Goal: Task Accomplishment & Management: Use online tool/utility

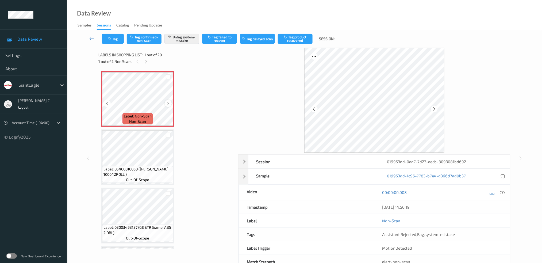
click at [170, 104] on icon at bounding box center [168, 103] width 5 height 5
click at [170, 104] on div at bounding box center [168, 103] width 7 height 7
click at [146, 62] on icon at bounding box center [146, 61] width 5 height 5
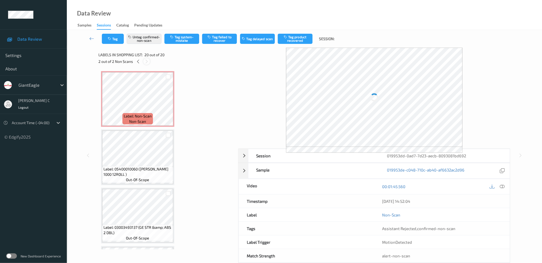
scroll to position [978, 0]
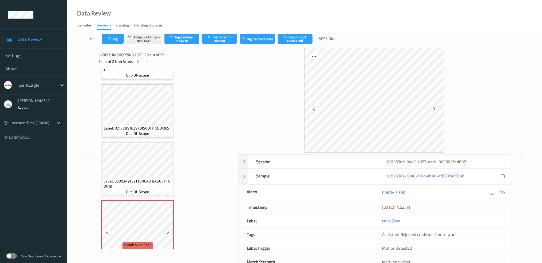
click at [166, 230] on icon at bounding box center [168, 232] width 5 height 5
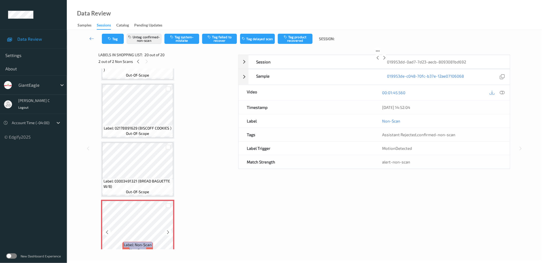
click at [166, 230] on icon at bounding box center [168, 232] width 5 height 5
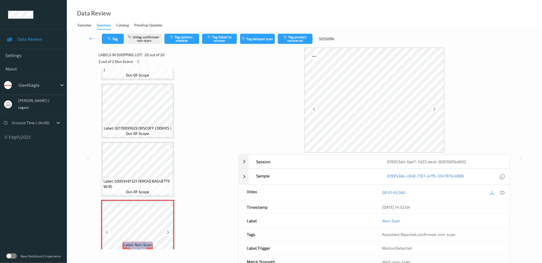
click at [166, 230] on icon at bounding box center [168, 232] width 5 height 5
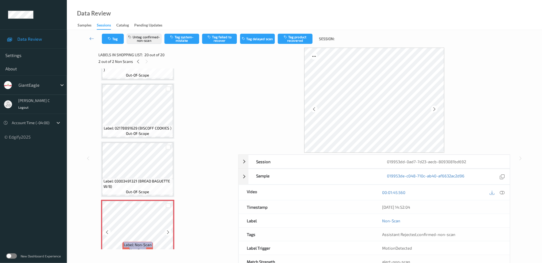
click at [166, 230] on icon at bounding box center [168, 232] width 5 height 5
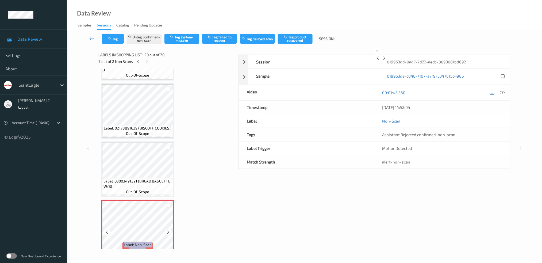
click at [166, 230] on icon at bounding box center [168, 232] width 5 height 5
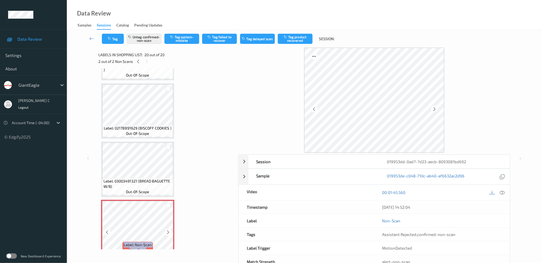
click at [166, 230] on icon at bounding box center [168, 232] width 5 height 5
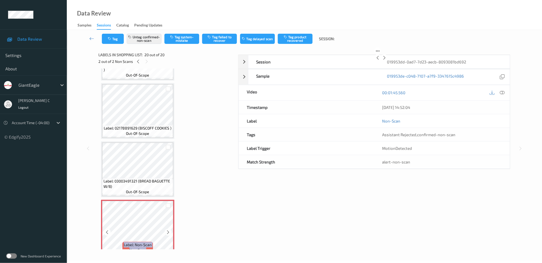
click at [166, 230] on icon at bounding box center [168, 232] width 5 height 5
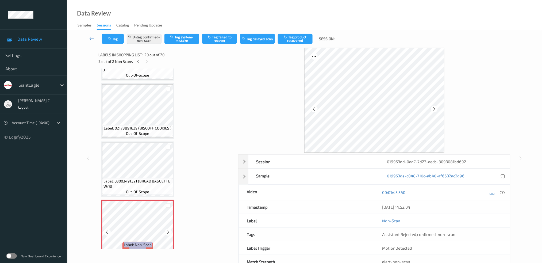
click at [166, 230] on icon at bounding box center [168, 232] width 5 height 5
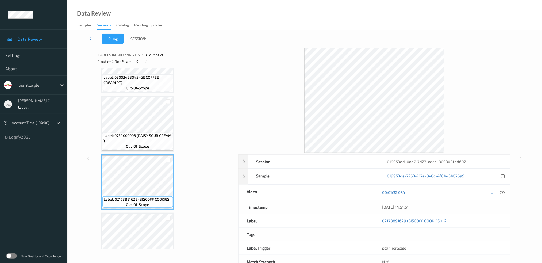
scroll to position [871, 0]
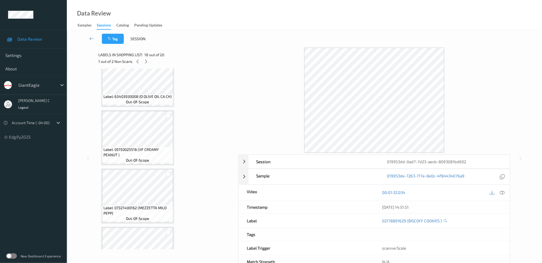
scroll to position [0, 0]
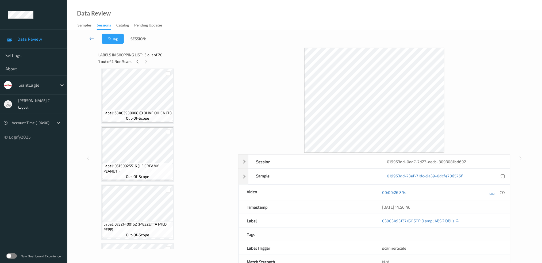
click at [136, 163] on span "Label: 05150025516 (JIF CREAMY PEANUT )" at bounding box center [137, 168] width 68 height 11
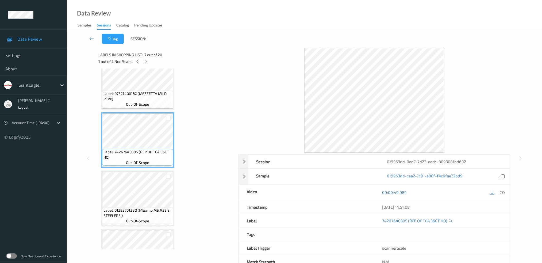
scroll to position [321, 0]
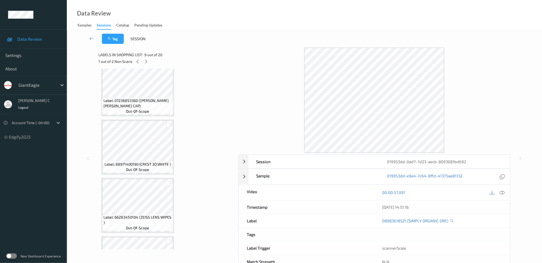
click at [152, 165] on div "Label: 88971400190 (CREST 3D WHITE ) out-of-scope" at bounding box center [137, 166] width 69 height 11
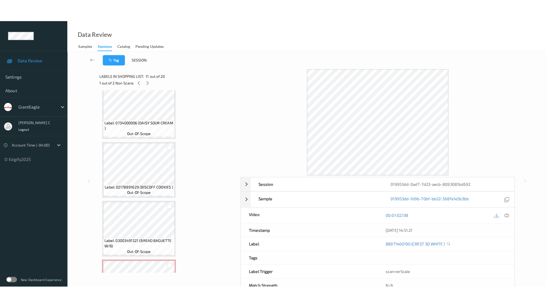
scroll to position [978, 0]
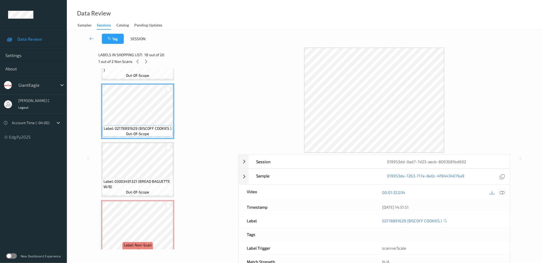
click at [502, 193] on icon at bounding box center [501, 192] width 5 height 5
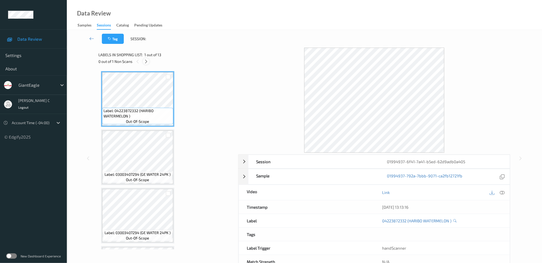
click at [148, 61] on icon at bounding box center [146, 61] width 5 height 5
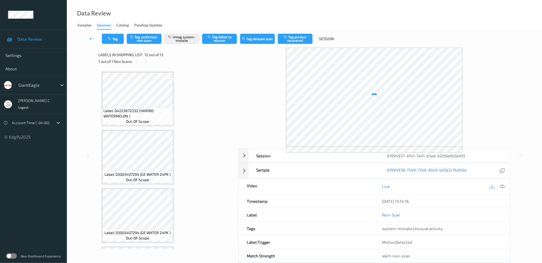
scroll to position [574, 0]
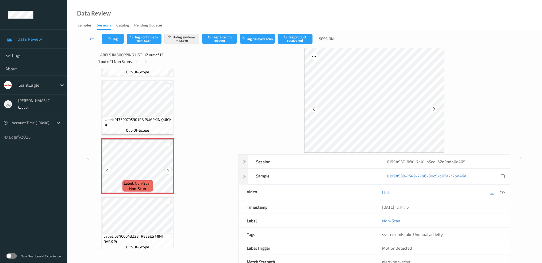
click at [166, 168] on icon at bounding box center [168, 170] width 5 height 5
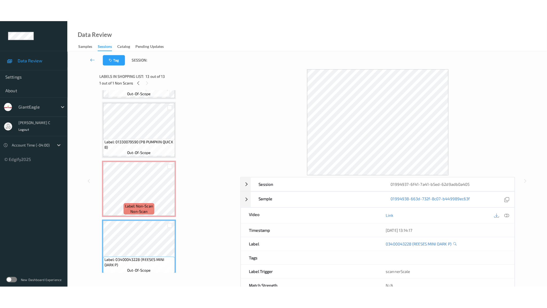
scroll to position [538, 0]
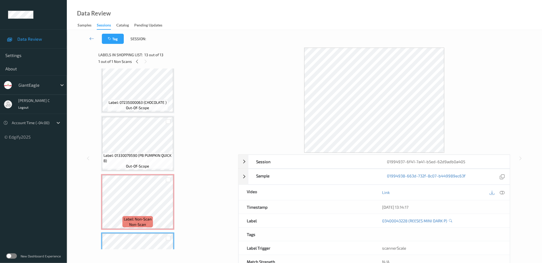
click at [164, 121] on div at bounding box center [168, 121] width 10 height 9
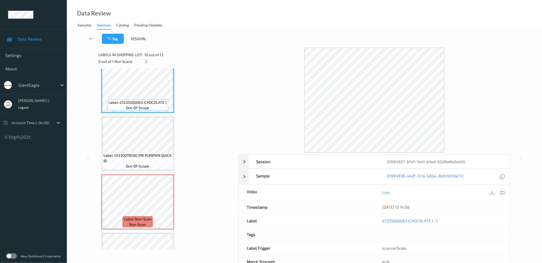
click at [503, 193] on icon at bounding box center [501, 192] width 5 height 5
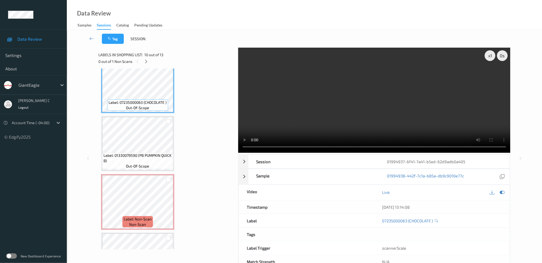
scroll to position [529, 0]
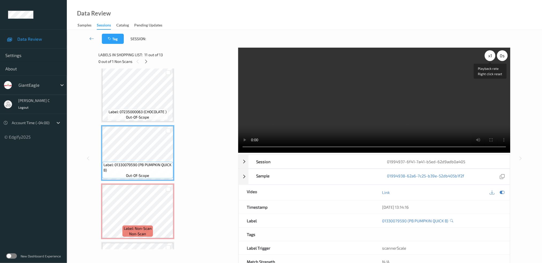
click at [491, 55] on div "x 1" at bounding box center [489, 55] width 11 height 11
click at [491, 55] on div "x 2" at bounding box center [489, 55] width 11 height 11
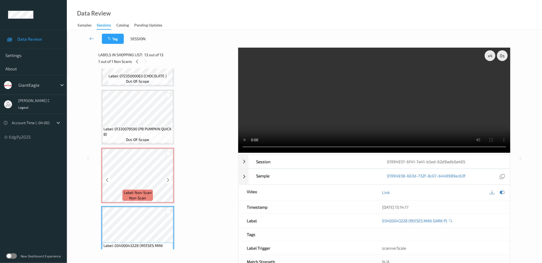
scroll to position [573, 0]
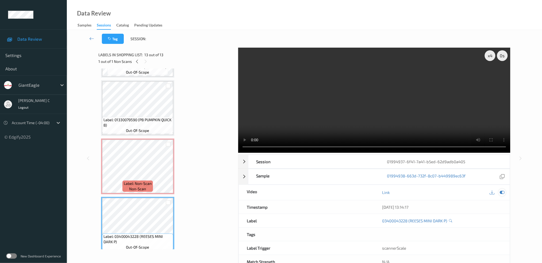
click at [504, 191] on icon at bounding box center [501, 192] width 5 height 5
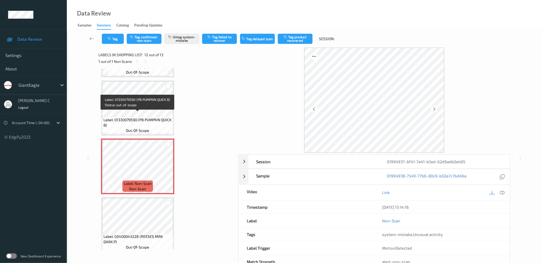
click at [143, 128] on span "out-of-scope" at bounding box center [137, 130] width 23 height 5
click at [170, 168] on icon at bounding box center [168, 170] width 5 height 5
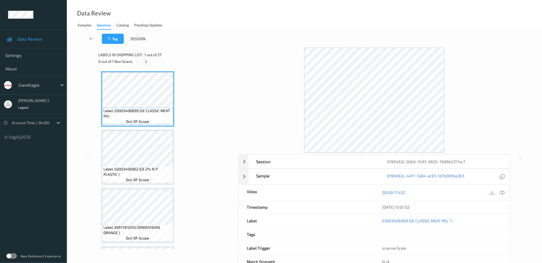
click at [147, 59] on icon at bounding box center [146, 61] width 5 height 5
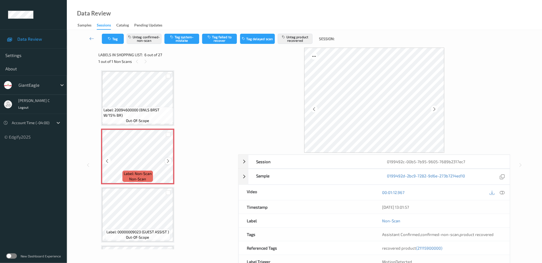
click at [167, 158] on icon at bounding box center [168, 160] width 5 height 5
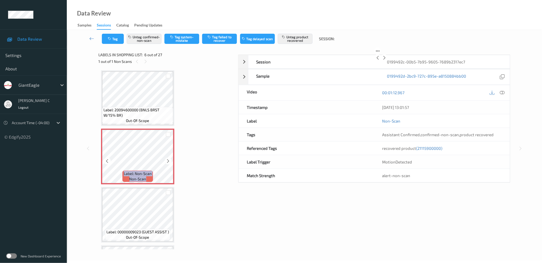
click at [167, 158] on icon at bounding box center [168, 160] width 5 height 5
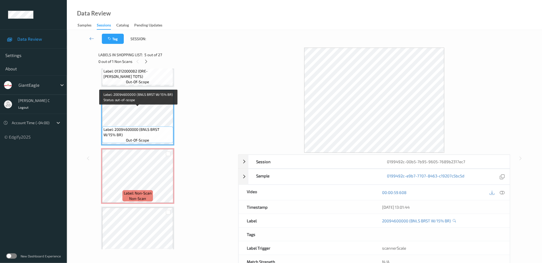
scroll to position [198, 0]
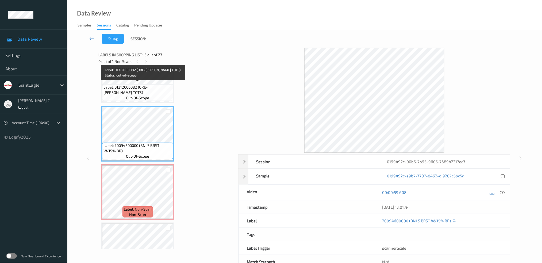
click at [144, 86] on span "Label: 01312000082 (ORE-IDA TATER TOTS)" at bounding box center [137, 89] width 68 height 11
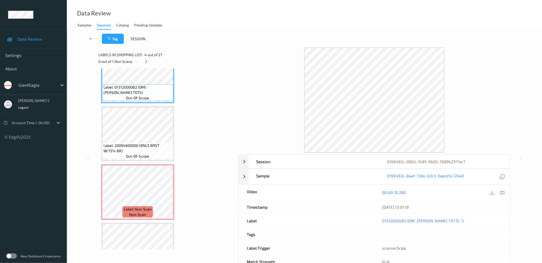
click at [502, 192] on icon at bounding box center [501, 192] width 5 height 5
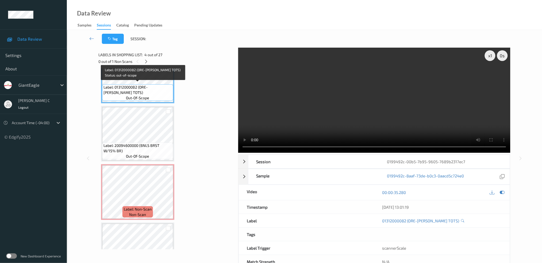
click at [122, 85] on span "Label: 01312000082 (ORE-IDA TATER TOTS)" at bounding box center [137, 89] width 68 height 11
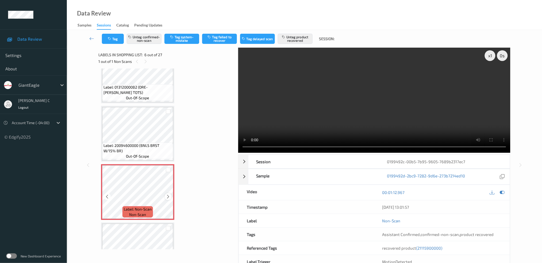
click at [168, 194] on icon at bounding box center [168, 196] width 5 height 5
click at [169, 195] on icon at bounding box center [168, 196] width 5 height 5
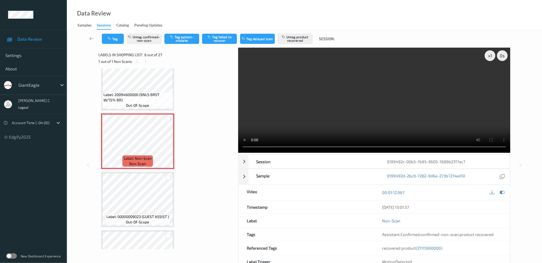
scroll to position [234, 0]
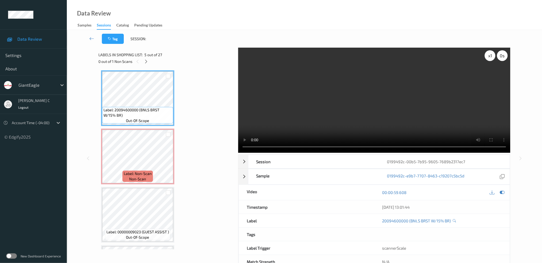
click at [486, 56] on div "x 1" at bounding box center [489, 55] width 11 height 11
click at [486, 56] on div "x 2" at bounding box center [489, 55] width 11 height 11
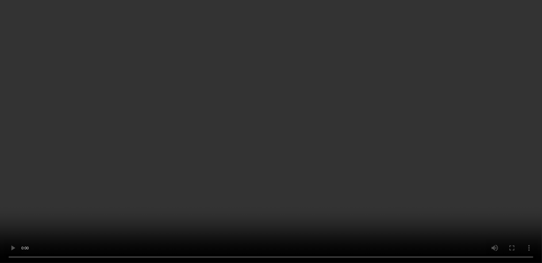
scroll to position [305, 0]
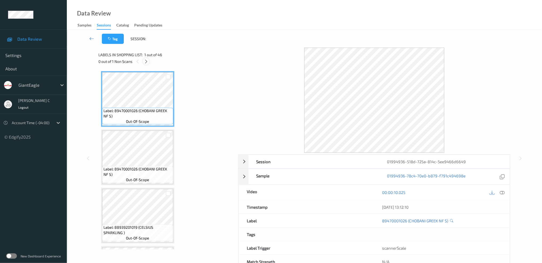
click at [144, 60] on icon at bounding box center [146, 61] width 5 height 5
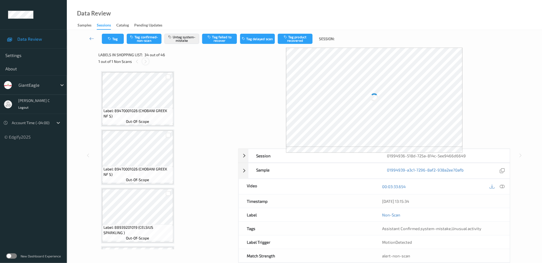
scroll to position [1853, 0]
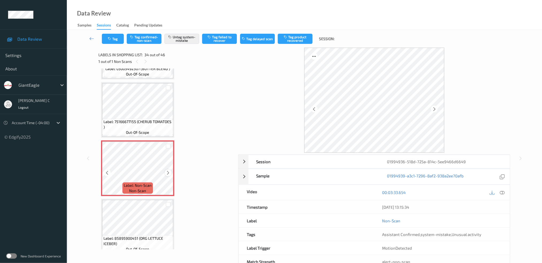
click at [166, 170] on icon at bounding box center [168, 172] width 5 height 5
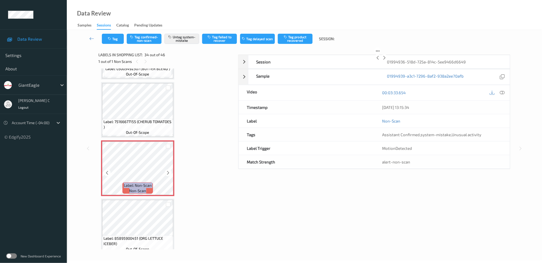
click at [166, 170] on icon at bounding box center [168, 172] width 5 height 5
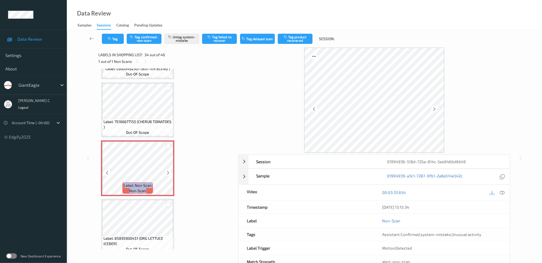
click at [166, 170] on icon at bounding box center [168, 172] width 5 height 5
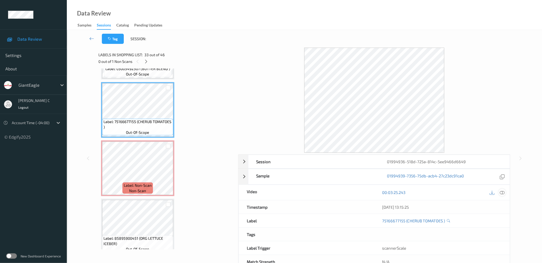
click at [503, 193] on icon at bounding box center [501, 192] width 5 height 5
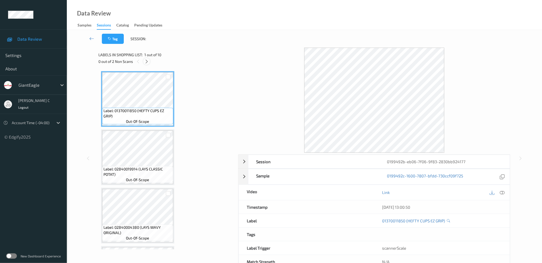
click at [146, 61] on icon at bounding box center [146, 61] width 5 height 5
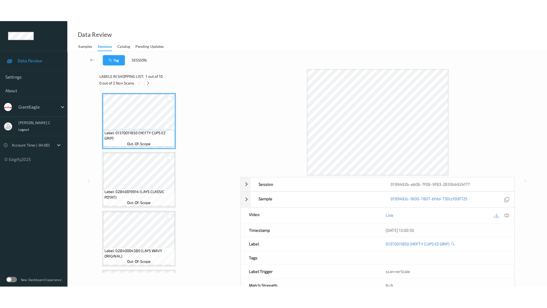
scroll to position [400, 0]
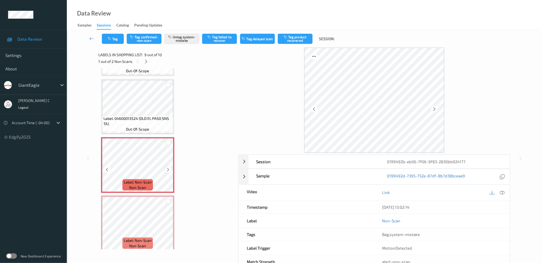
click at [166, 167] on icon at bounding box center [168, 169] width 5 height 5
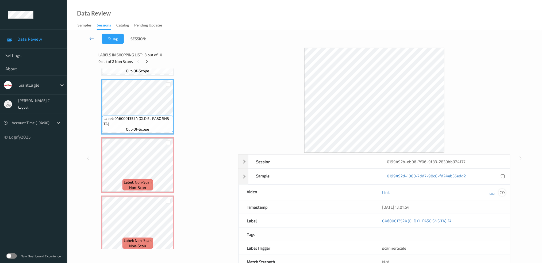
click at [502, 192] on icon at bounding box center [501, 192] width 5 height 5
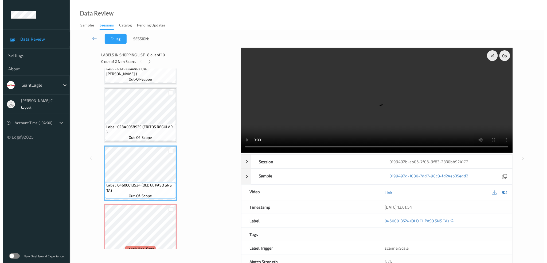
scroll to position [391, 0]
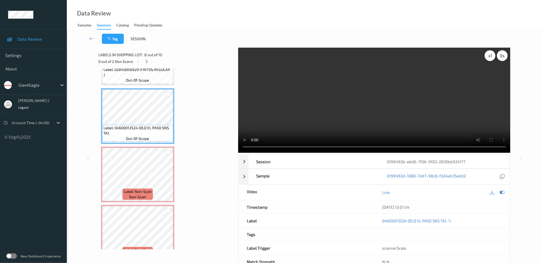
click at [491, 52] on div "x 1" at bounding box center [489, 55] width 11 height 11
click at [491, 56] on div "x 2" at bounding box center [489, 55] width 11 height 11
click at [491, 56] on div "x 4" at bounding box center [489, 55] width 11 height 11
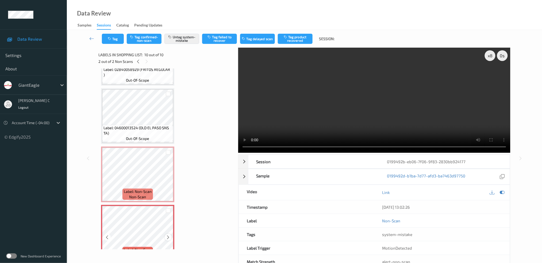
click at [167, 235] on icon at bounding box center [168, 237] width 5 height 5
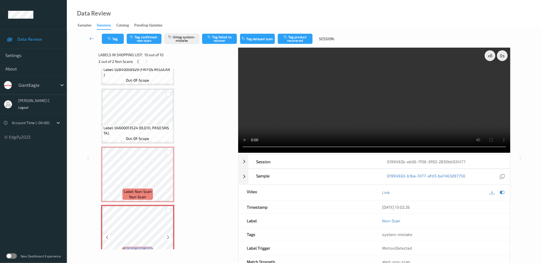
click at [167, 235] on icon at bounding box center [168, 237] width 5 height 5
click at [115, 42] on button "Tag" at bounding box center [113, 39] width 22 height 10
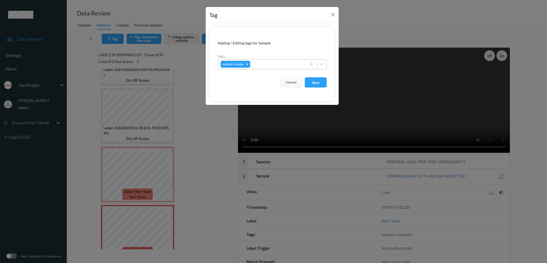
click at [257, 62] on div at bounding box center [277, 64] width 53 height 6
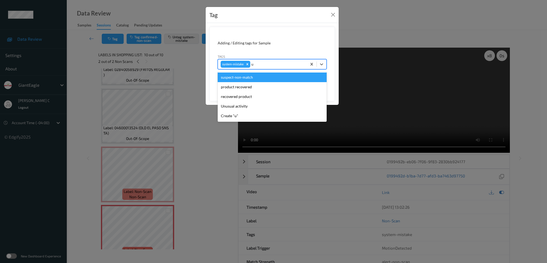
type input "un"
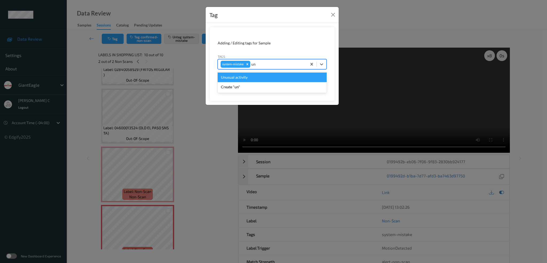
click at [229, 77] on div "Unusual activity" at bounding box center [272, 77] width 109 height 10
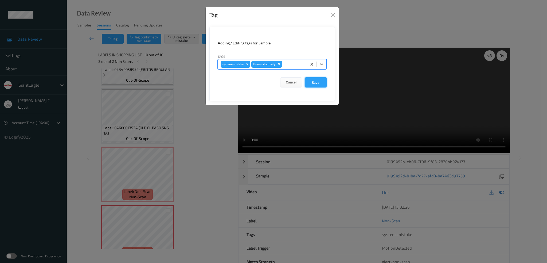
click at [320, 83] on button "Save" at bounding box center [316, 82] width 22 height 10
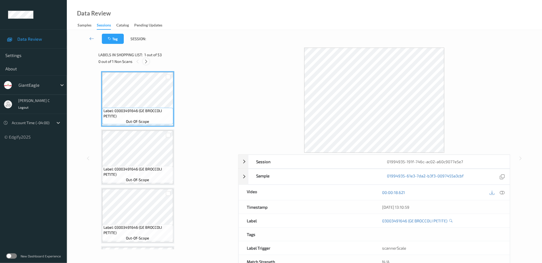
click at [148, 60] on icon at bounding box center [146, 61] width 5 height 5
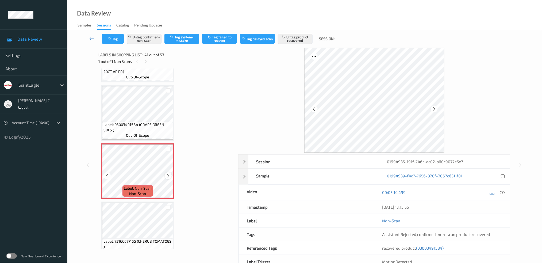
click at [167, 173] on icon at bounding box center [168, 175] width 5 height 5
click at [142, 122] on span "Label: 03003491584 (GRAPE GREEN SDLS )" at bounding box center [137, 127] width 68 height 11
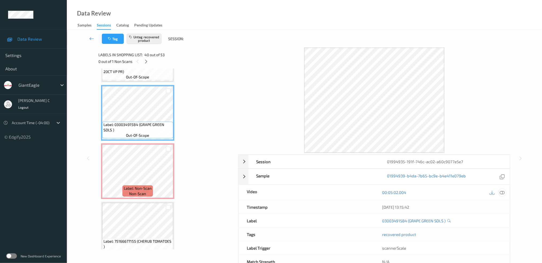
click at [502, 191] on icon at bounding box center [501, 192] width 5 height 5
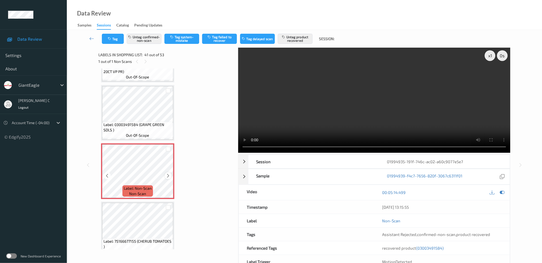
click at [168, 172] on div at bounding box center [168, 175] width 7 height 7
click at [168, 173] on icon at bounding box center [168, 175] width 5 height 5
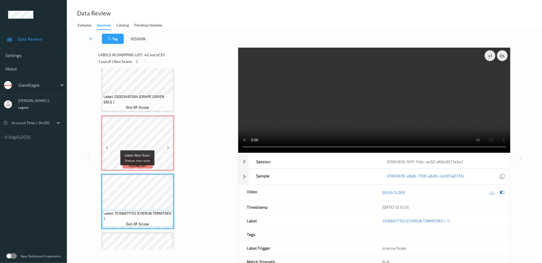
scroll to position [2294, 0]
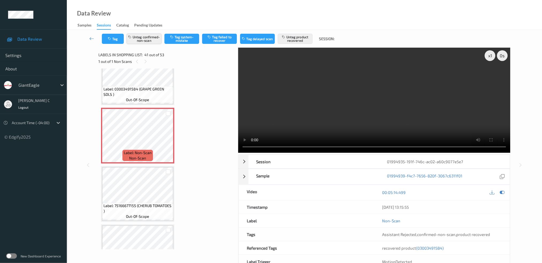
click at [153, 36] on button "Untag confirmed-non-scan" at bounding box center [144, 39] width 35 height 10
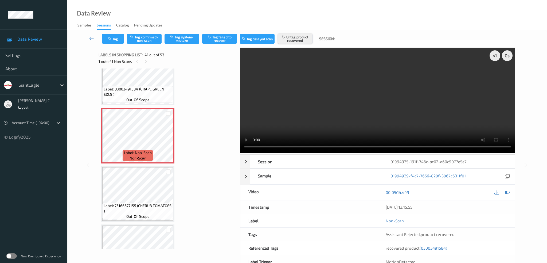
click at [294, 41] on button "Untag product recovered" at bounding box center [295, 39] width 35 height 10
click at [181, 41] on button "Tag system-mistake" at bounding box center [182, 39] width 35 height 10
click at [115, 40] on button "Tag" at bounding box center [113, 39] width 22 height 10
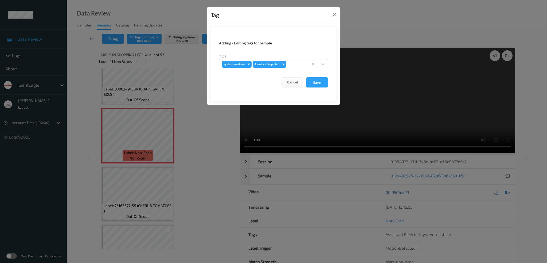
click at [297, 59] on div "Tags system-mistake Assistant Rejected" at bounding box center [273, 61] width 109 height 15
click at [296, 69] on form "Adding / Editing tags for Sample Tags system-mistake Assistant Rejected Cancel …" at bounding box center [274, 64] width 126 height 74
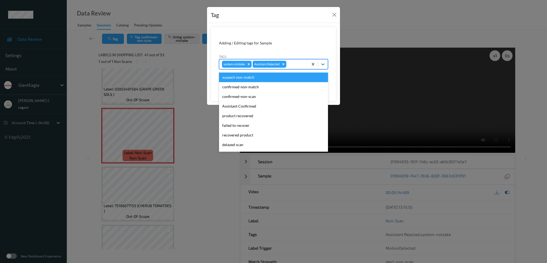
click at [295, 65] on div at bounding box center [297, 64] width 18 height 6
type input "u"
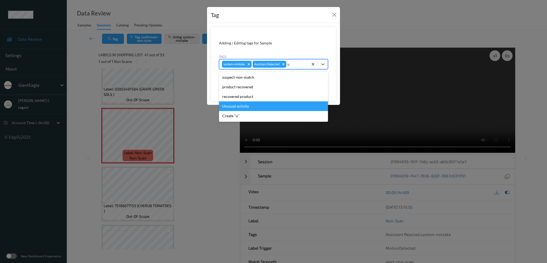
click at [250, 106] on div "Unusual activity" at bounding box center [273, 106] width 109 height 10
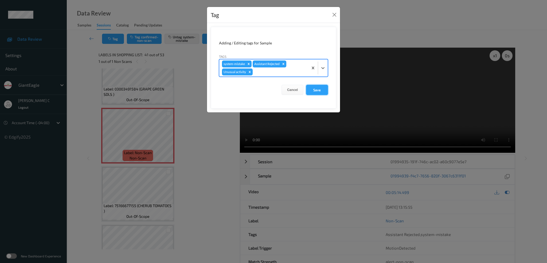
click at [315, 90] on button "Save" at bounding box center [317, 90] width 22 height 10
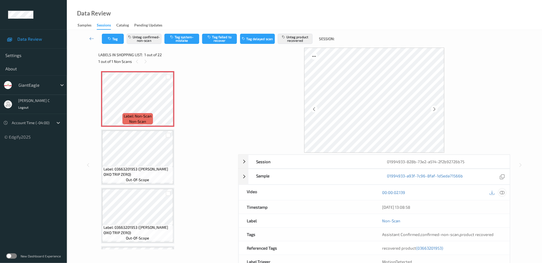
click at [503, 194] on icon at bounding box center [501, 192] width 5 height 5
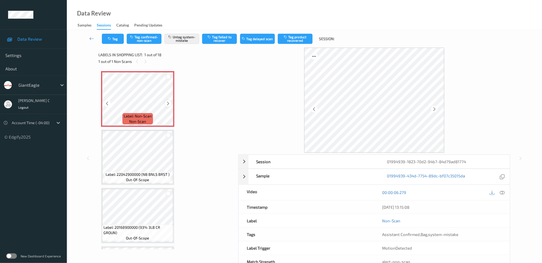
click at [169, 101] on icon at bounding box center [168, 103] width 5 height 5
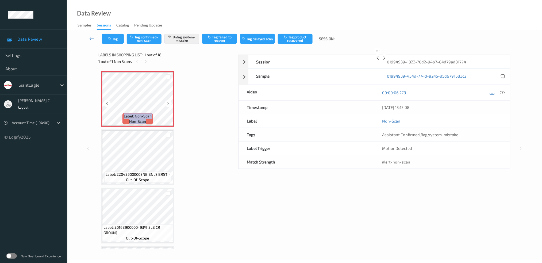
click at [169, 101] on icon at bounding box center [168, 103] width 5 height 5
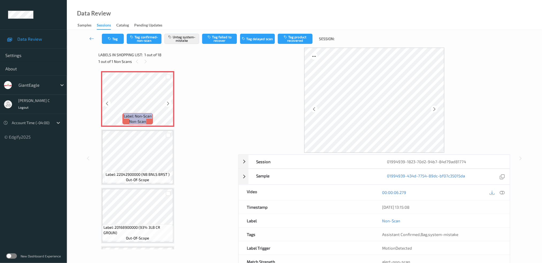
click at [169, 101] on icon at bounding box center [168, 103] width 5 height 5
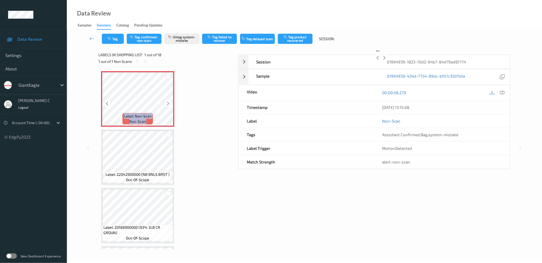
click at [169, 101] on icon at bounding box center [168, 103] width 5 height 5
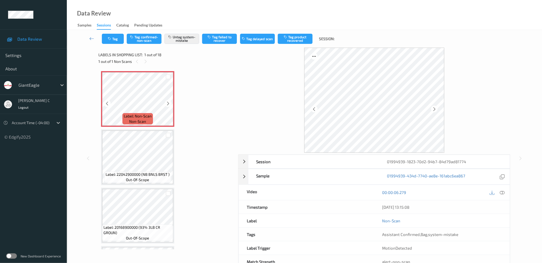
click at [147, 171] on div "Label: 22042900000 (NB BNLS BRST ) out-of-scope" at bounding box center [137, 176] width 67 height 11
click at [167, 104] on icon at bounding box center [168, 103] width 5 height 5
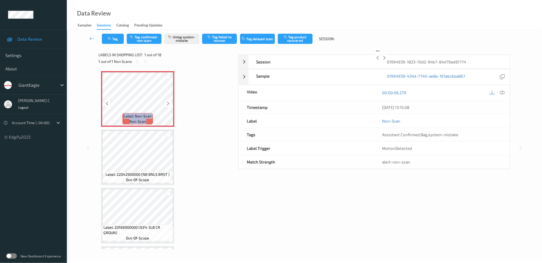
click at [167, 104] on icon at bounding box center [168, 103] width 5 height 5
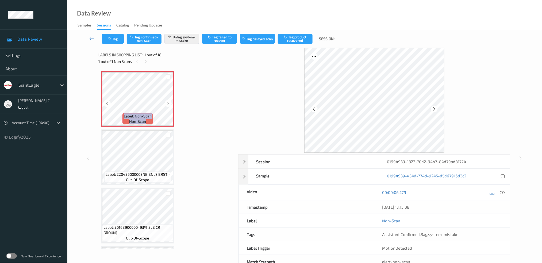
click at [167, 104] on icon at bounding box center [168, 103] width 5 height 5
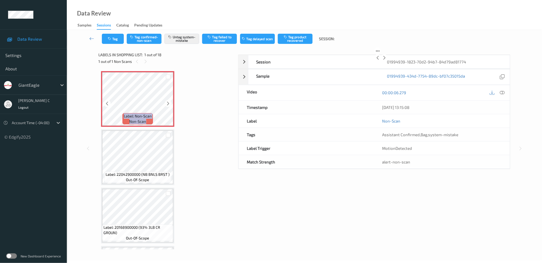
click at [167, 104] on icon at bounding box center [168, 103] width 5 height 5
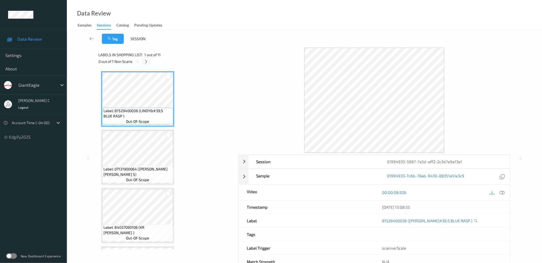
click at [148, 61] on icon at bounding box center [146, 61] width 5 height 5
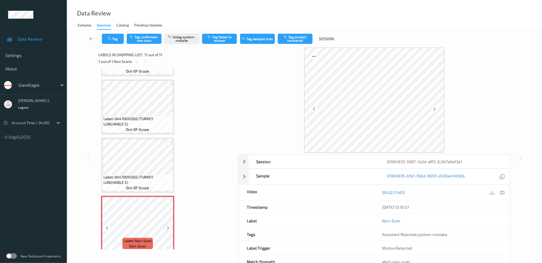
click at [166, 226] on icon at bounding box center [168, 228] width 5 height 5
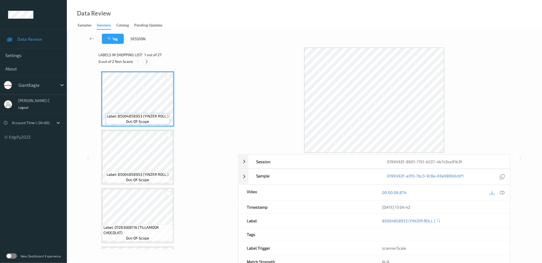
click at [147, 58] on div at bounding box center [146, 61] width 7 height 7
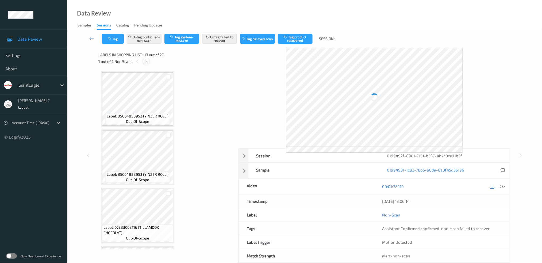
scroll to position [639, 0]
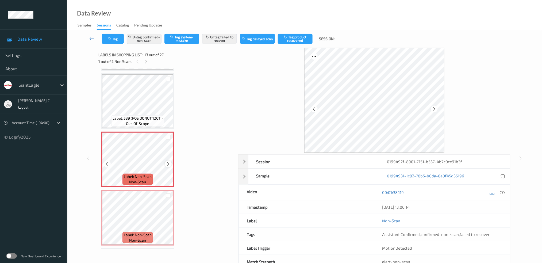
click at [169, 161] on icon at bounding box center [168, 163] width 5 height 5
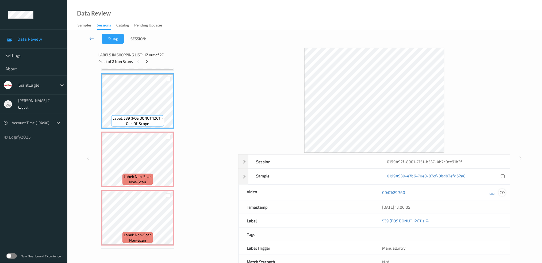
click at [502, 192] on icon at bounding box center [501, 192] width 5 height 5
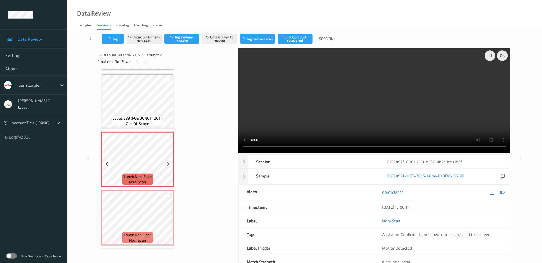
click at [166, 161] on icon at bounding box center [168, 163] width 5 height 5
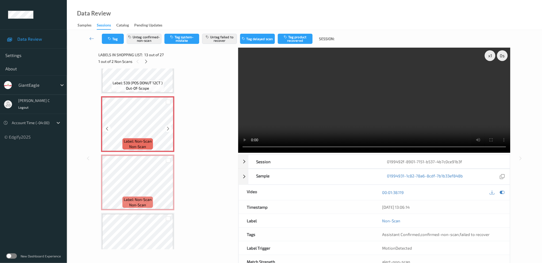
scroll to position [674, 0]
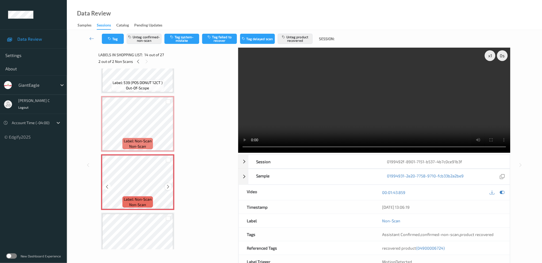
click at [168, 184] on icon at bounding box center [168, 186] width 5 height 5
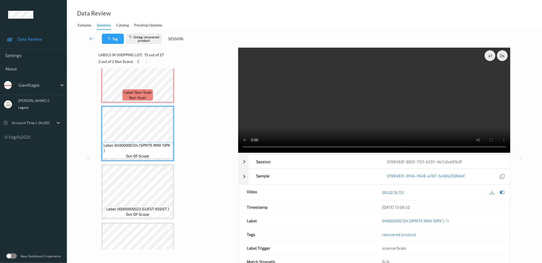
scroll to position [710, 0]
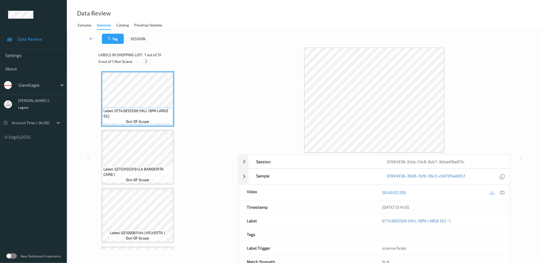
click at [147, 62] on icon at bounding box center [146, 61] width 5 height 5
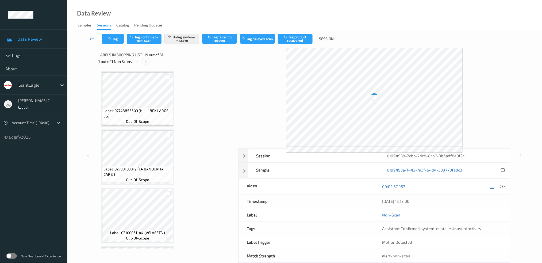
scroll to position [986, 0]
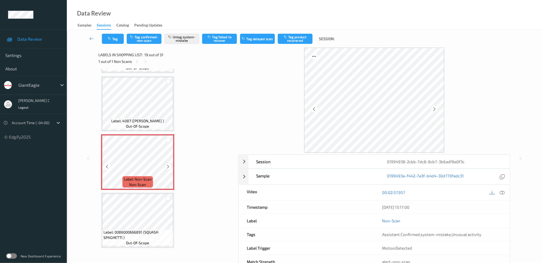
click at [167, 164] on icon at bounding box center [168, 166] width 5 height 5
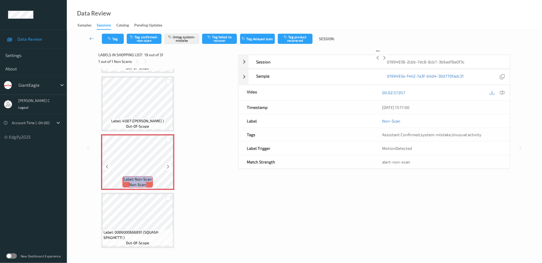
click at [167, 164] on icon at bounding box center [168, 166] width 5 height 5
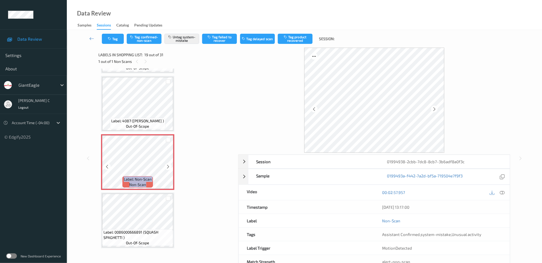
click at [167, 164] on icon at bounding box center [168, 166] width 5 height 5
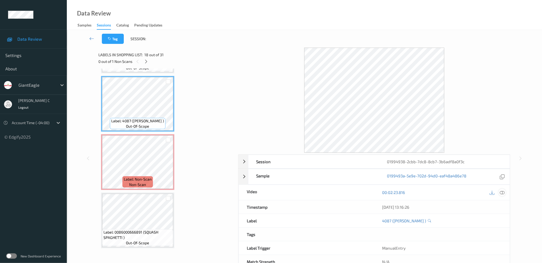
click at [502, 195] on div at bounding box center [501, 192] width 7 height 7
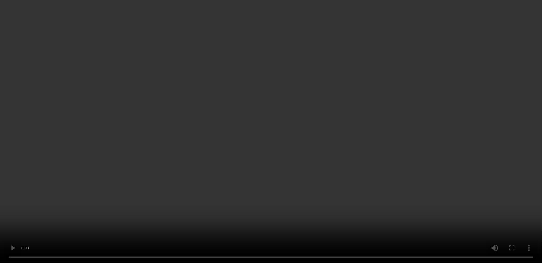
scroll to position [879, 0]
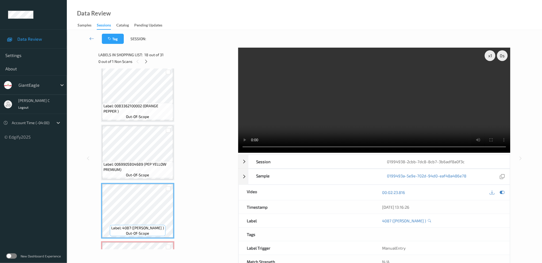
click at [143, 161] on span "Label: 0069905804689 (PEP YELLOW PREMIUM)" at bounding box center [137, 166] width 68 height 11
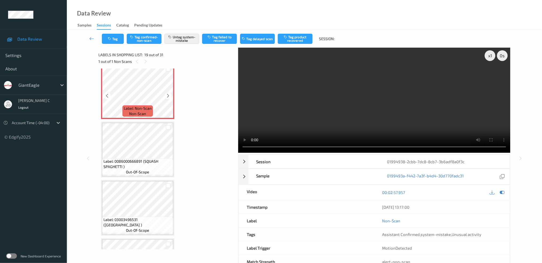
scroll to position [1057, 0]
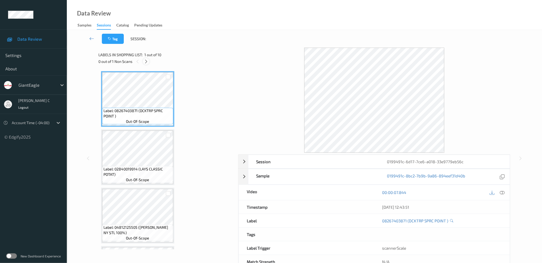
click at [148, 64] on div at bounding box center [146, 61] width 7 height 7
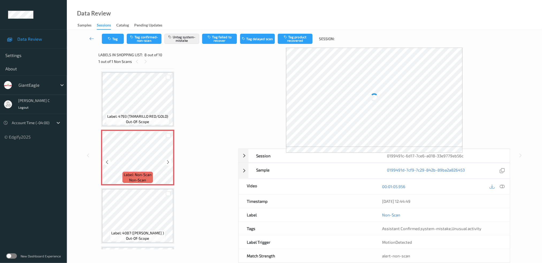
click at [149, 177] on div "Label: Non-Scan non-scan" at bounding box center [137, 177] width 30 height 11
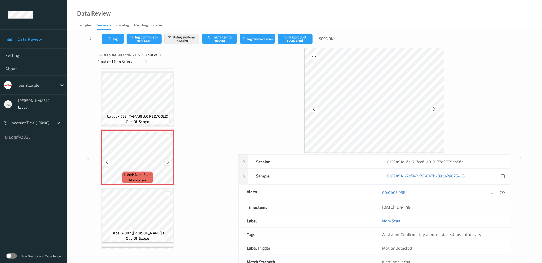
click at [168, 160] on icon at bounding box center [168, 162] width 5 height 5
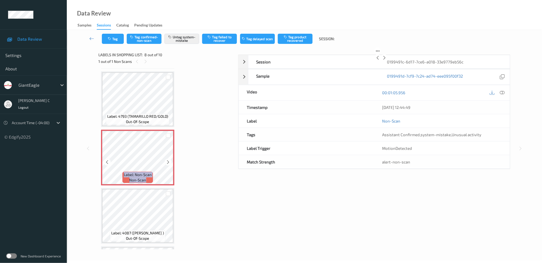
click at [168, 160] on icon at bounding box center [168, 162] width 5 height 5
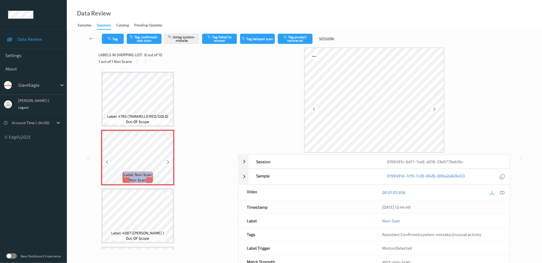
click at [168, 160] on icon at bounding box center [168, 162] width 5 height 5
click at [169, 160] on icon at bounding box center [168, 162] width 5 height 5
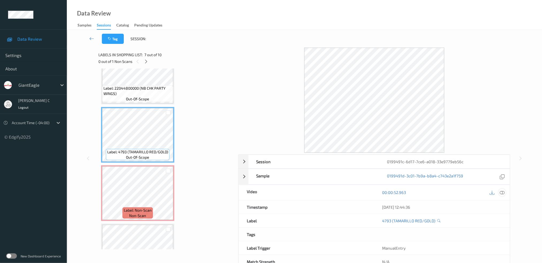
click at [505, 194] on div at bounding box center [501, 192] width 7 height 7
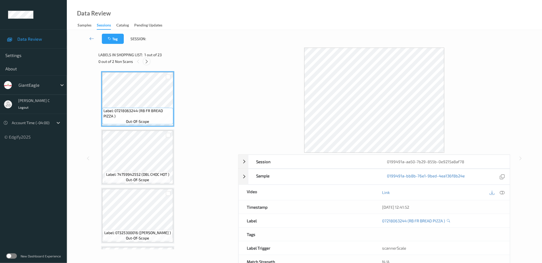
click at [147, 62] on icon at bounding box center [146, 61] width 5 height 5
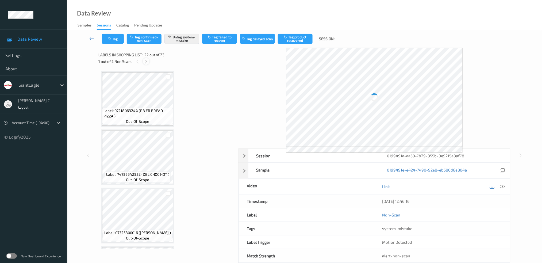
scroll to position [1152, 0]
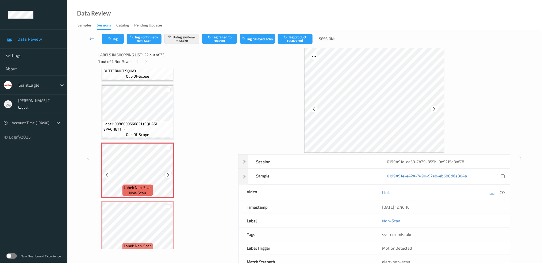
click at [169, 172] on icon at bounding box center [168, 174] width 5 height 5
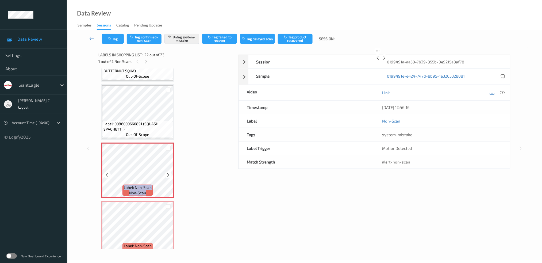
click at [169, 172] on icon at bounding box center [168, 174] width 5 height 5
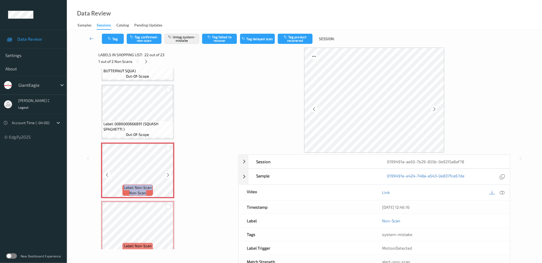
click at [169, 172] on icon at bounding box center [168, 174] width 5 height 5
click at [166, 231] on icon at bounding box center [168, 233] width 5 height 5
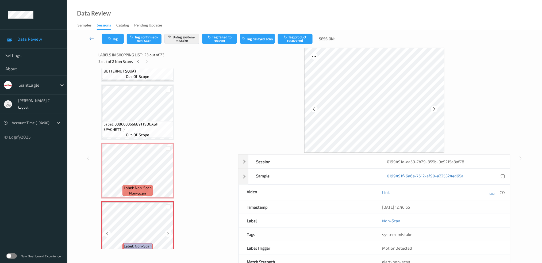
click at [166, 231] on icon at bounding box center [168, 233] width 5 height 5
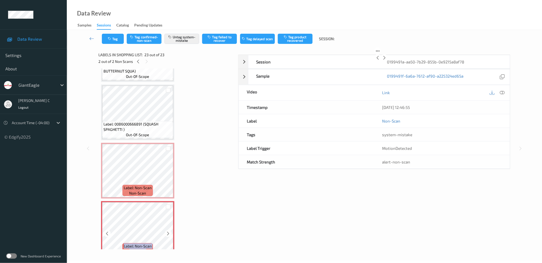
click at [166, 231] on icon at bounding box center [168, 233] width 5 height 5
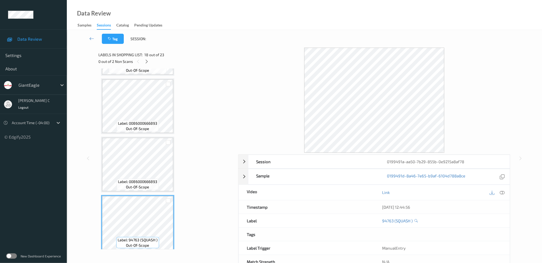
scroll to position [902, 0]
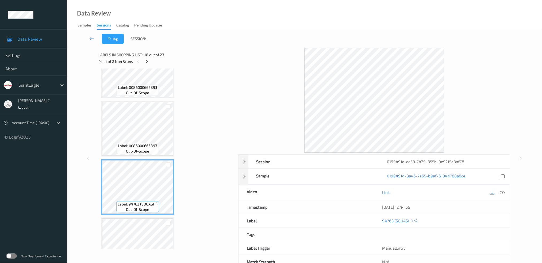
click at [141, 201] on span "Label: 94763 (SQUASH )" at bounding box center [138, 203] width 40 height 5
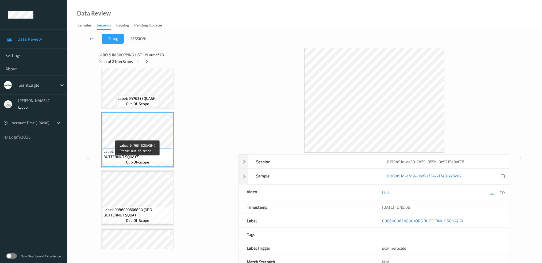
scroll to position [1009, 0]
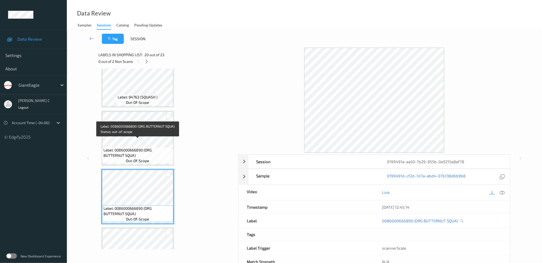
click at [141, 147] on span "Label: 0086000666890 (ORG BUTTERNUT SQUA)" at bounding box center [137, 152] width 68 height 11
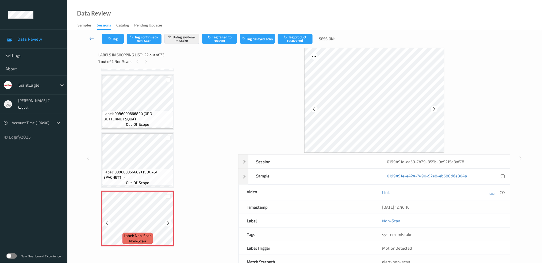
scroll to position [1116, 0]
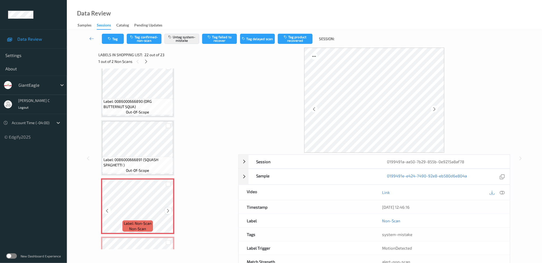
click at [168, 208] on icon at bounding box center [168, 210] width 5 height 5
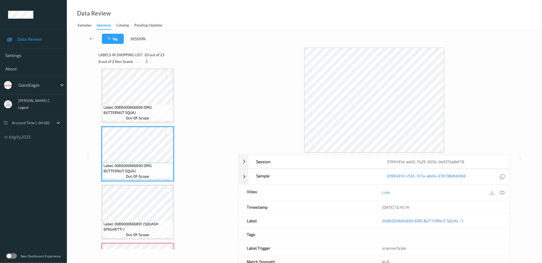
scroll to position [1080, 0]
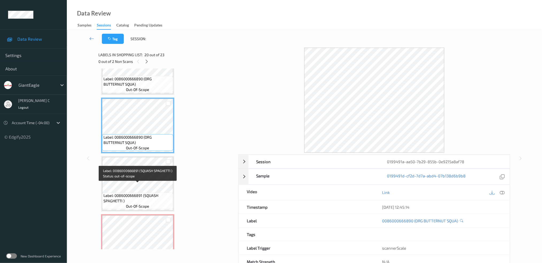
click at [145, 203] on span "out-of-scope" at bounding box center [137, 205] width 23 height 5
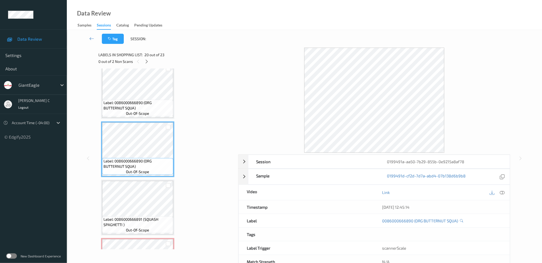
scroll to position [1045, 0]
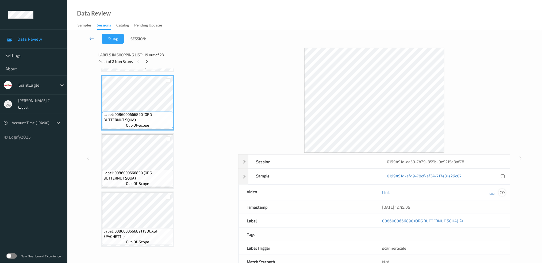
click at [502, 192] on icon at bounding box center [501, 192] width 5 height 5
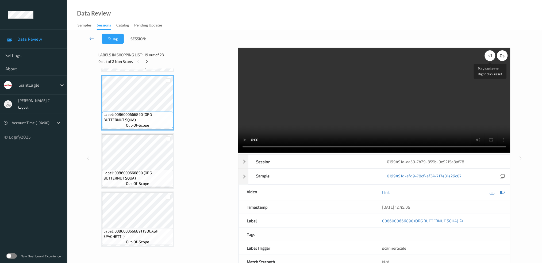
click at [487, 56] on div "x 1" at bounding box center [489, 55] width 11 height 11
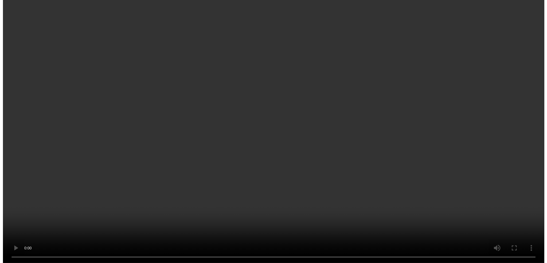
scroll to position [1152, 0]
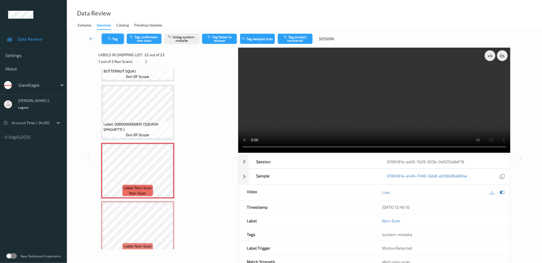
click at [112, 41] on button "Tag" at bounding box center [113, 39] width 22 height 10
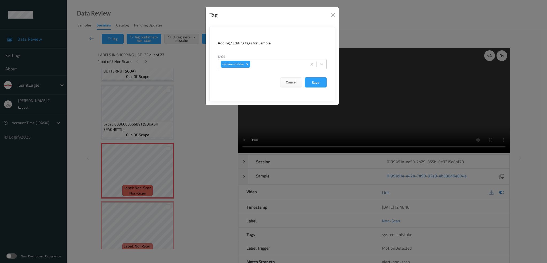
click at [262, 70] on form "Adding / Editing tags for Sample Tags system-mistake Cancel Save" at bounding box center [273, 64] width 126 height 74
click at [266, 64] on div at bounding box center [277, 64] width 53 height 6
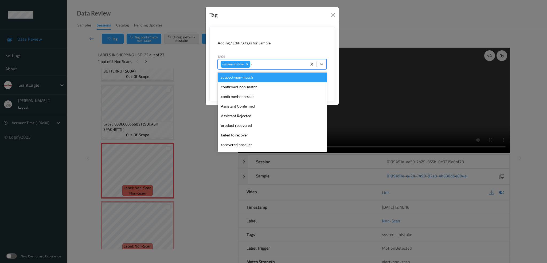
type input "un"
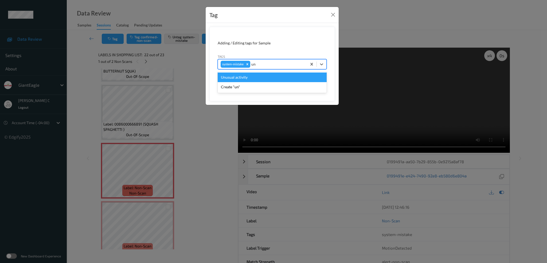
drag, startPoint x: 237, startPoint y: 79, endPoint x: 242, endPoint y: 81, distance: 5.6
click at [237, 78] on div "Unusual activity" at bounding box center [272, 77] width 109 height 10
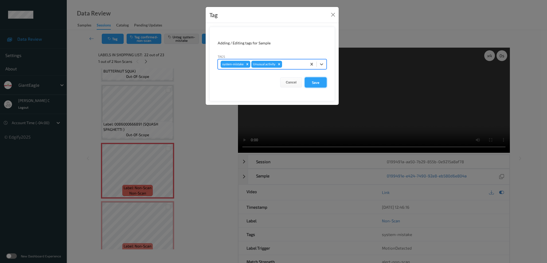
click at [320, 82] on button "Save" at bounding box center [316, 82] width 22 height 10
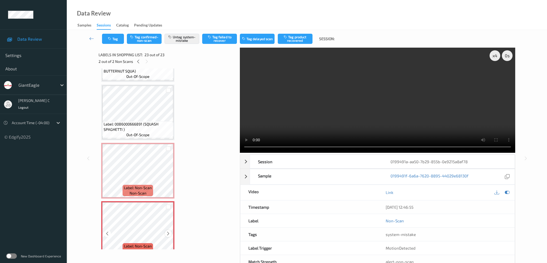
click at [168, 231] on icon at bounding box center [168, 233] width 5 height 5
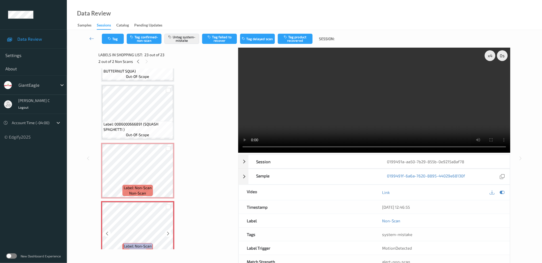
click at [168, 231] on icon at bounding box center [168, 233] width 5 height 5
click at [114, 42] on button "Tag" at bounding box center [113, 39] width 22 height 10
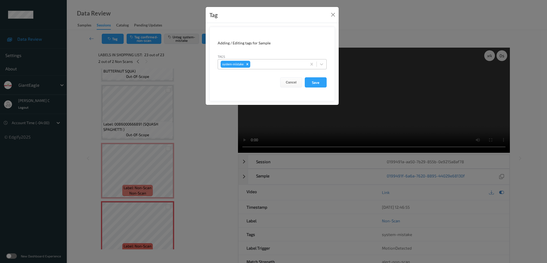
click at [261, 61] on div at bounding box center [277, 64] width 53 height 6
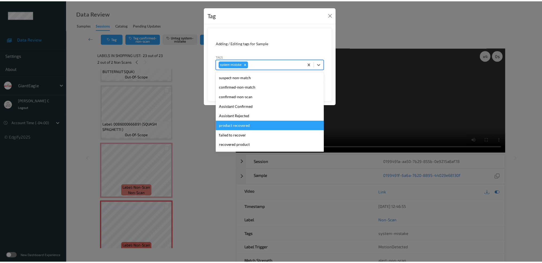
scroll to position [66, 0]
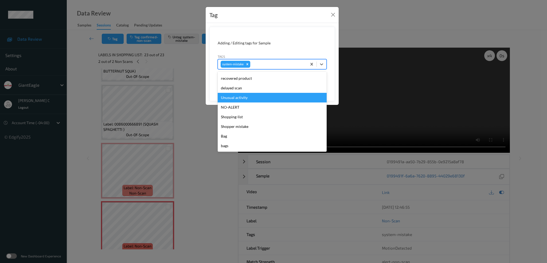
click at [242, 98] on div "Unusual activity" at bounding box center [272, 98] width 109 height 10
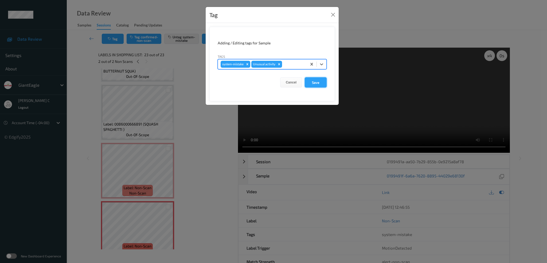
click at [323, 78] on button "Save" at bounding box center [316, 82] width 22 height 10
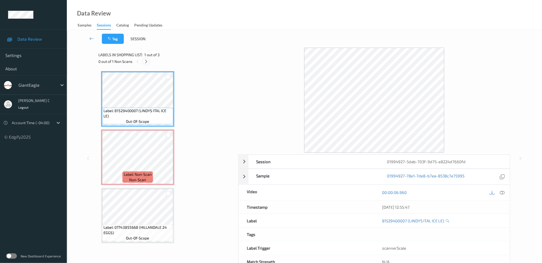
click at [149, 61] on div at bounding box center [146, 61] width 7 height 7
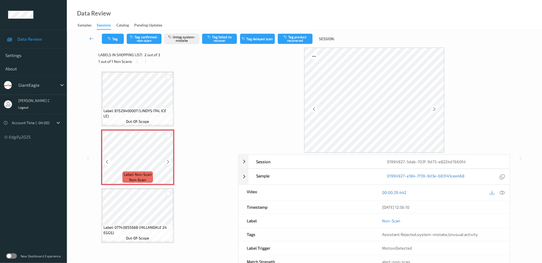
click at [168, 161] on icon at bounding box center [168, 161] width 5 height 5
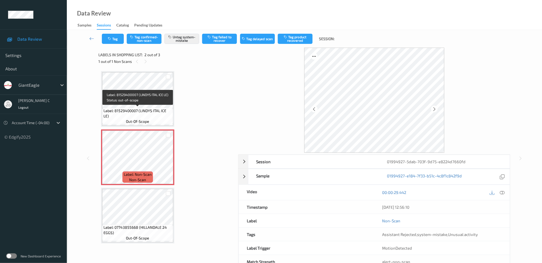
click at [137, 111] on span "Label: 81529400007 (LINDYS ITAL ICE LE)" at bounding box center [137, 113] width 68 height 11
click at [168, 160] on icon at bounding box center [168, 161] width 5 height 5
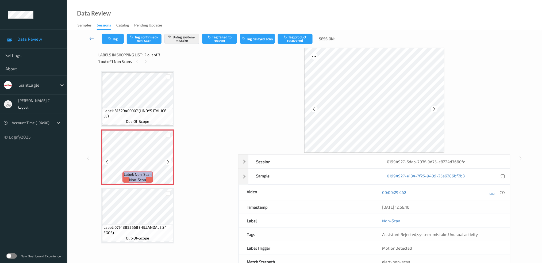
click at [168, 160] on icon at bounding box center [168, 161] width 5 height 5
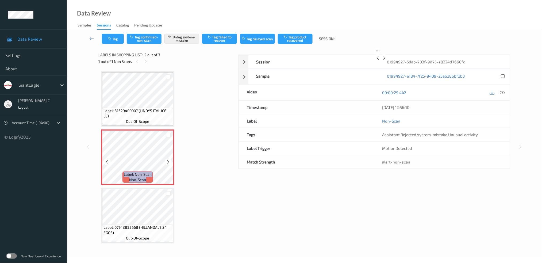
click at [168, 160] on icon at bounding box center [168, 161] width 5 height 5
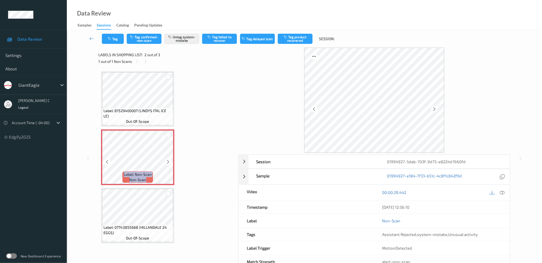
click at [168, 160] on icon at bounding box center [168, 161] width 5 height 5
click at [155, 112] on span "Label: 81529400007 (LINDYS ITAL ICE LE)" at bounding box center [137, 113] width 68 height 11
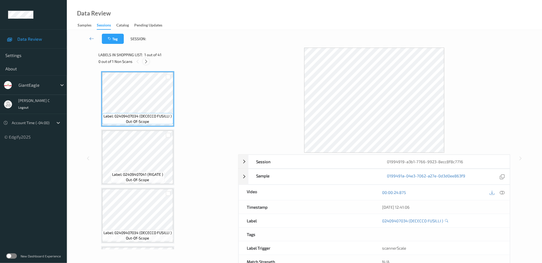
click at [145, 59] on icon at bounding box center [146, 61] width 5 height 5
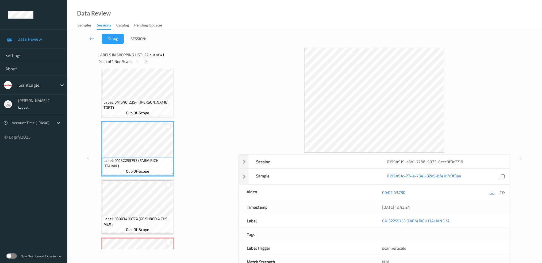
scroll to position [1132, 0]
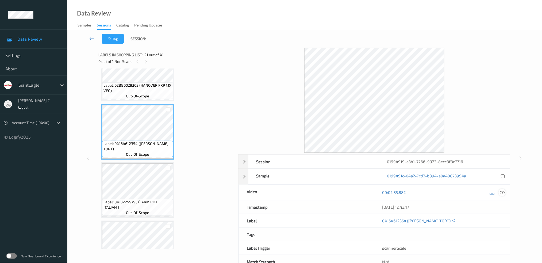
click at [502, 191] on icon at bounding box center [501, 192] width 5 height 5
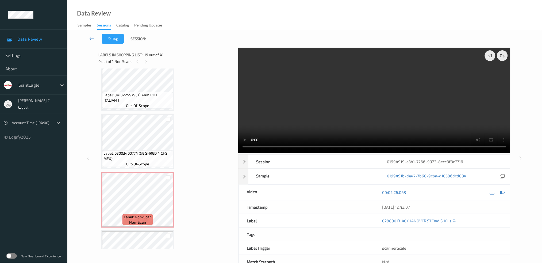
scroll to position [1310, 0]
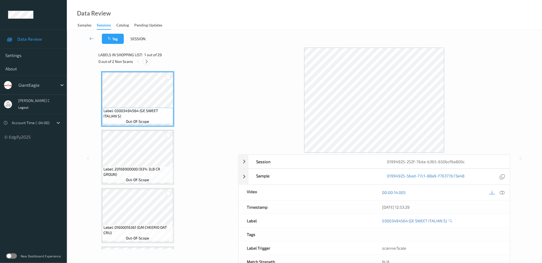
click at [146, 64] on div at bounding box center [146, 61] width 7 height 7
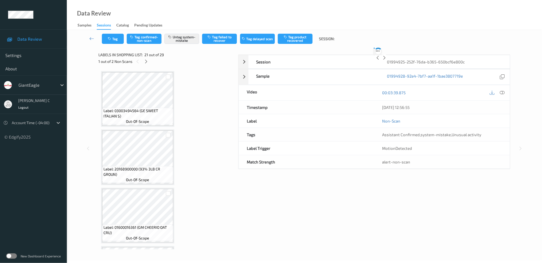
scroll to position [1101, 0]
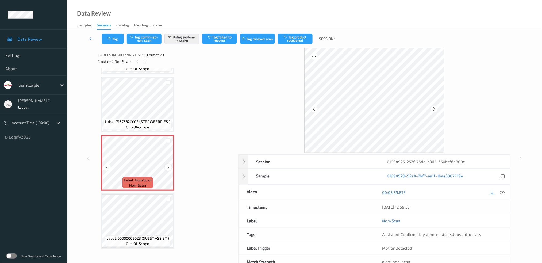
click at [166, 165] on icon at bounding box center [168, 167] width 5 height 5
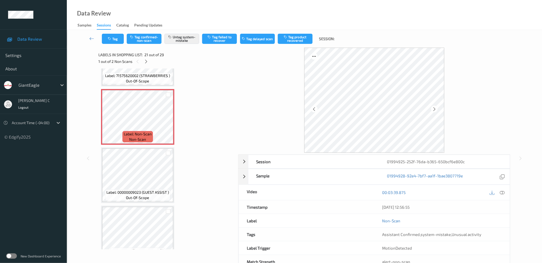
scroll to position [1173, 0]
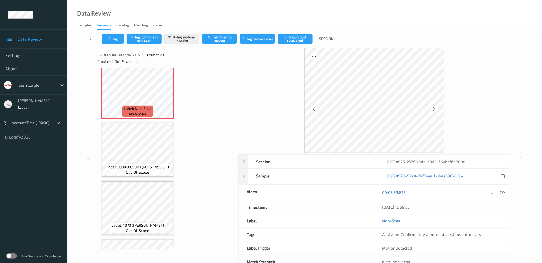
click at [134, 169] on span "out-of-scope" at bounding box center [137, 171] width 23 height 5
click at [168, 94] on icon at bounding box center [168, 96] width 5 height 5
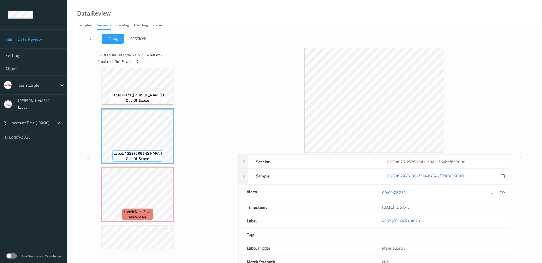
scroll to position [1315, 0]
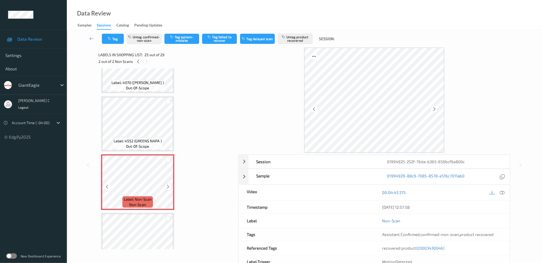
click at [167, 183] on div at bounding box center [168, 186] width 7 height 7
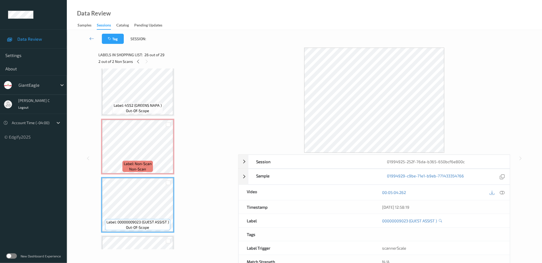
scroll to position [1386, 0]
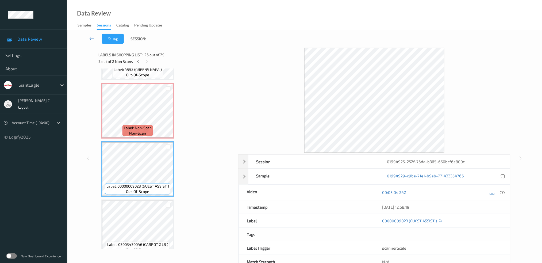
click at [149, 242] on span "Label: 03003430046 (CARROT 2 LB )" at bounding box center [137, 244] width 61 height 5
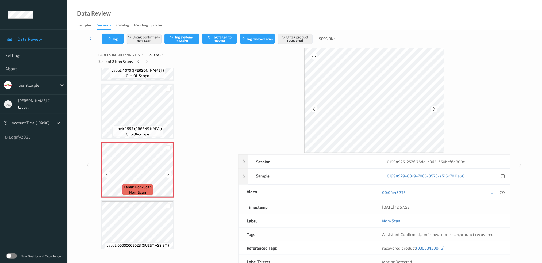
scroll to position [1315, 0]
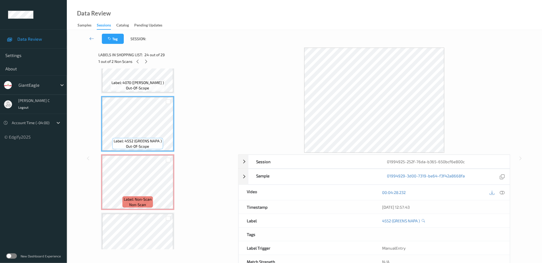
click at [501, 189] on div at bounding box center [501, 192] width 7 height 7
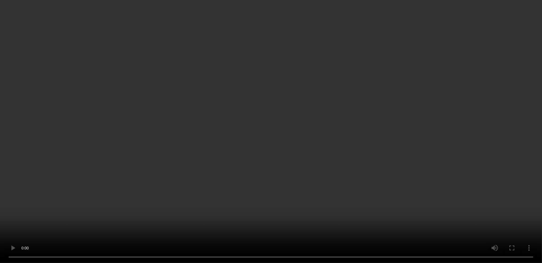
scroll to position [1386, 0]
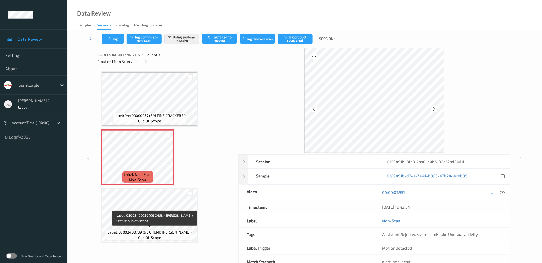
click at [155, 232] on span "Label: 03003400739 (GE CHUNK [PERSON_NAME])" at bounding box center [149, 231] width 84 height 5
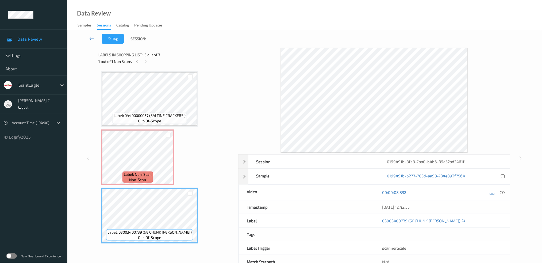
click at [154, 129] on div "Label: Non-Scan non-scan" at bounding box center [137, 157] width 73 height 56
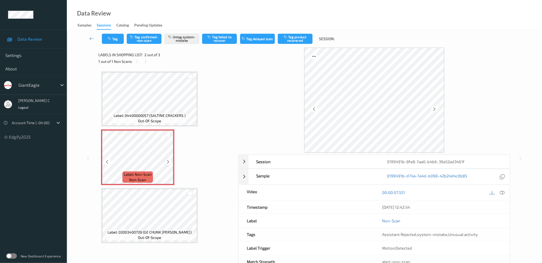
click at [166, 161] on icon at bounding box center [168, 161] width 5 height 5
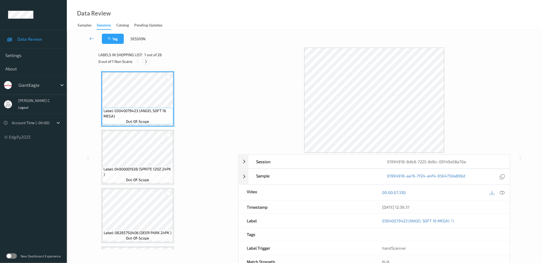
click at [146, 62] on icon at bounding box center [146, 61] width 5 height 5
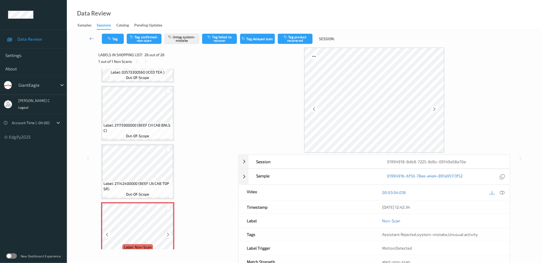
click at [169, 232] on icon at bounding box center [168, 234] width 5 height 5
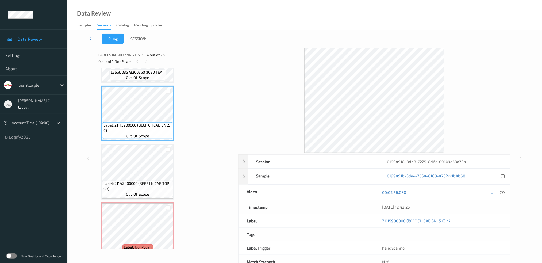
click at [140, 181] on span "Label: 21142400000 (BEEF LN CAB TOP SR)" at bounding box center [137, 186] width 68 height 11
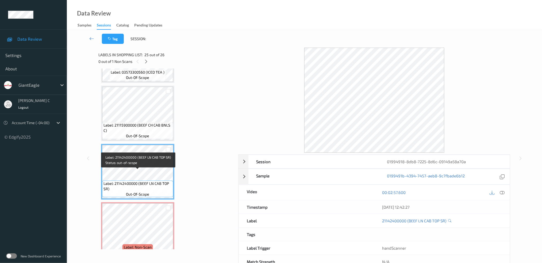
scroll to position [1325, 0]
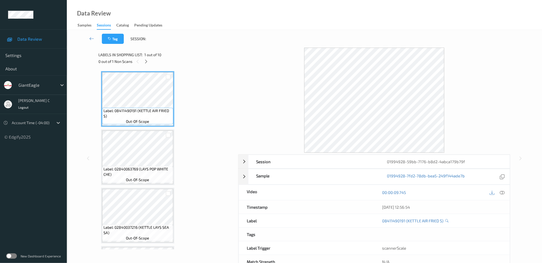
click at [148, 66] on div "Labels in shopping list: 1 out of 10 0 out of 1 Non Scans" at bounding box center [166, 58] width 136 height 21
click at [147, 64] on div at bounding box center [146, 61] width 7 height 7
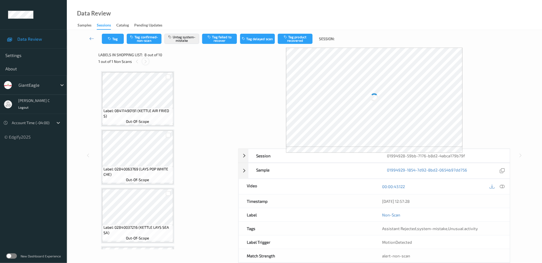
scroll to position [349, 0]
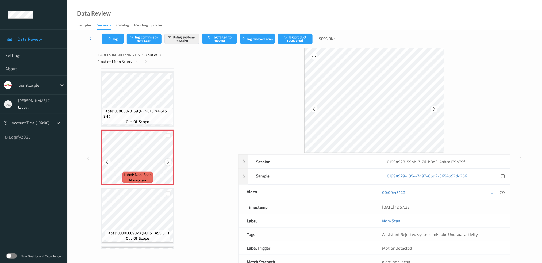
click at [169, 160] on icon at bounding box center [168, 162] width 5 height 5
click at [168, 160] on icon at bounding box center [168, 162] width 5 height 5
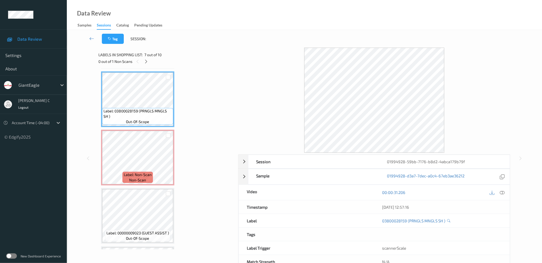
scroll to position [314, 0]
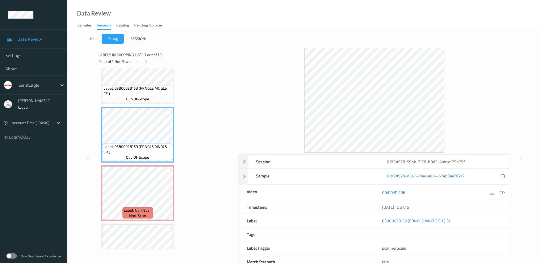
click at [150, 87] on span "Label: 03800028153 (PRNGLS MNGLS CE )" at bounding box center [137, 91] width 68 height 11
click at [140, 219] on div "Label: 08411490191 (KETTLE AIR FRIED S) out-of-scope Label: 02840063769 (LAYS P…" at bounding box center [166, 47] width 131 height 580
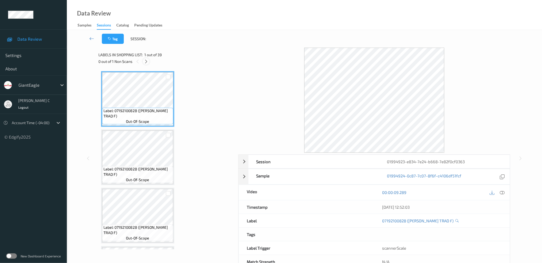
click at [145, 61] on icon at bounding box center [146, 61] width 5 height 5
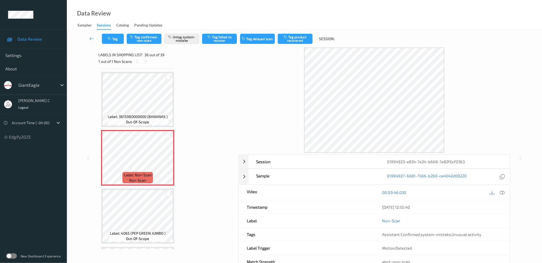
scroll to position [1969, 0]
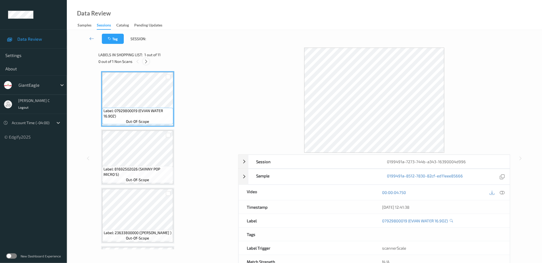
click at [148, 62] on icon at bounding box center [146, 61] width 5 height 5
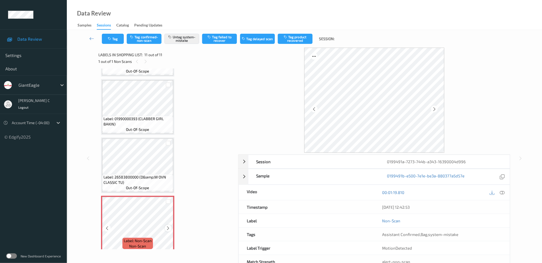
click at [165, 224] on div at bounding box center [168, 227] width 7 height 7
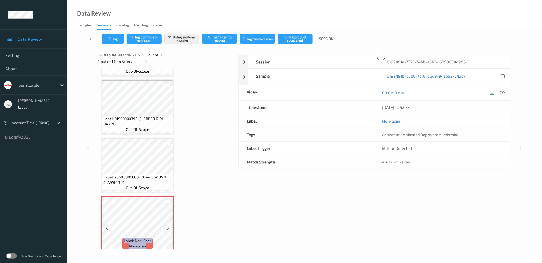
click at [165, 224] on div at bounding box center [168, 227] width 7 height 7
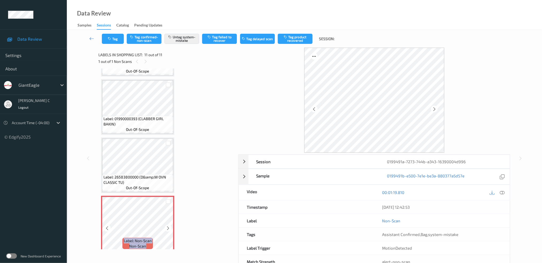
click at [165, 224] on div at bounding box center [168, 227] width 7 height 7
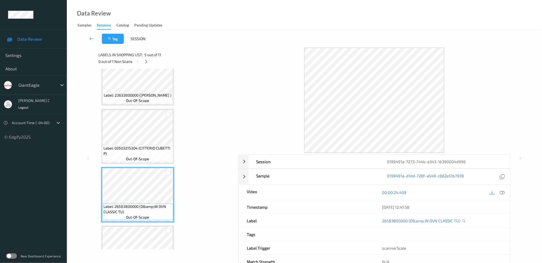
scroll to position [173, 0]
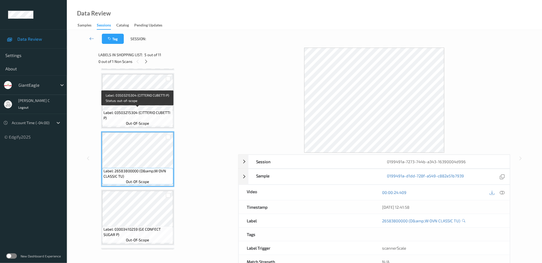
click at [139, 110] on span "Label: 03503215304 (CITTERIO CUBETTI P)" at bounding box center [137, 115] width 68 height 11
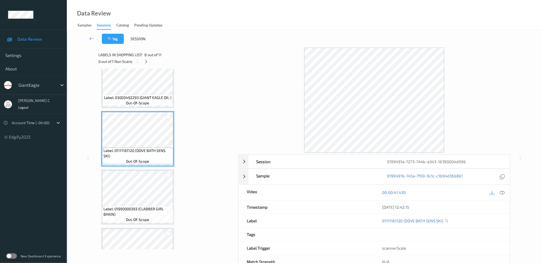
scroll to position [458, 0]
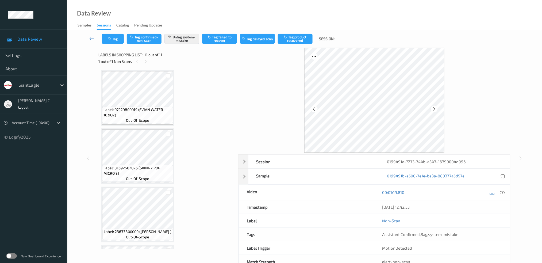
scroll to position [0, 0]
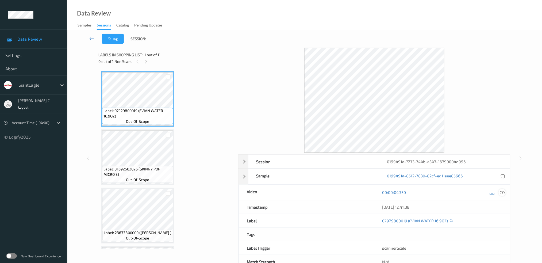
click at [502, 193] on icon at bounding box center [501, 192] width 5 height 5
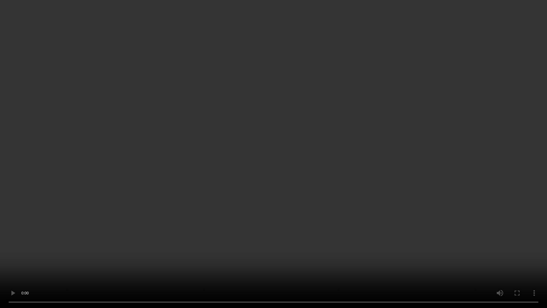
click at [180, 250] on video at bounding box center [273, 154] width 547 height 308
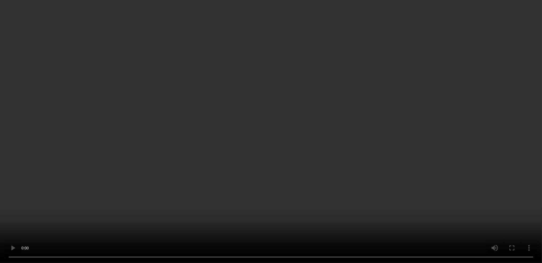
scroll to position [458, 0]
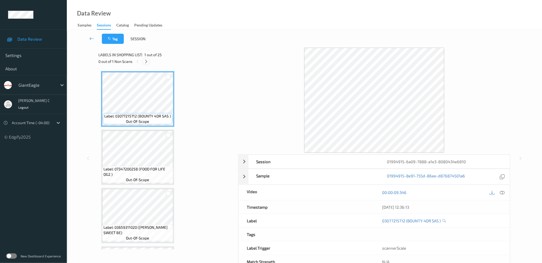
click at [147, 61] on icon at bounding box center [146, 61] width 5 height 5
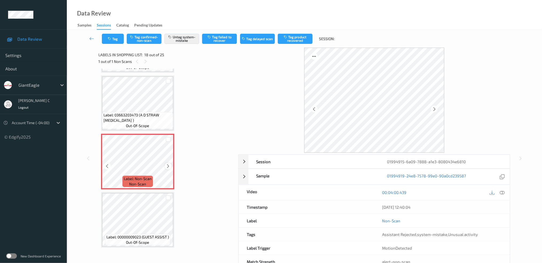
click at [167, 164] on icon at bounding box center [168, 166] width 5 height 5
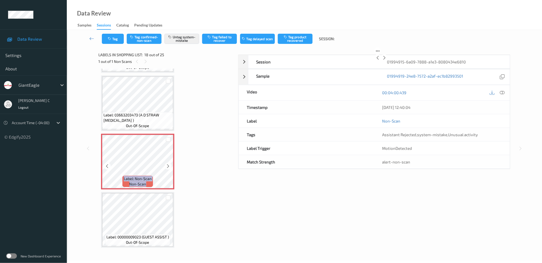
click at [168, 164] on icon at bounding box center [168, 166] width 5 height 5
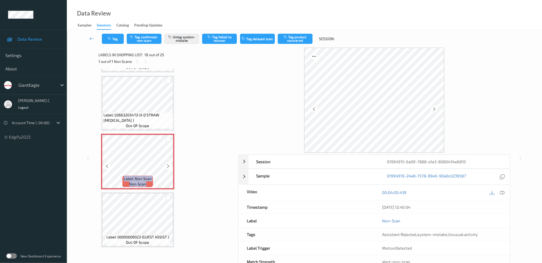
click at [168, 164] on icon at bounding box center [168, 166] width 5 height 5
click at [134, 112] on span "Label: 03663203473 (A D STRAW BANAN )" at bounding box center [137, 117] width 68 height 11
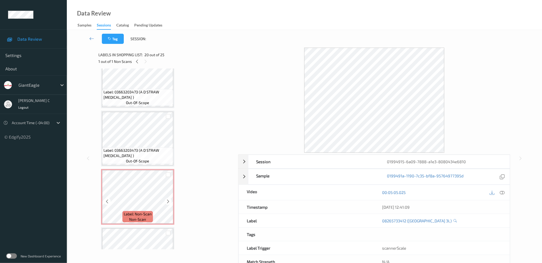
scroll to position [892, 0]
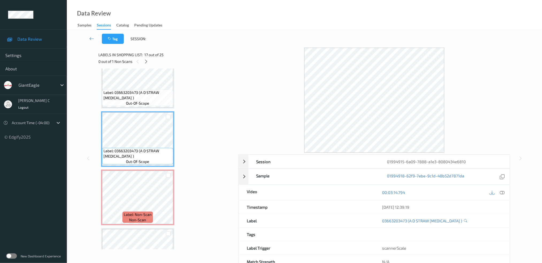
click at [504, 188] on div "00:03:14.794" at bounding box center [441, 192] width 135 height 15
click at [502, 195] on div at bounding box center [501, 192] width 7 height 7
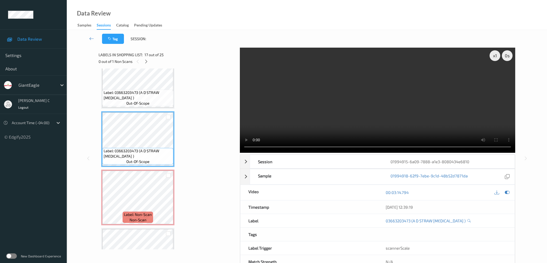
click at [239, 68] on div "x 1 0 s Session 01994915-6a09-7888-a1e3-8080434e6810 Session ID 01994915-6a09-7…" at bounding box center [307, 158] width 417 height 221
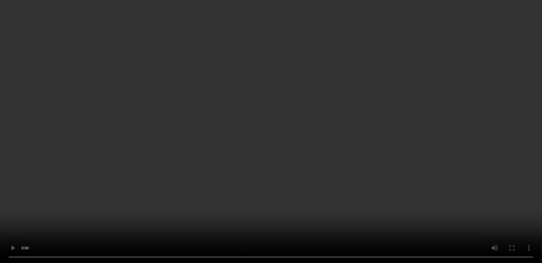
scroll to position [571, 0]
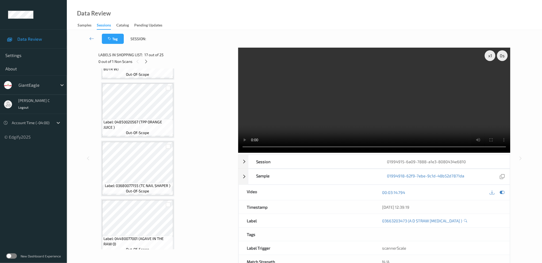
click at [149, 124] on span "Label: 04850020567 (TPP ORANGE JUICE )" at bounding box center [137, 124] width 68 height 11
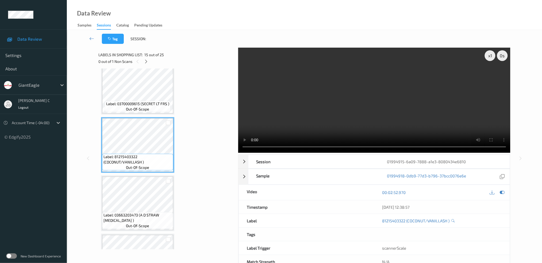
scroll to position [856, 0]
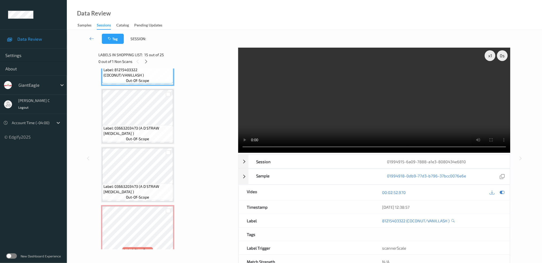
click at [146, 184] on span "Label: 03663203473 (A D STRAW BANAN )" at bounding box center [137, 189] width 68 height 11
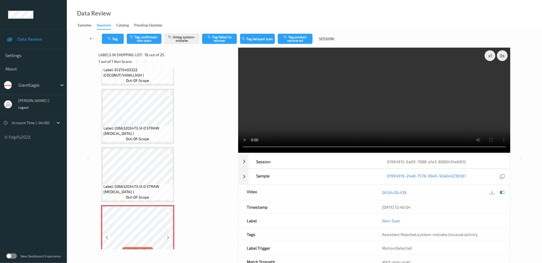
click at [167, 235] on icon at bounding box center [168, 237] width 5 height 5
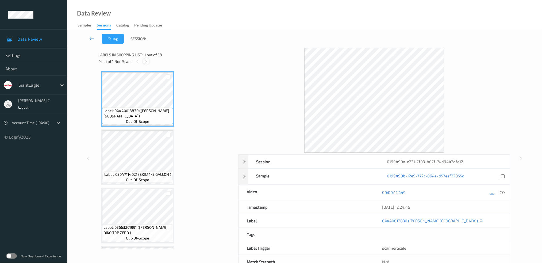
click at [145, 60] on icon at bounding box center [146, 61] width 5 height 5
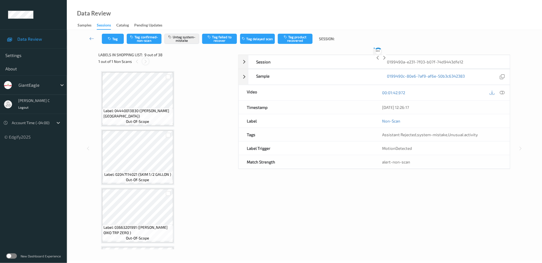
scroll to position [408, 0]
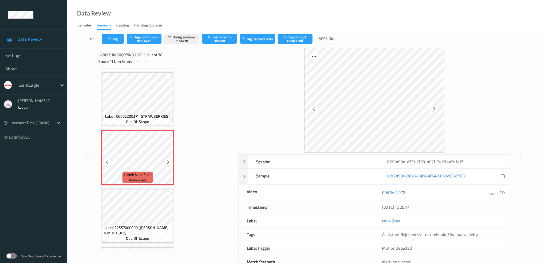
click at [169, 160] on icon at bounding box center [168, 162] width 5 height 5
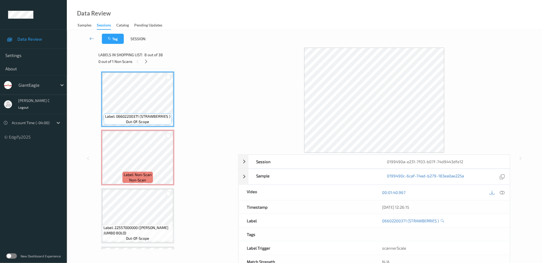
scroll to position [372, 0]
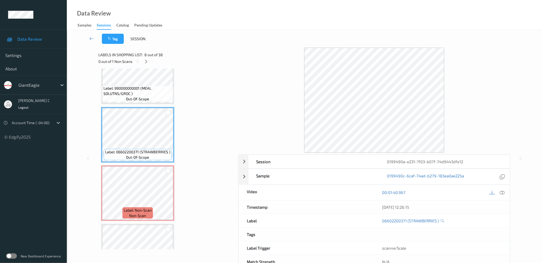
click at [139, 87] on span "Label: 990000000001 (MEAL SOLUTNS/GROC )" at bounding box center [137, 91] width 68 height 11
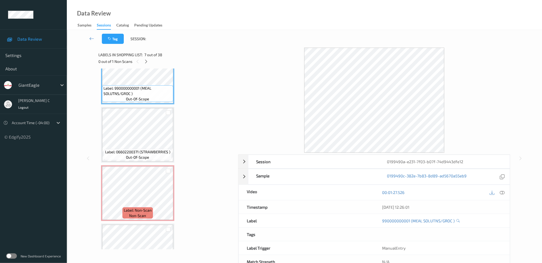
scroll to position [301, 0]
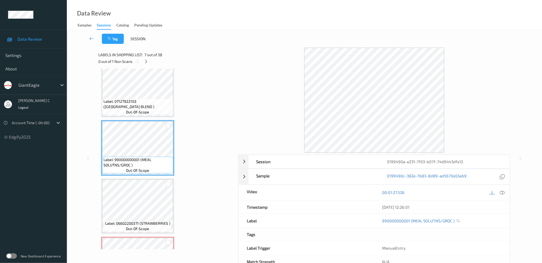
click at [132, 101] on span "Label: 07127922103 (ST BUTTER BLEND )" at bounding box center [137, 104] width 68 height 11
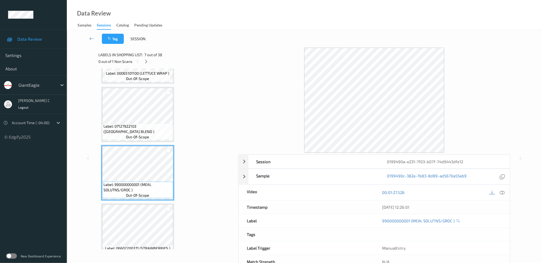
scroll to position [265, 0]
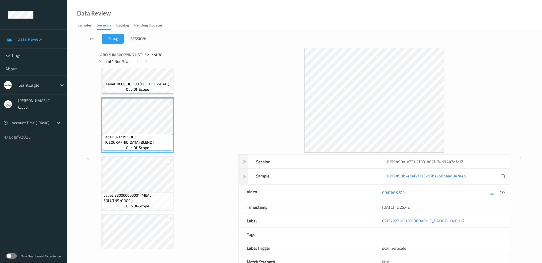
click at [505, 192] on div "00:01:08.519" at bounding box center [441, 192] width 135 height 15
click at [504, 192] on icon at bounding box center [501, 192] width 5 height 5
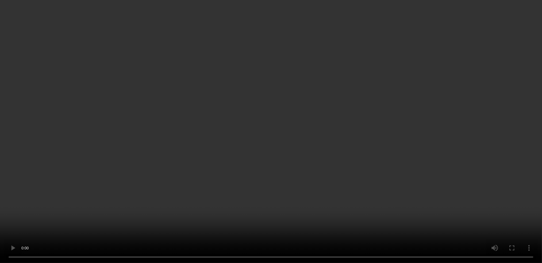
scroll to position [229, 0]
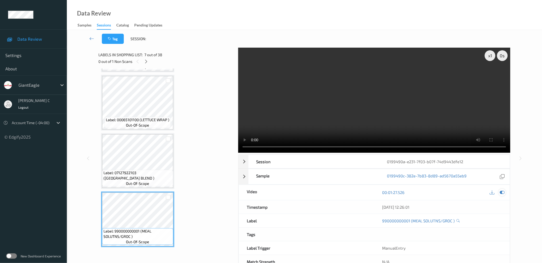
click at [498, 193] on div at bounding box center [501, 192] width 7 height 7
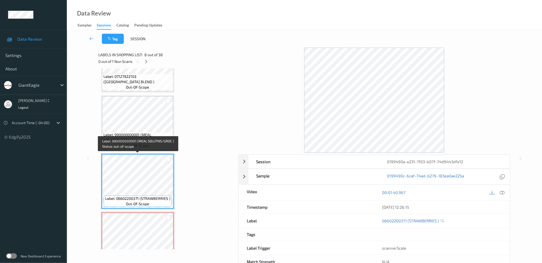
scroll to position [336, 0]
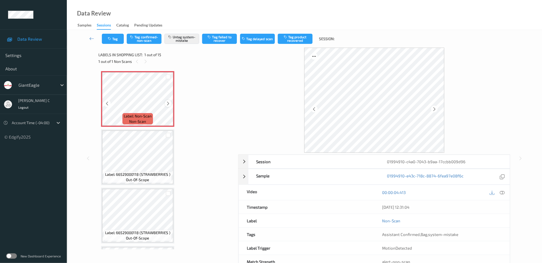
click at [168, 105] on icon at bounding box center [168, 103] width 5 height 5
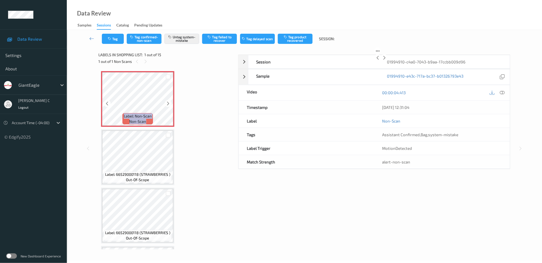
click at [168, 105] on icon at bounding box center [168, 103] width 5 height 5
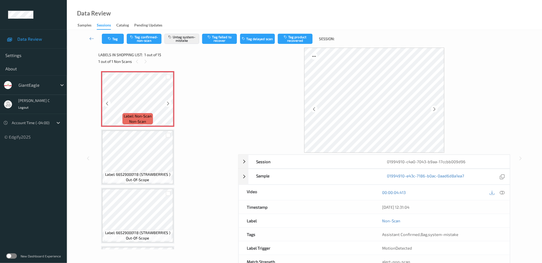
click at [168, 105] on icon at bounding box center [168, 103] width 5 height 5
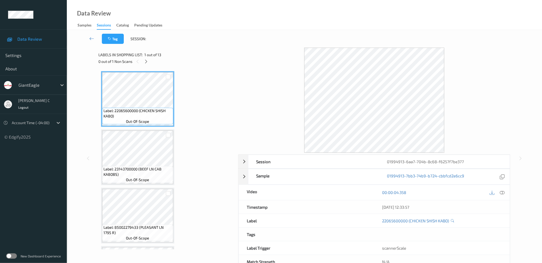
click at [145, 58] on div "0 out of 1 Non Scans" at bounding box center [166, 61] width 136 height 7
click at [143, 61] on div at bounding box center [146, 61] width 7 height 7
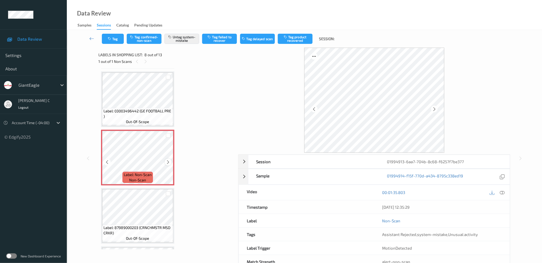
click at [167, 160] on icon at bounding box center [168, 162] width 5 height 5
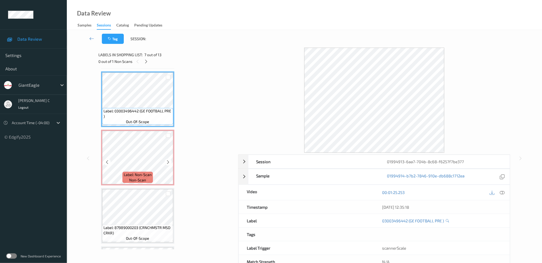
scroll to position [314, 0]
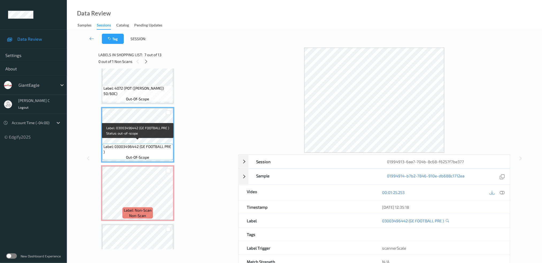
click at [140, 89] on span "Label: 4072 (POT (BAKER) 50/60C)" at bounding box center [137, 91] width 68 height 11
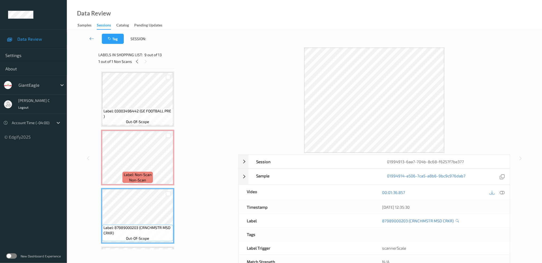
scroll to position [278, 0]
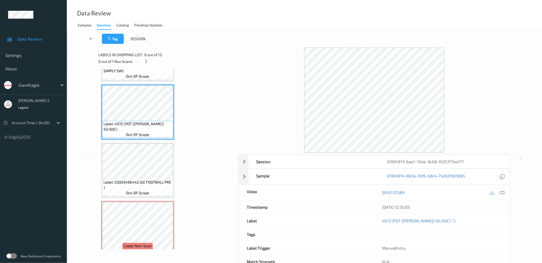
click at [501, 192] on icon at bounding box center [501, 192] width 5 height 5
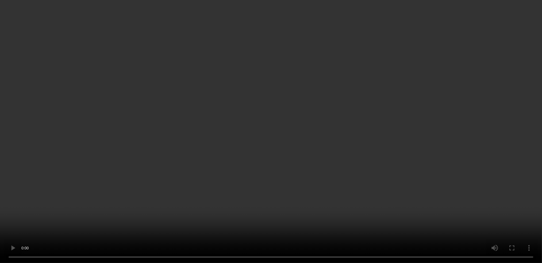
scroll to position [314, 0]
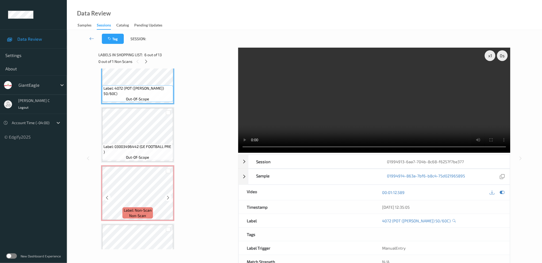
click at [139, 203] on div "Label: Non-Scan non-scan" at bounding box center [137, 193] width 73 height 56
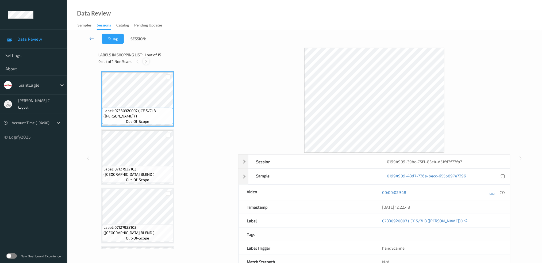
click at [146, 63] on icon at bounding box center [146, 61] width 5 height 5
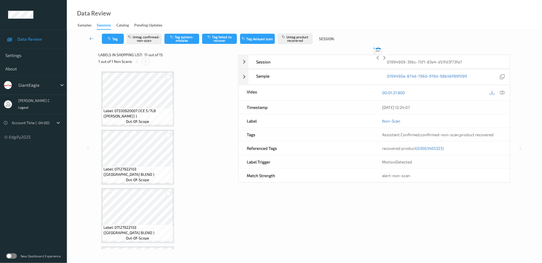
scroll to position [523, 0]
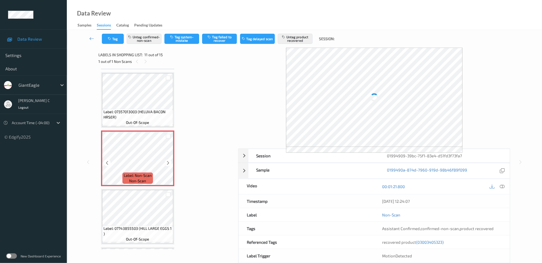
click at [148, 173] on span "Label: Non-Scan" at bounding box center [138, 175] width 28 height 5
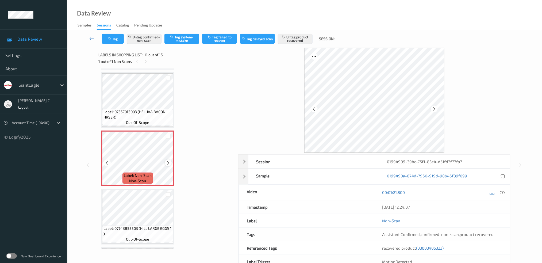
click at [169, 160] on icon at bounding box center [168, 162] width 5 height 5
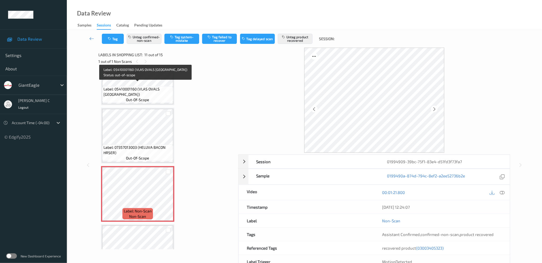
click at [127, 87] on span "Label: 05410001160 (VLAS OVALS HAMBURG)" at bounding box center [137, 91] width 68 height 11
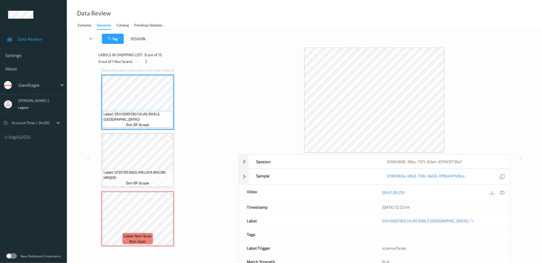
scroll to position [452, 0]
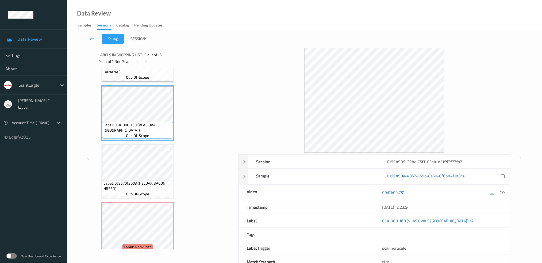
click at [145, 78] on div "Label: 05410000835 (VLASIC HOT BANANA ) out-of-scope" at bounding box center [137, 55] width 73 height 56
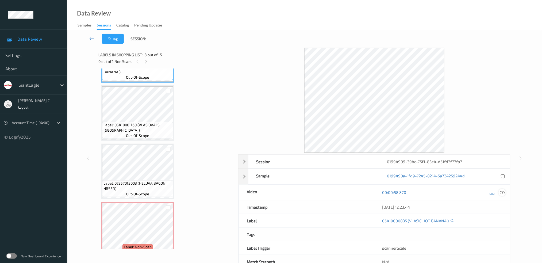
click at [502, 192] on icon at bounding box center [501, 192] width 5 height 5
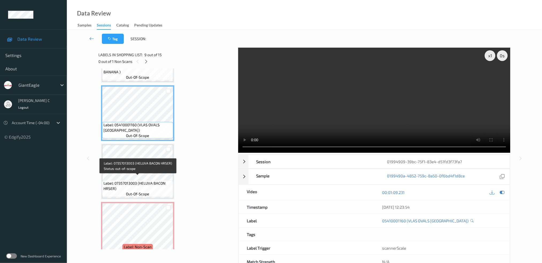
click at [137, 180] on div "Label: 07357013003 (HELUVA BACON HRSER) out-of-scope" at bounding box center [137, 188] width 71 height 17
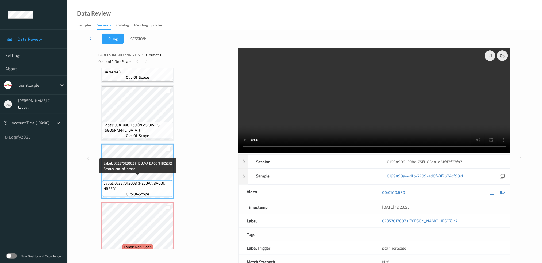
scroll to position [488, 0]
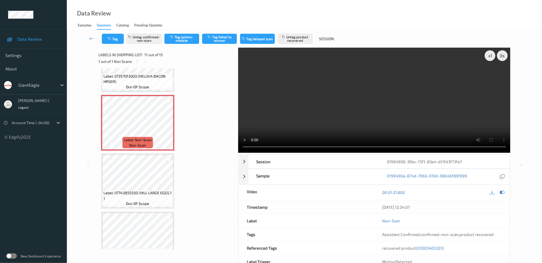
click at [134, 201] on span "out-of-scope" at bounding box center [137, 203] width 23 height 5
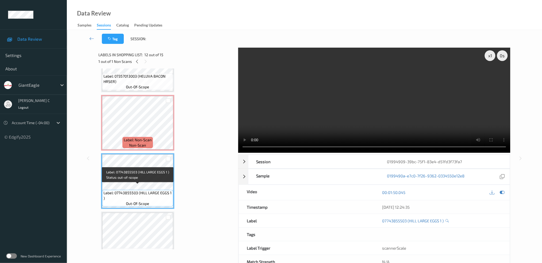
scroll to position [595, 0]
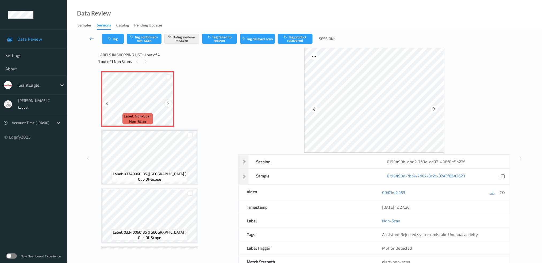
click at [168, 101] on icon at bounding box center [168, 103] width 5 height 5
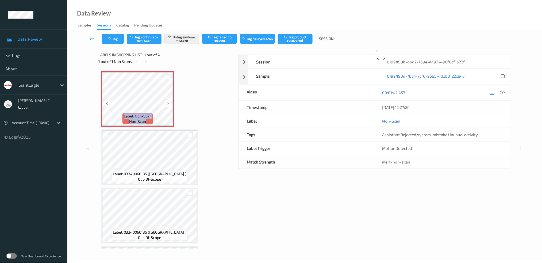
click at [168, 101] on icon at bounding box center [168, 103] width 5 height 5
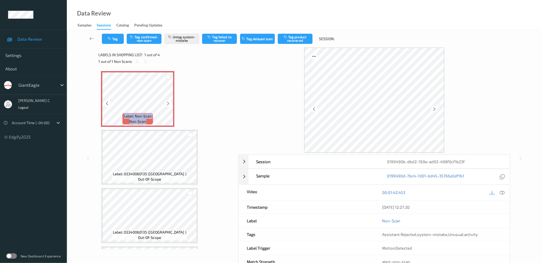
click at [168, 101] on icon at bounding box center [168, 103] width 5 height 5
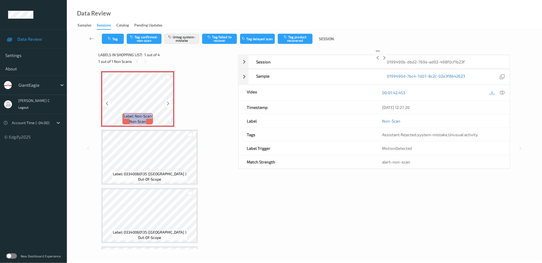
click at [168, 101] on icon at bounding box center [168, 103] width 5 height 5
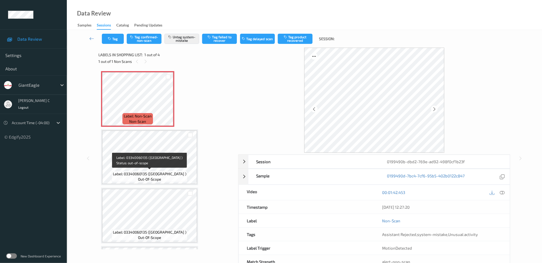
click at [141, 172] on span "Label: 03340060135 ([GEOGRAPHIC_DATA] )" at bounding box center [149, 173] width 73 height 5
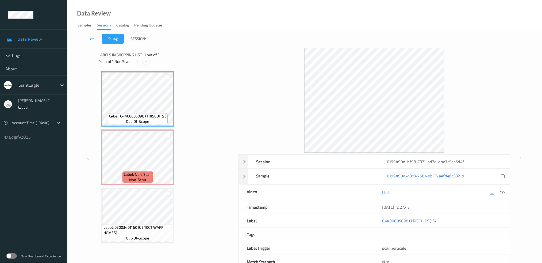
click at [146, 62] on icon at bounding box center [146, 61] width 5 height 5
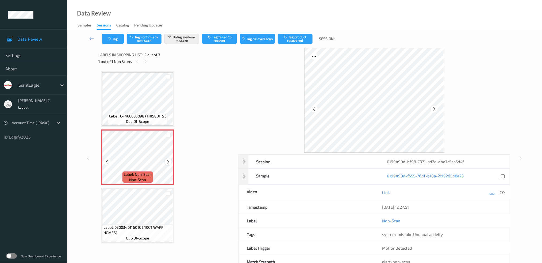
click at [168, 160] on icon at bounding box center [168, 161] width 5 height 5
click at [169, 160] on icon at bounding box center [168, 161] width 5 height 5
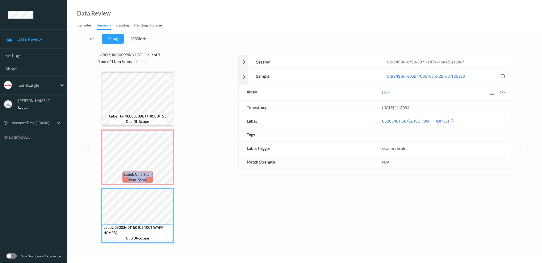
scroll to position [17, 0]
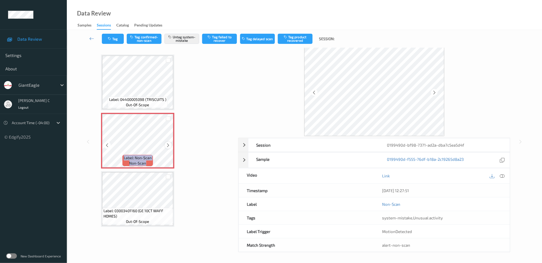
click at [168, 144] on icon at bounding box center [168, 145] width 5 height 5
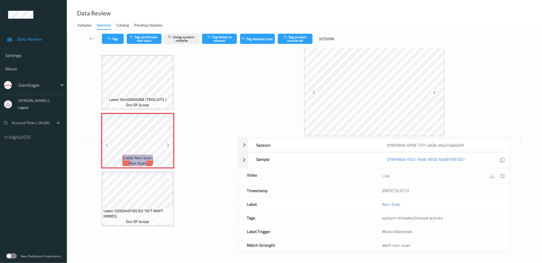
click at [168, 144] on icon at bounding box center [168, 145] width 5 height 5
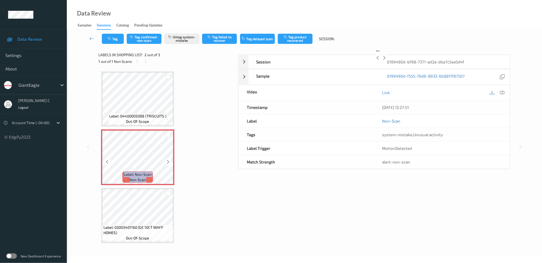
click at [168, 159] on icon at bounding box center [168, 161] width 5 height 5
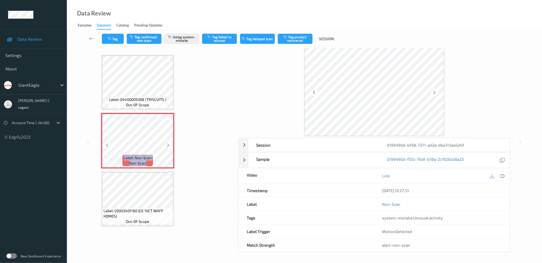
click at [168, 144] on icon at bounding box center [168, 145] width 5 height 5
click at [108, 39] on icon "button" at bounding box center [110, 39] width 5 height 4
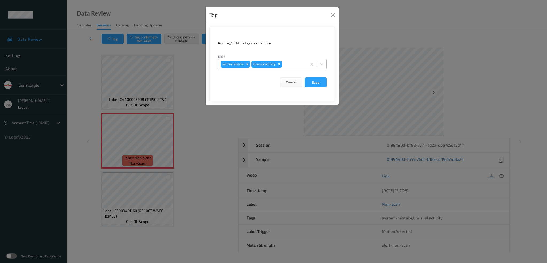
click at [283, 64] on div "system-mistake Unusual activity" at bounding box center [262, 64] width 89 height 9
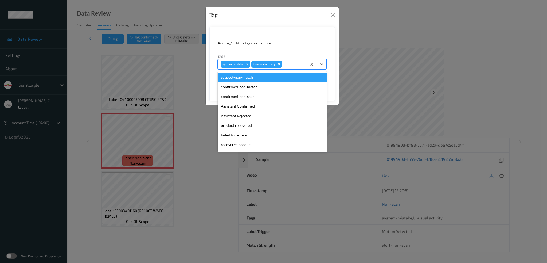
click at [279, 66] on div "Remove Unusual activity" at bounding box center [279, 64] width 6 height 7
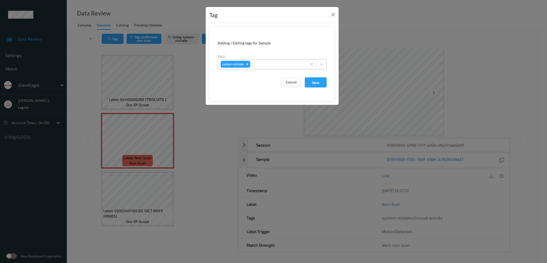
click at [310, 17] on div "Tag" at bounding box center [272, 15] width 133 height 16
click at [313, 82] on button "Save" at bounding box center [316, 82] width 22 height 10
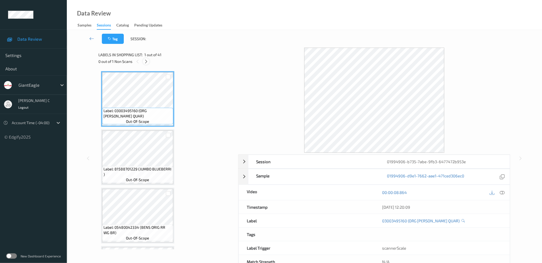
click at [145, 62] on icon at bounding box center [146, 61] width 5 height 5
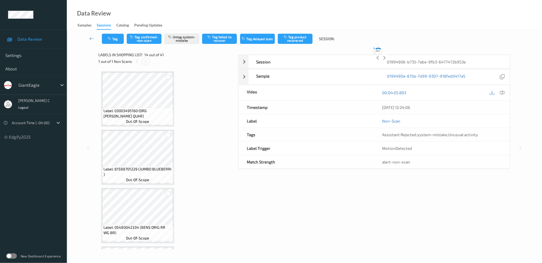
scroll to position [696, 0]
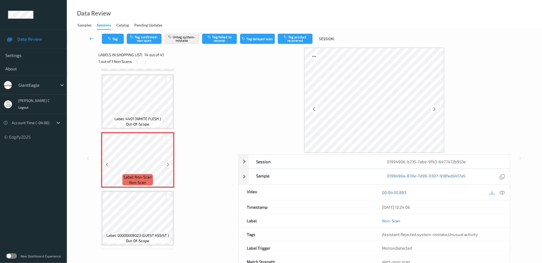
click at [170, 161] on div at bounding box center [168, 164] width 7 height 7
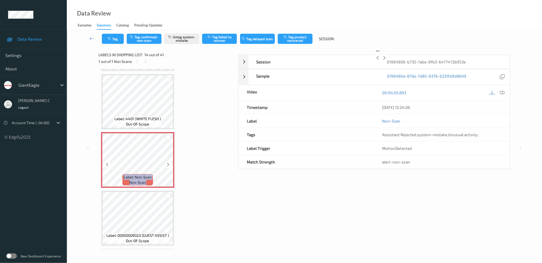
click at [170, 161] on div at bounding box center [168, 164] width 7 height 7
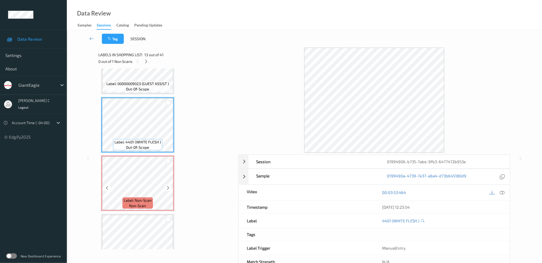
scroll to position [661, 0]
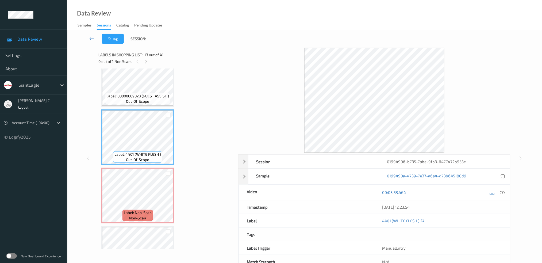
click at [152, 93] on span "Label: 00000009023 (GUEST ASSIST )" at bounding box center [137, 95] width 63 height 5
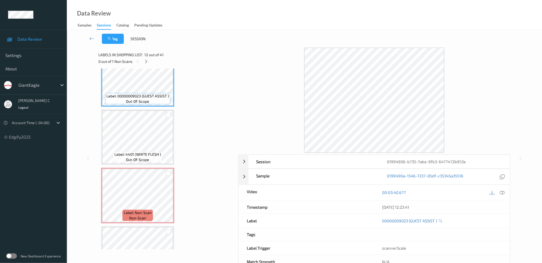
scroll to position [554, 0]
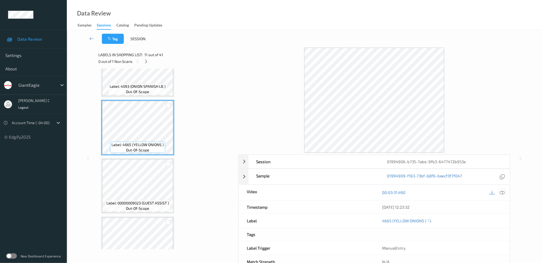
click at [501, 194] on icon at bounding box center [501, 192] width 5 height 5
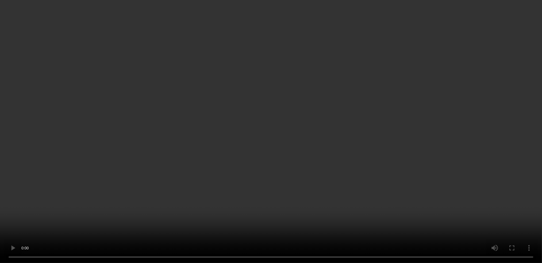
scroll to position [696, 0]
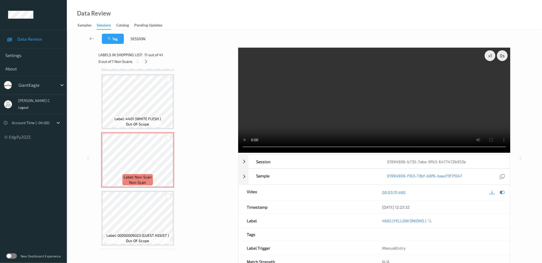
click at [138, 123] on div "Label: 4401 (WHITE FLESH ) out-of-scope" at bounding box center [137, 102] width 73 height 56
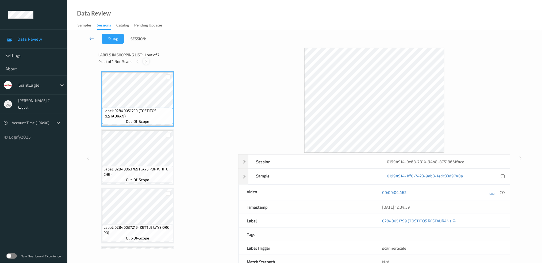
click at [149, 60] on div at bounding box center [146, 61] width 7 height 7
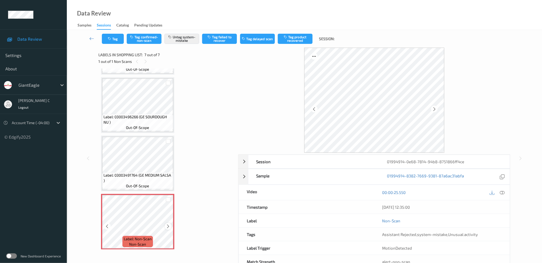
click at [170, 224] on div at bounding box center [168, 226] width 7 height 7
click at [165, 223] on div at bounding box center [168, 226] width 7 height 7
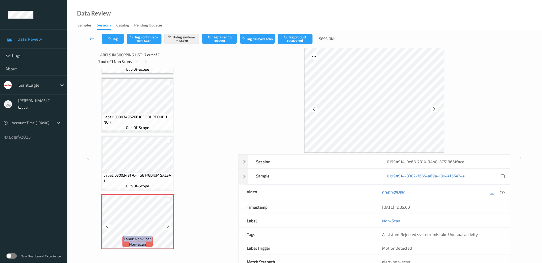
click at [165, 223] on div at bounding box center [168, 226] width 7 height 7
click at [116, 40] on button "Tag" at bounding box center [113, 39] width 22 height 10
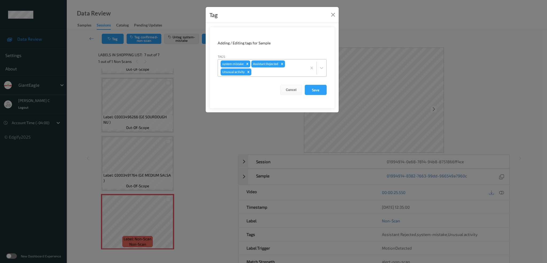
click at [248, 73] on icon "Remove Unusual activity" at bounding box center [249, 72] width 4 height 4
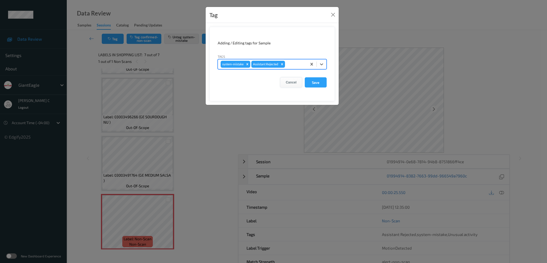
type input "b"
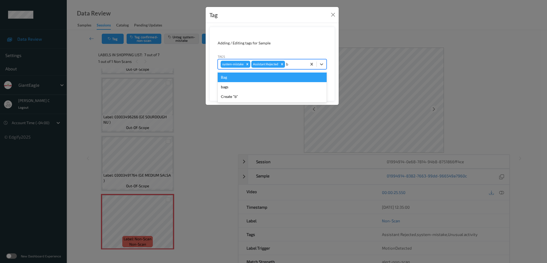
click at [227, 80] on div "Bag" at bounding box center [272, 77] width 109 height 10
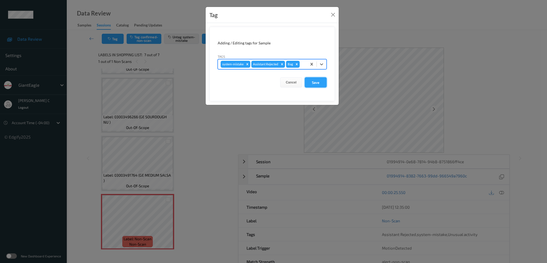
click at [315, 83] on button "Save" at bounding box center [316, 82] width 22 height 10
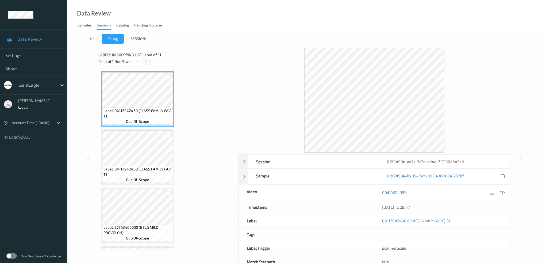
click at [144, 63] on icon at bounding box center [146, 61] width 5 height 5
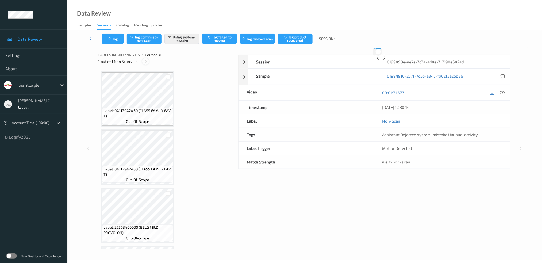
scroll to position [292, 0]
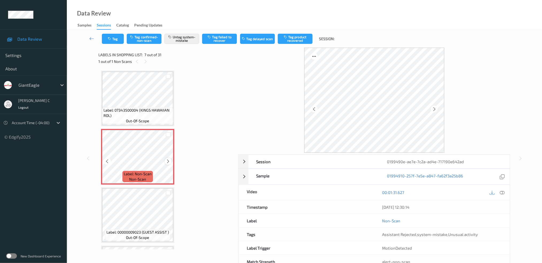
click at [169, 159] on icon at bounding box center [168, 161] width 5 height 5
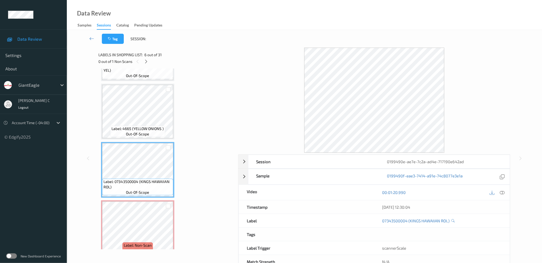
scroll to position [256, 0]
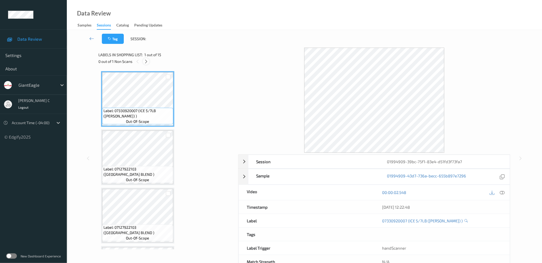
click at [146, 64] on icon at bounding box center [146, 61] width 5 height 5
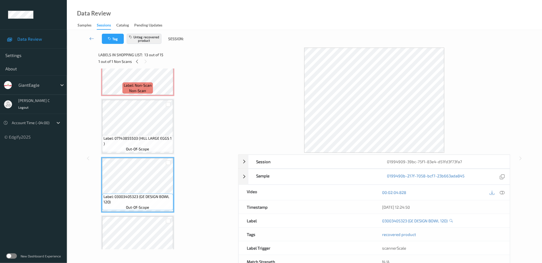
scroll to position [630, 0]
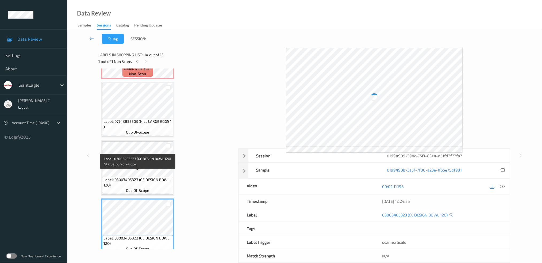
click at [130, 177] on span "Label: 03003405323 (GE DESIGN BOWL 12O)" at bounding box center [137, 182] width 68 height 11
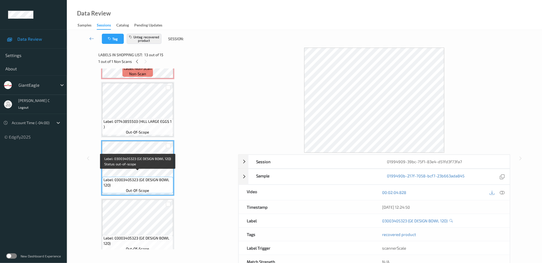
click at [129, 129] on span "out-of-scope" at bounding box center [137, 131] width 23 height 5
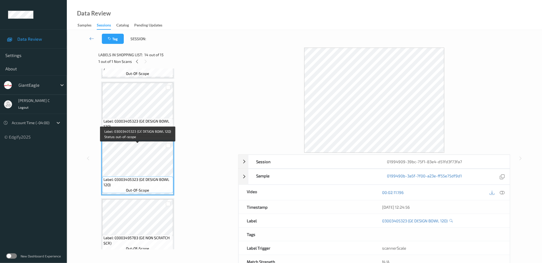
scroll to position [689, 0]
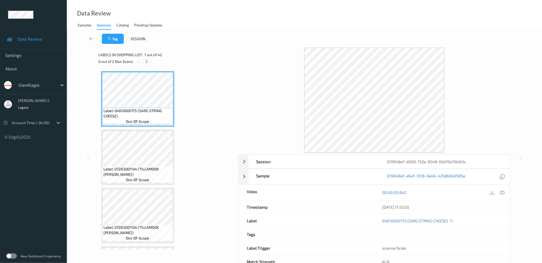
click at [145, 61] on icon at bounding box center [146, 61] width 5 height 5
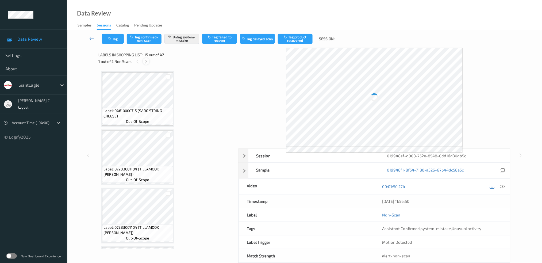
scroll to position [754, 0]
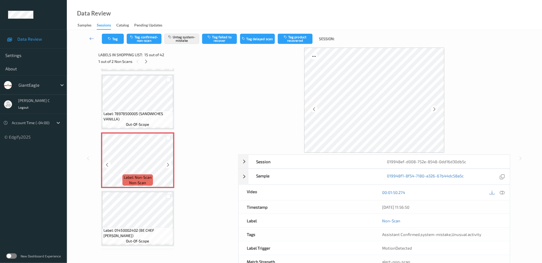
click at [162, 132] on div "Label: Non-Scan non-scan" at bounding box center [137, 160] width 73 height 56
click at [169, 162] on icon at bounding box center [168, 164] width 5 height 5
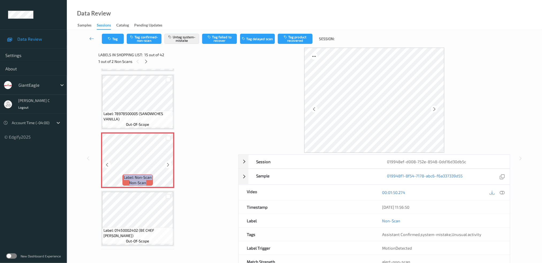
click at [169, 162] on icon at bounding box center [168, 164] width 5 height 5
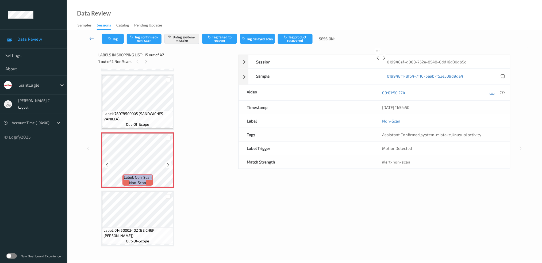
click at [169, 162] on icon at bounding box center [168, 164] width 5 height 5
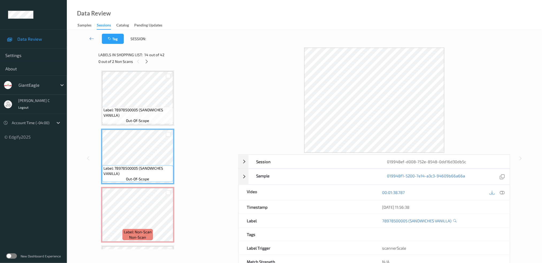
scroll to position [683, 0]
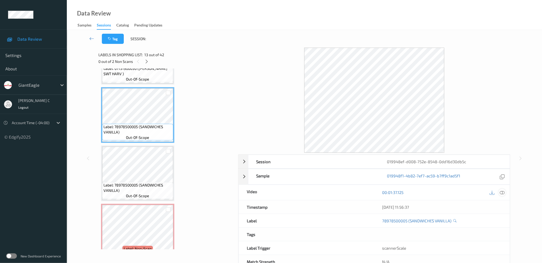
click at [503, 190] on icon at bounding box center [501, 192] width 5 height 5
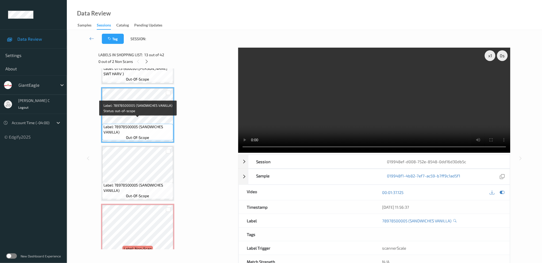
click at [139, 124] on span "Label: 78978500005 (SANDWICHES VANILLA)" at bounding box center [137, 129] width 68 height 11
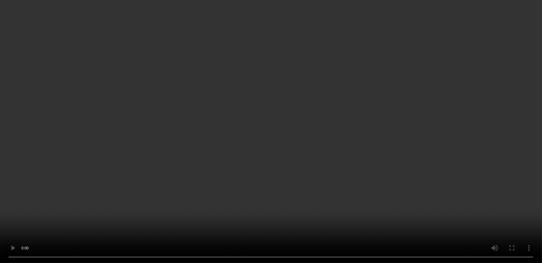
scroll to position [754, 0]
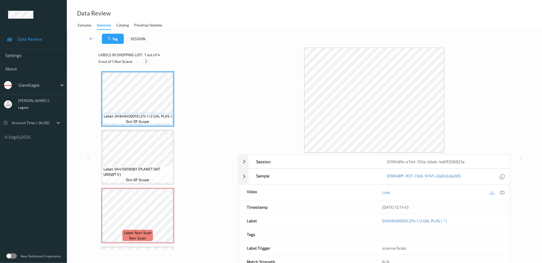
click at [143, 60] on div at bounding box center [146, 61] width 7 height 7
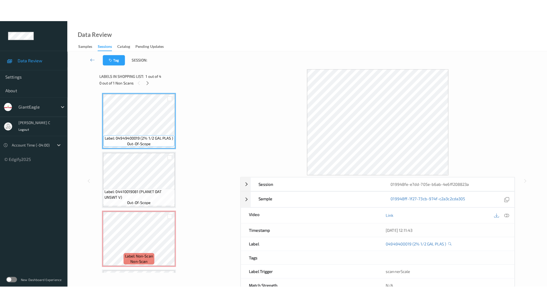
scroll to position [53, 0]
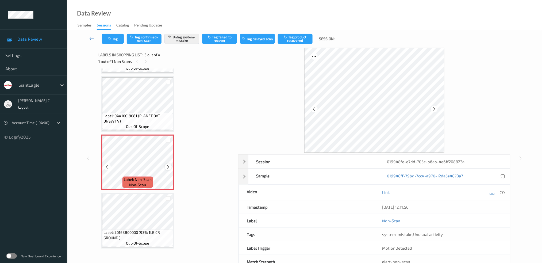
click at [166, 165] on icon at bounding box center [168, 166] width 5 height 5
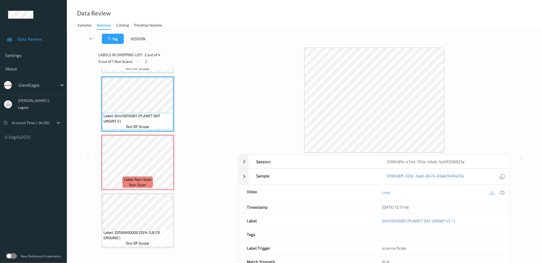
drag, startPoint x: 505, startPoint y: 192, endPoint x: 469, endPoint y: 194, distance: 35.9
click at [505, 192] on div at bounding box center [501, 192] width 7 height 7
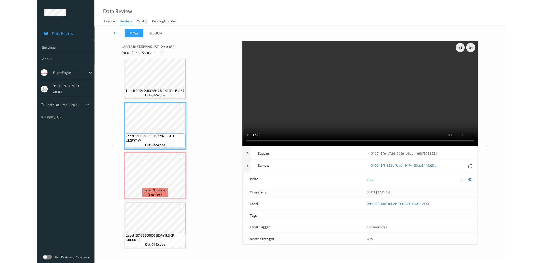
scroll to position [8, 0]
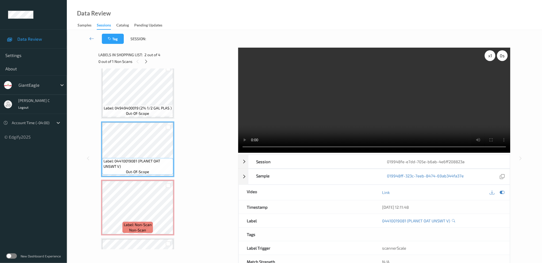
click at [493, 60] on div "x 1" at bounding box center [489, 55] width 11 height 11
click at [493, 60] on div "x 2" at bounding box center [489, 55] width 11 height 11
click at [502, 194] on icon at bounding box center [501, 192] width 5 height 5
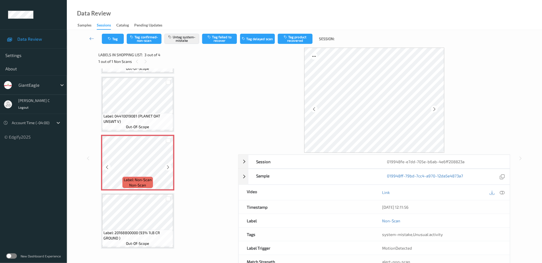
scroll to position [17, 0]
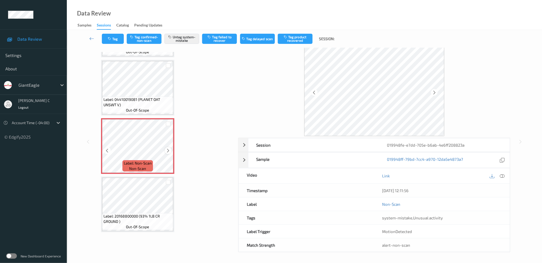
click at [168, 150] on icon at bounding box center [168, 150] width 5 height 5
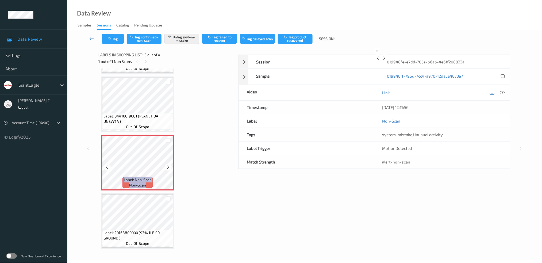
click at [168, 165] on icon at bounding box center [168, 167] width 5 height 5
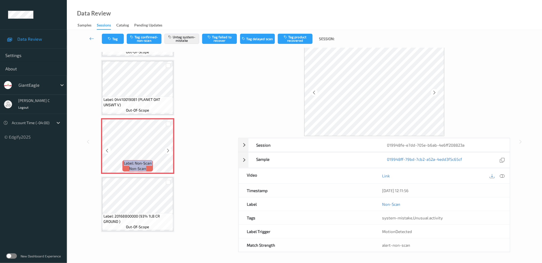
click at [168, 150] on icon at bounding box center [168, 150] width 5 height 5
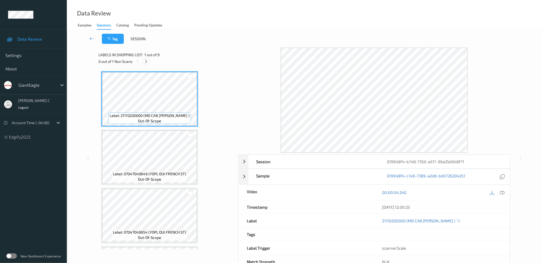
click at [147, 64] on icon at bounding box center [146, 61] width 5 height 5
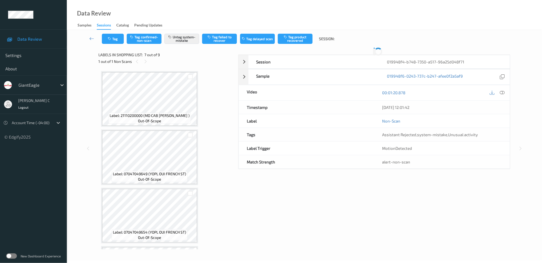
scroll to position [292, 0]
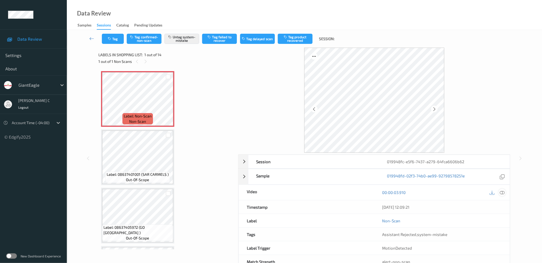
click at [501, 193] on icon at bounding box center [501, 192] width 5 height 5
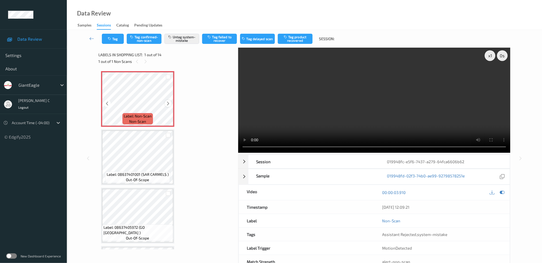
click at [166, 103] on icon at bounding box center [168, 103] width 5 height 5
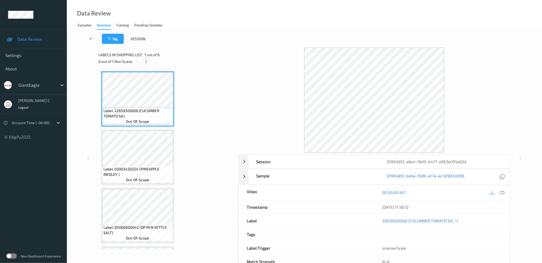
click at [149, 61] on div at bounding box center [146, 61] width 7 height 7
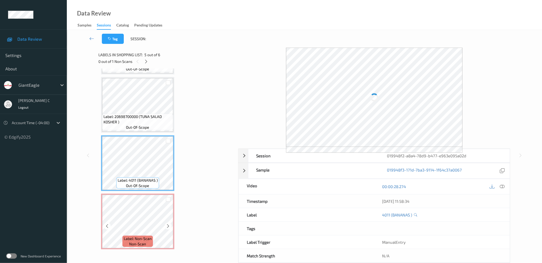
click at [150, 240] on div "Label: Non-Scan non-scan" at bounding box center [137, 240] width 30 height 11
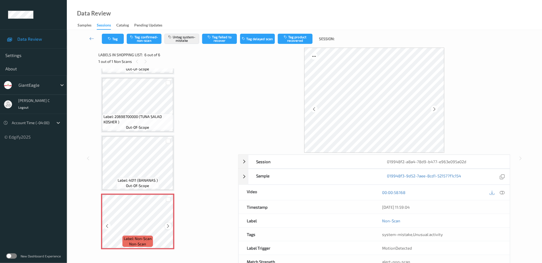
click at [169, 223] on icon at bounding box center [168, 225] width 5 height 5
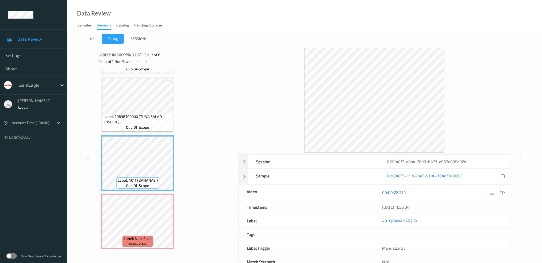
click at [141, 114] on span "Label: 20698700000 (TUNA SALAD KOSHER )" at bounding box center [137, 119] width 68 height 11
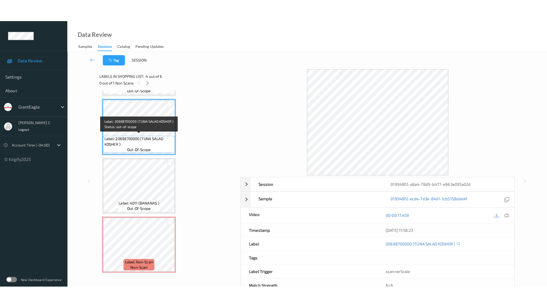
scroll to position [133, 0]
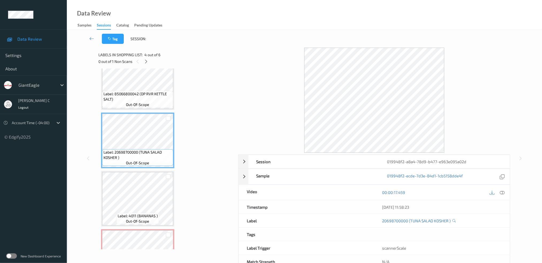
click at [132, 103] on span "out-of-scope" at bounding box center [137, 104] width 23 height 5
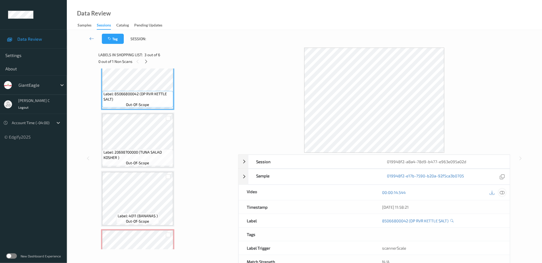
click at [501, 191] on icon at bounding box center [501, 192] width 5 height 5
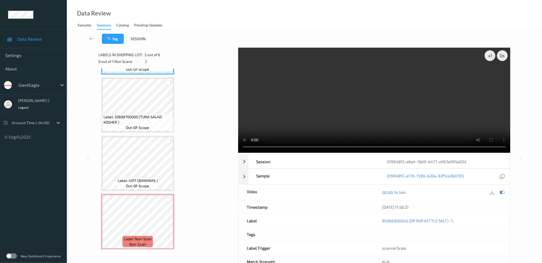
scroll to position [124, 0]
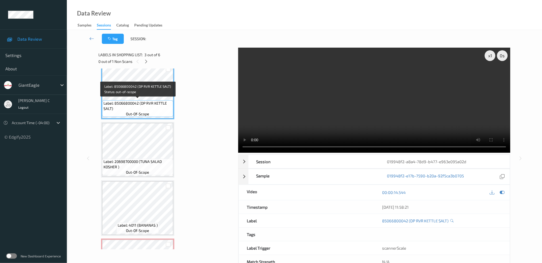
click at [157, 100] on span "Label: 85066800042 (DP RVR KETTLE SALT)" at bounding box center [137, 105] width 68 height 11
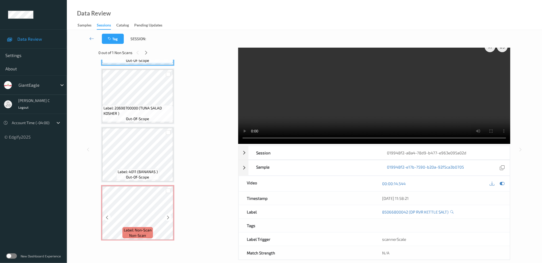
scroll to position [17, 0]
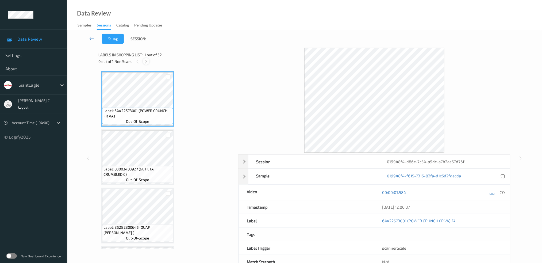
click at [145, 62] on icon at bounding box center [146, 61] width 5 height 5
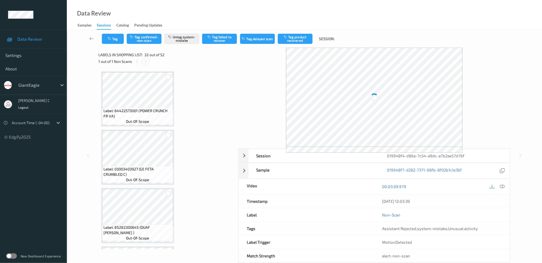
scroll to position [1738, 0]
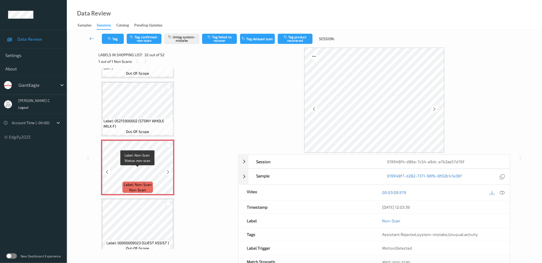
click at [148, 182] on span "Label: Non-Scan" at bounding box center [138, 184] width 28 height 5
click at [168, 169] on icon at bounding box center [168, 171] width 5 height 5
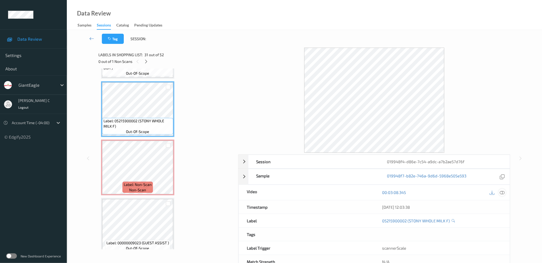
click at [503, 194] on icon at bounding box center [501, 192] width 5 height 5
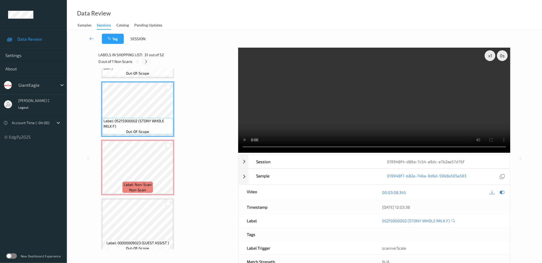
click at [148, 60] on icon at bounding box center [146, 61] width 5 height 5
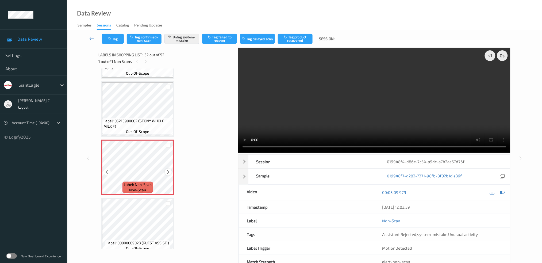
click at [166, 169] on icon at bounding box center [168, 171] width 5 height 5
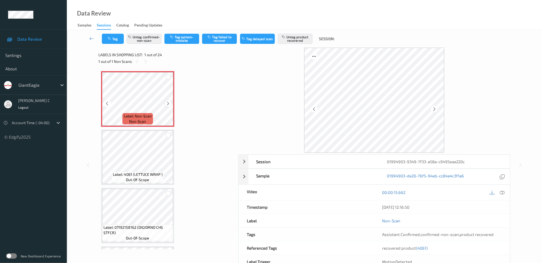
click at [166, 103] on icon at bounding box center [168, 103] width 5 height 5
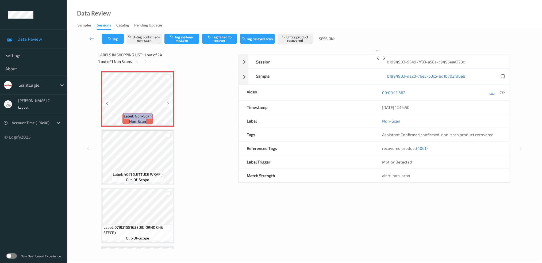
click at [166, 103] on icon at bounding box center [168, 103] width 5 height 5
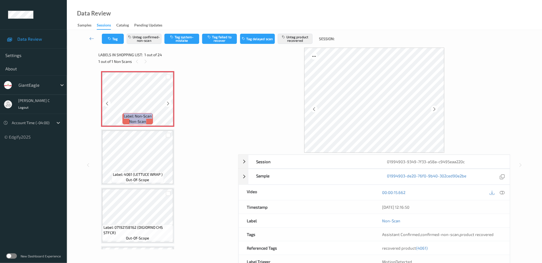
click at [166, 103] on icon at bounding box center [168, 103] width 5 height 5
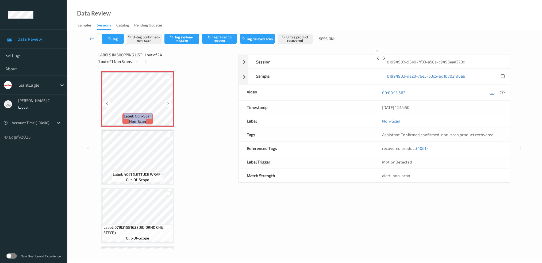
click at [166, 103] on icon at bounding box center [168, 103] width 5 height 5
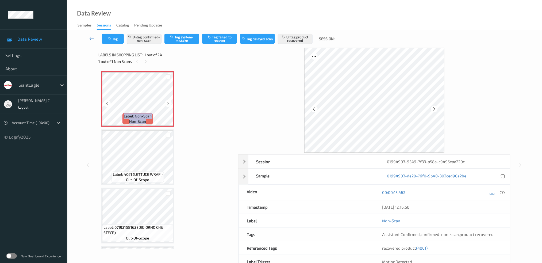
click at [166, 103] on icon at bounding box center [168, 103] width 5 height 5
click at [139, 173] on span "Label: 4061 (LETTUCE WRAP )" at bounding box center [138, 174] width 50 height 5
click at [504, 192] on icon at bounding box center [501, 192] width 5 height 5
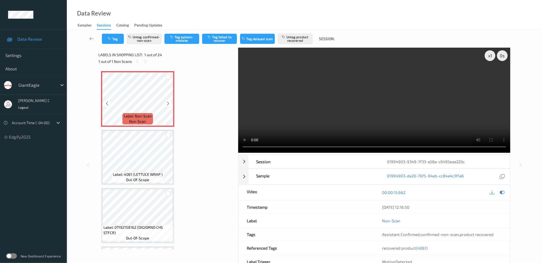
click at [167, 102] on icon at bounding box center [168, 103] width 5 height 5
click at [154, 39] on button "Untag confirmed-non-scan" at bounding box center [144, 39] width 35 height 10
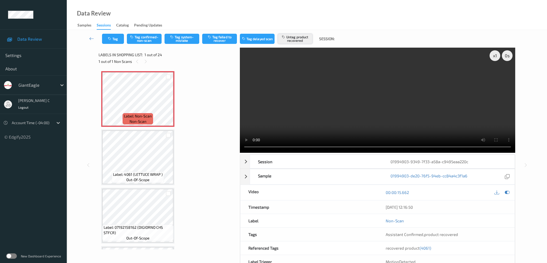
click at [296, 40] on button "Untag product recovered" at bounding box center [295, 39] width 35 height 10
click at [191, 40] on button "Tag system-mistake" at bounding box center [182, 39] width 35 height 10
click at [114, 42] on button "Tag" at bounding box center [113, 39] width 22 height 10
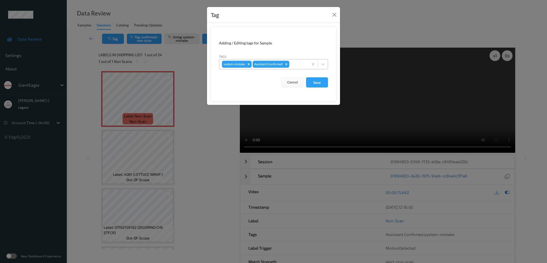
click at [303, 65] on div at bounding box center [297, 64] width 15 height 6
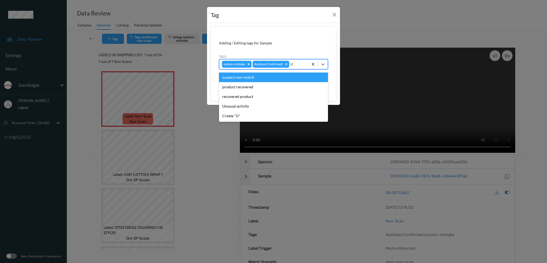
type input "UN"
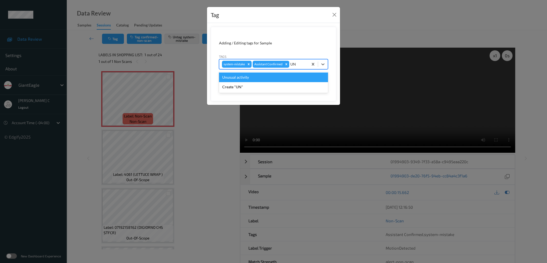
click at [248, 75] on div "Unusual activity" at bounding box center [273, 77] width 109 height 10
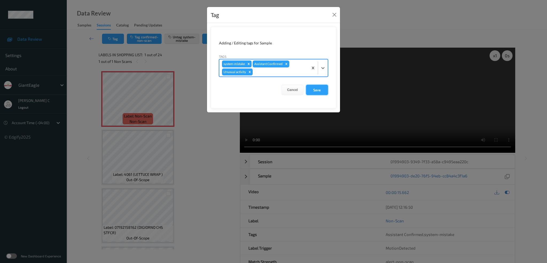
click at [315, 88] on button "Save" at bounding box center [317, 90] width 22 height 10
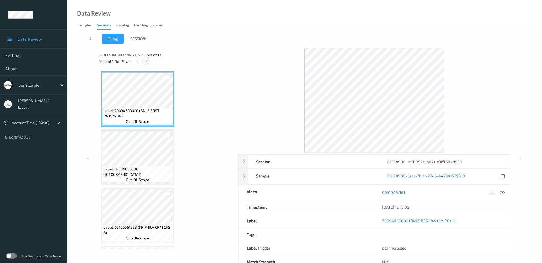
click at [145, 58] on div at bounding box center [146, 61] width 7 height 7
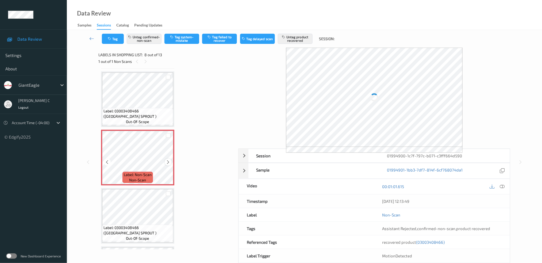
click at [167, 160] on icon at bounding box center [168, 162] width 5 height 5
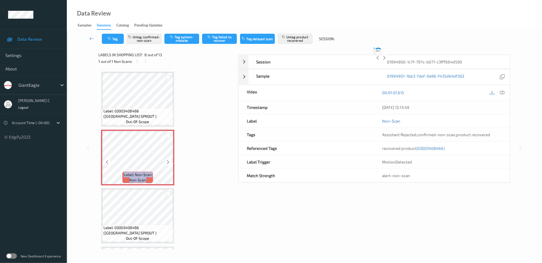
click at [167, 160] on icon at bounding box center [168, 162] width 5 height 5
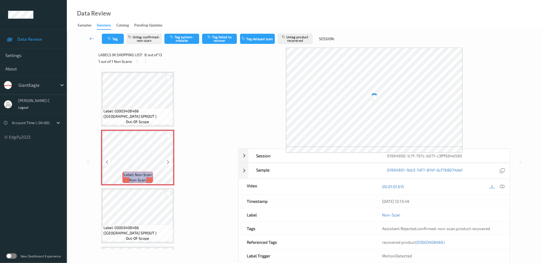
click at [167, 160] on icon at bounding box center [168, 162] width 5 height 5
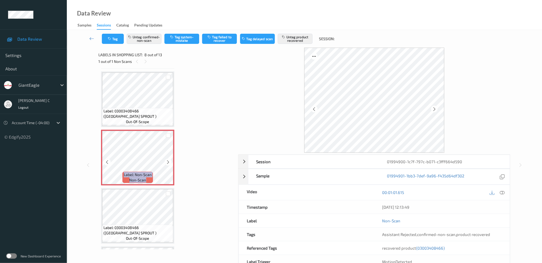
click at [167, 160] on icon at bounding box center [168, 162] width 5 height 5
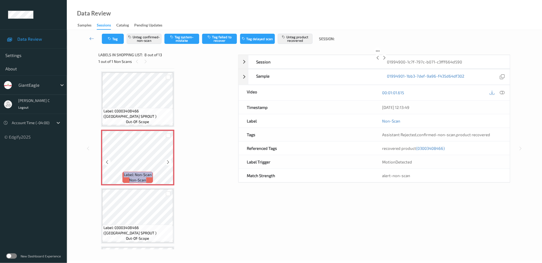
click at [167, 160] on icon at bounding box center [168, 162] width 5 height 5
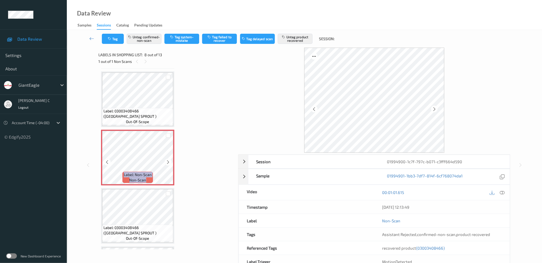
click at [167, 160] on icon at bounding box center [168, 162] width 5 height 5
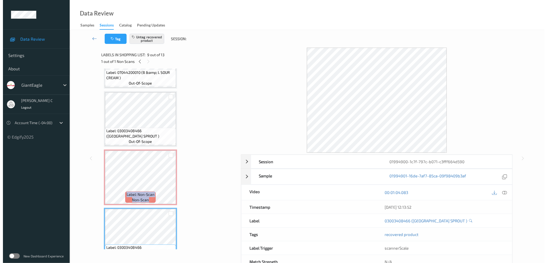
scroll to position [314, 0]
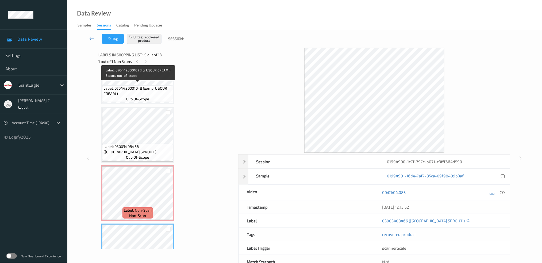
click at [157, 92] on span "Label: 07044200010 (B &amp; L SOUR CREAM )" at bounding box center [137, 91] width 68 height 11
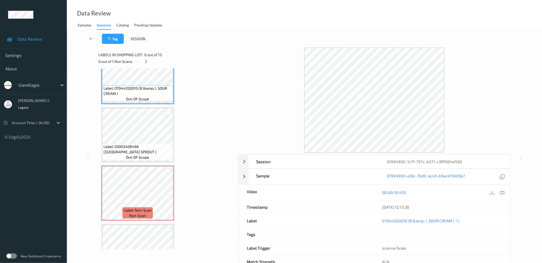
click at [502, 192] on icon at bounding box center [501, 192] width 5 height 5
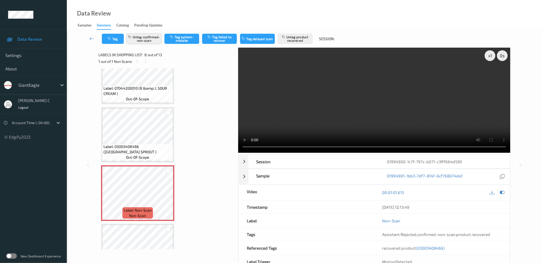
click at [150, 39] on button "Untag confirmed-non-scan" at bounding box center [144, 39] width 35 height 10
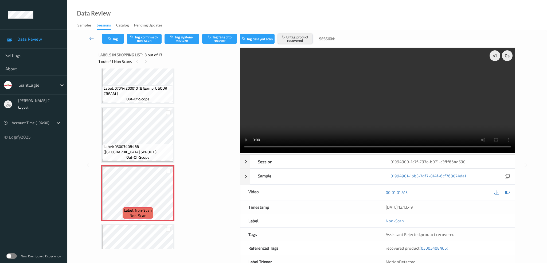
click at [298, 41] on button "Untag product recovered" at bounding box center [295, 39] width 35 height 10
click at [185, 37] on button "Tag system-mistake" at bounding box center [182, 39] width 35 height 10
click at [117, 37] on button "Tag" at bounding box center [113, 39] width 22 height 10
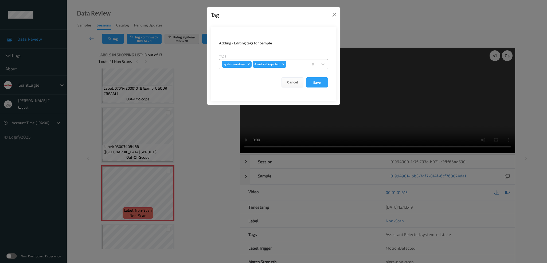
click at [294, 63] on div at bounding box center [297, 64] width 18 height 6
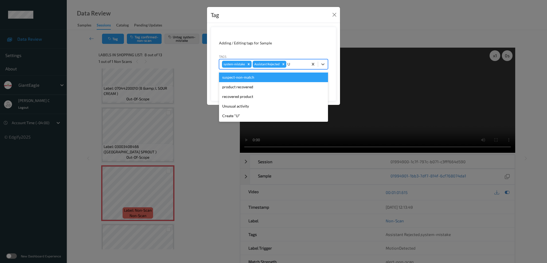
type input "UN"
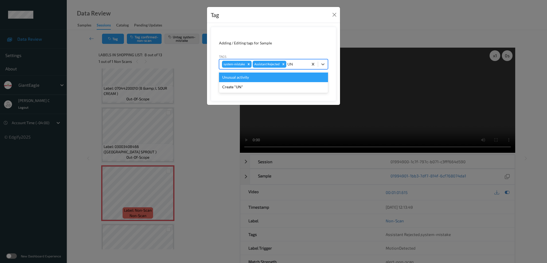
click at [260, 79] on div "Unusual activity" at bounding box center [273, 77] width 109 height 10
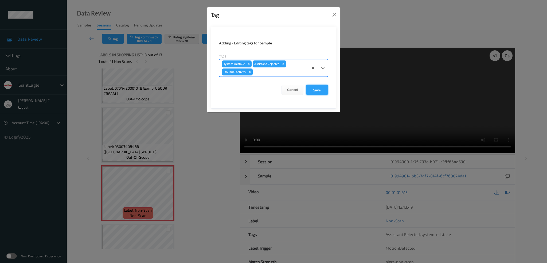
click at [324, 90] on button "Save" at bounding box center [317, 90] width 22 height 10
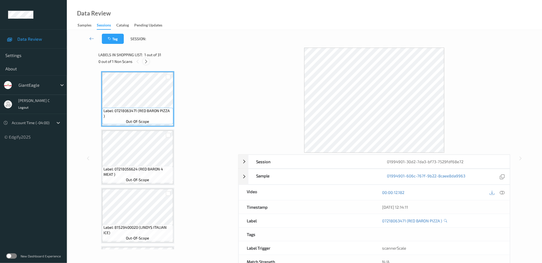
click at [146, 59] on icon at bounding box center [146, 61] width 5 height 5
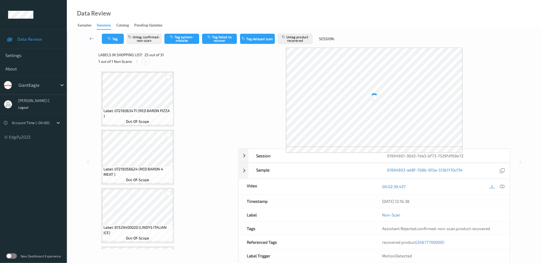
scroll to position [1332, 0]
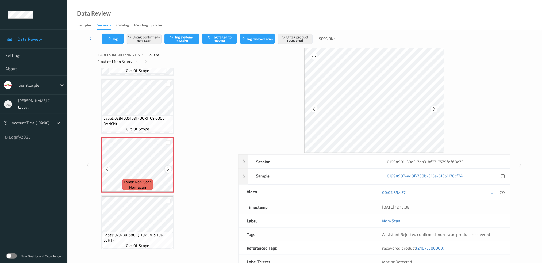
click at [169, 167] on icon at bounding box center [168, 169] width 5 height 5
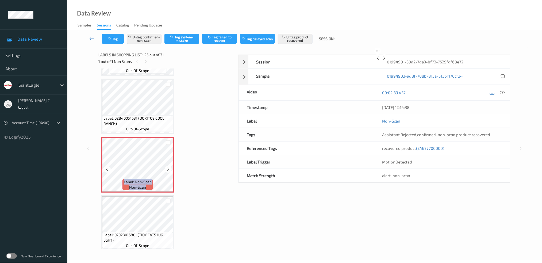
click at [169, 167] on icon at bounding box center [168, 169] width 5 height 5
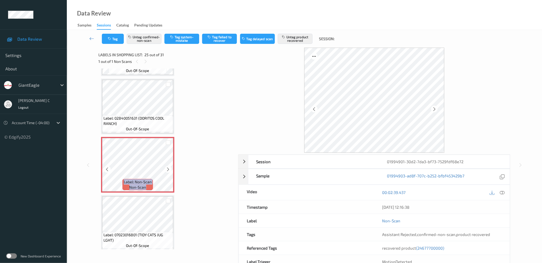
click at [169, 167] on icon at bounding box center [168, 169] width 5 height 5
click at [433, 245] on span "(24677700000)" at bounding box center [430, 247] width 28 height 5
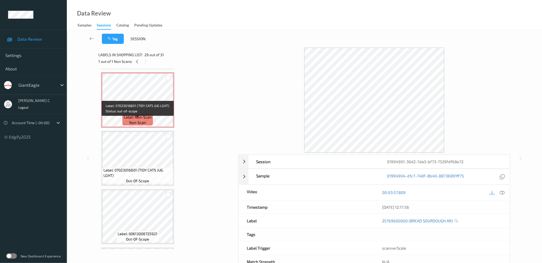
scroll to position [1363, 0]
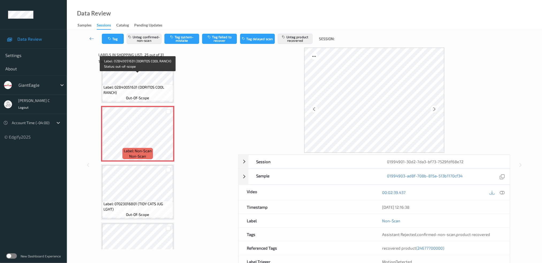
click at [150, 84] on span "Label: 02840051631 (DORITOS COOL RANCH)" at bounding box center [137, 89] width 68 height 11
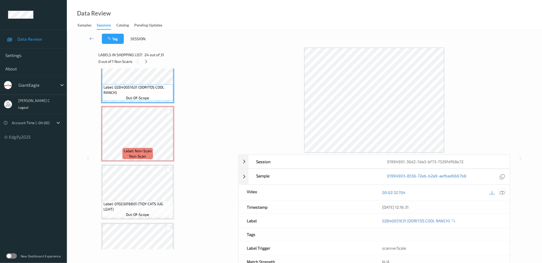
click at [503, 189] on div at bounding box center [501, 192] width 7 height 7
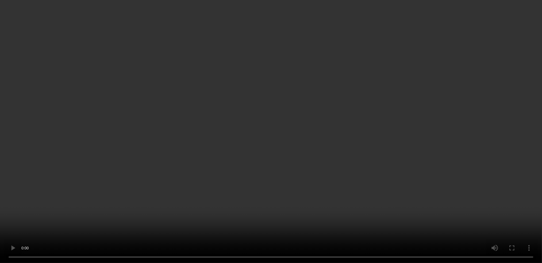
scroll to position [1506, 0]
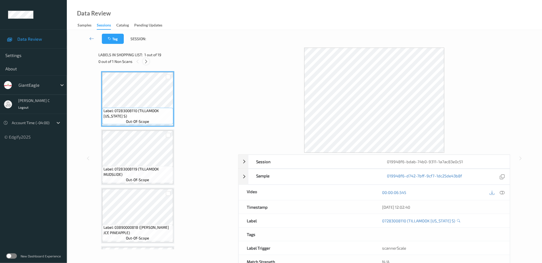
click at [146, 60] on icon at bounding box center [146, 61] width 5 height 5
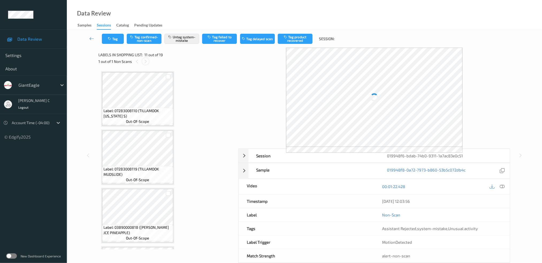
scroll to position [523, 0]
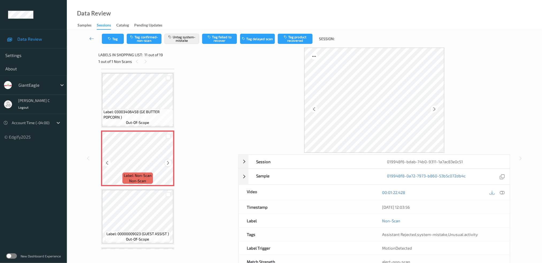
click at [168, 160] on icon at bounding box center [168, 162] width 5 height 5
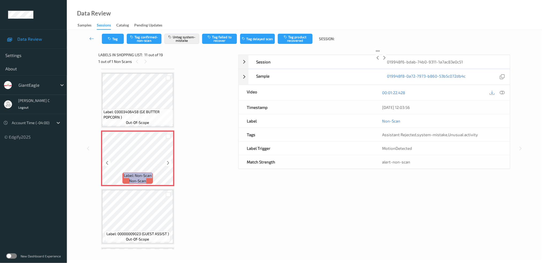
click at [168, 160] on icon at bounding box center [168, 162] width 5 height 5
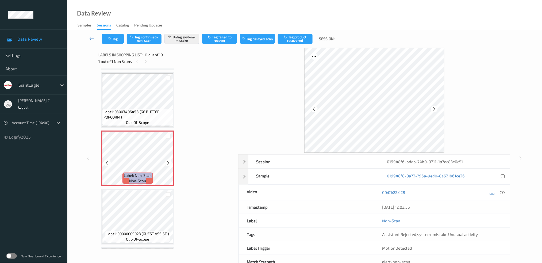
click at [168, 160] on icon at bounding box center [168, 162] width 5 height 5
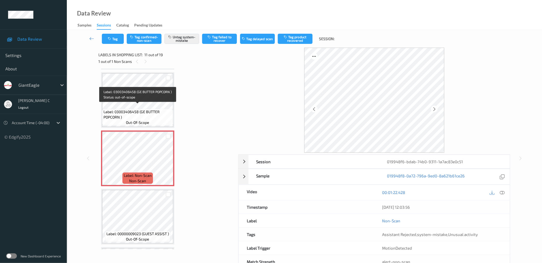
click at [122, 109] on span "Label: 03003406458 (GE BUTTER POPCORN )" at bounding box center [137, 114] width 68 height 11
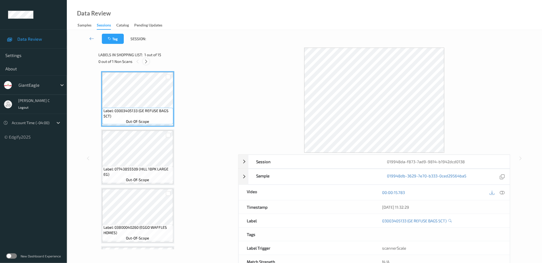
click at [147, 59] on icon at bounding box center [146, 61] width 5 height 5
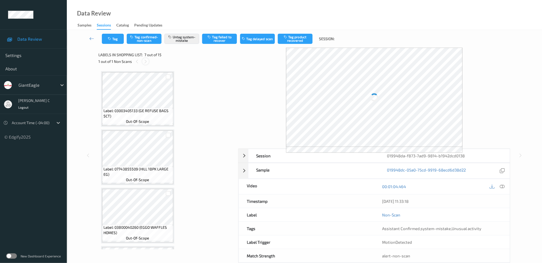
scroll to position [292, 0]
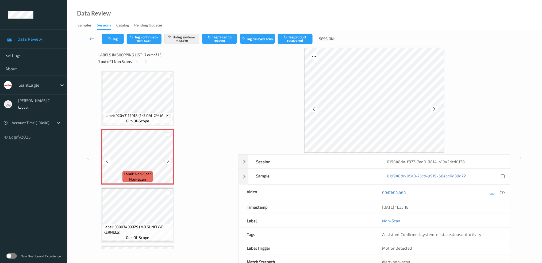
click at [169, 159] on icon at bounding box center [168, 161] width 5 height 5
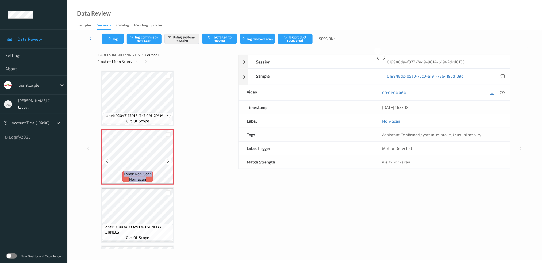
click at [169, 159] on icon at bounding box center [168, 161] width 5 height 5
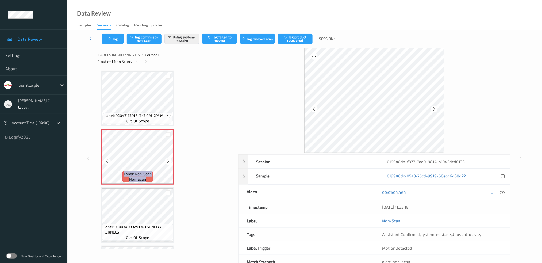
click at [169, 159] on icon at bounding box center [168, 161] width 5 height 5
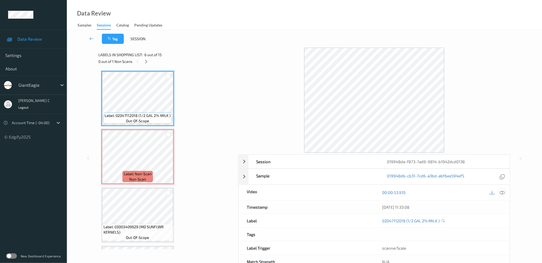
click at [502, 192] on icon at bounding box center [501, 192] width 5 height 5
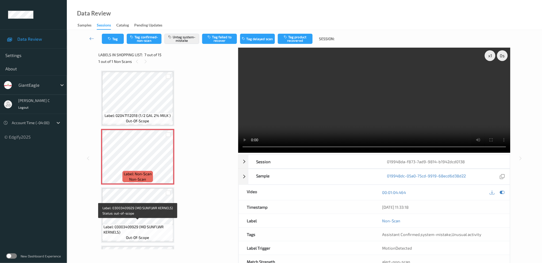
click at [140, 224] on span "Label: 03003409929 (MD SUNFLWR KERNELS)" at bounding box center [137, 229] width 68 height 11
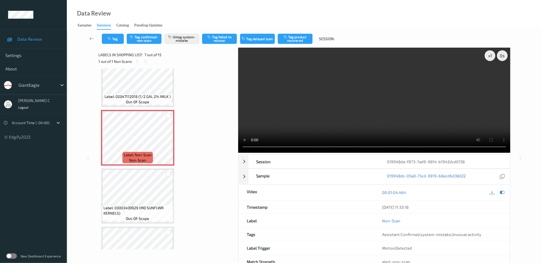
scroll to position [327, 0]
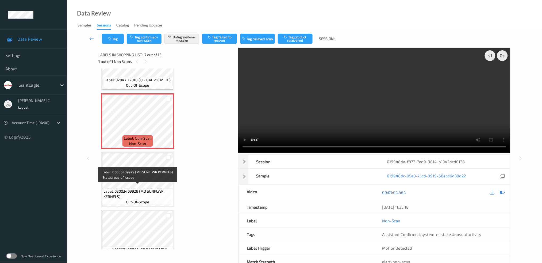
click at [125, 197] on div "Label: 03003409929 (MD SUNFLWR KERNELS) out-of-scope" at bounding box center [137, 196] width 71 height 17
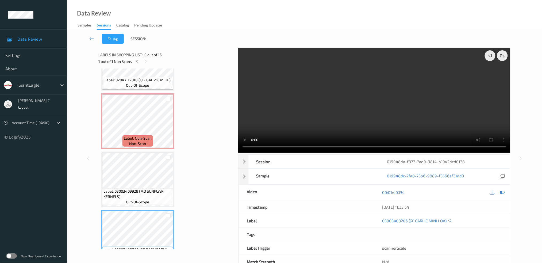
scroll to position [363, 0]
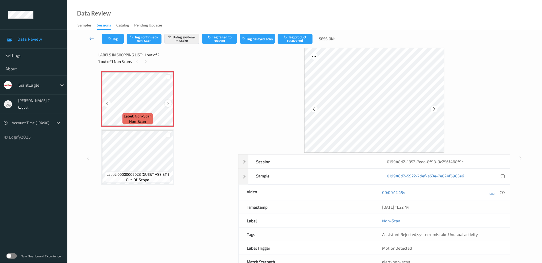
click at [168, 104] on icon at bounding box center [168, 103] width 5 height 5
click at [502, 190] on icon at bounding box center [501, 192] width 5 height 5
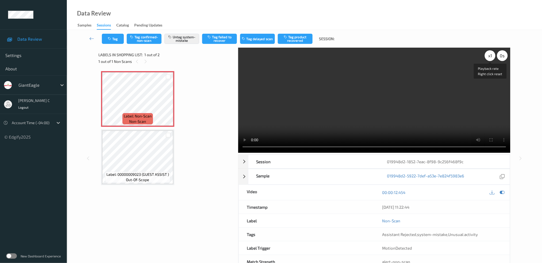
click at [493, 51] on div "x 1 0 s Playback rate Right click reset" at bounding box center [495, 55] width 23 height 11
click at [493, 51] on div "x 1" at bounding box center [489, 55] width 11 height 11
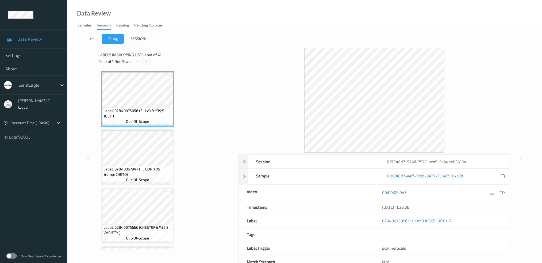
click at [147, 61] on icon at bounding box center [146, 61] width 5 height 5
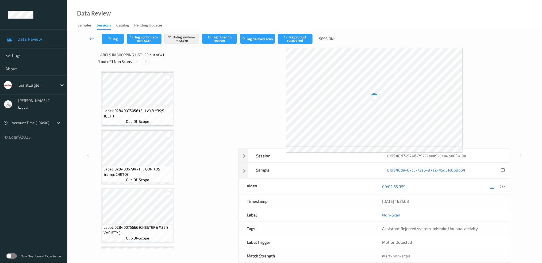
scroll to position [1564, 0]
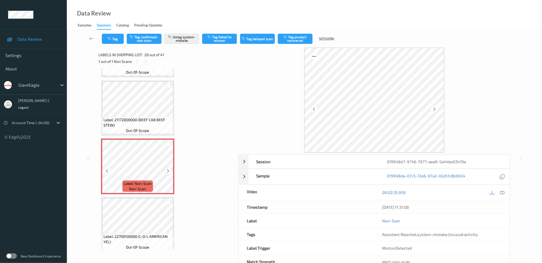
click at [169, 168] on icon at bounding box center [168, 170] width 5 height 5
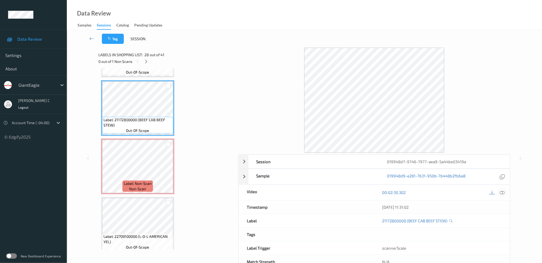
click at [502, 195] on div at bounding box center [501, 192] width 7 height 7
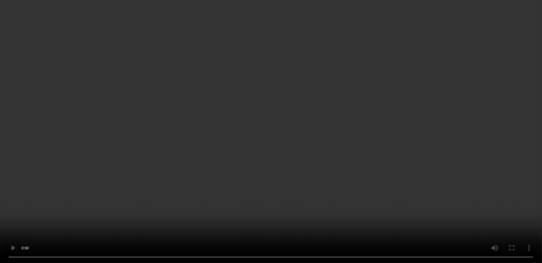
scroll to position [1671, 0]
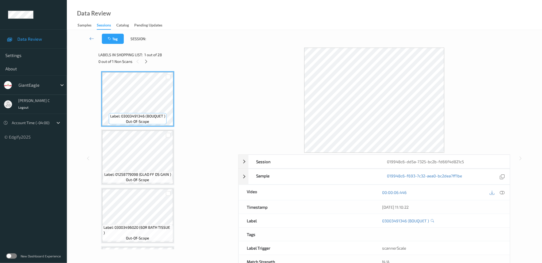
click at [148, 64] on div "0 out of 1 Non Scans" at bounding box center [166, 61] width 136 height 7
click at [144, 61] on icon at bounding box center [146, 61] width 5 height 5
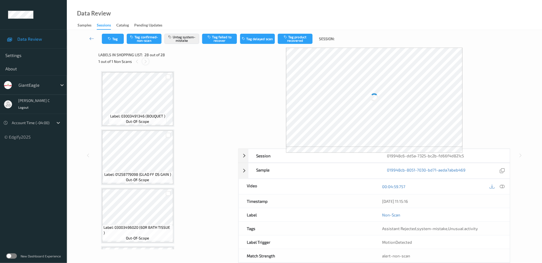
scroll to position [1441, 0]
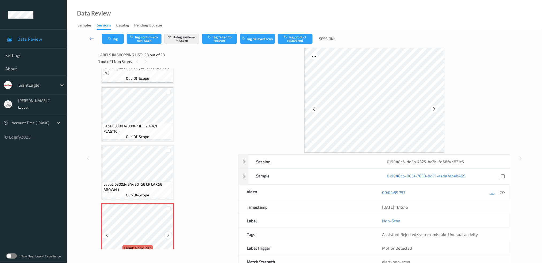
click at [167, 233] on icon at bounding box center [168, 235] width 5 height 5
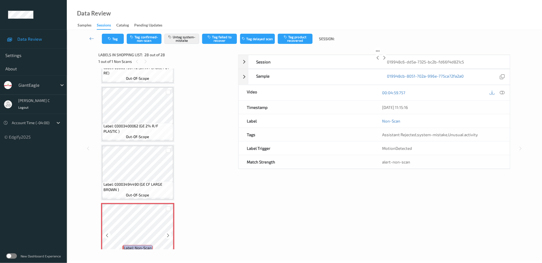
click at [167, 233] on icon at bounding box center [168, 235] width 5 height 5
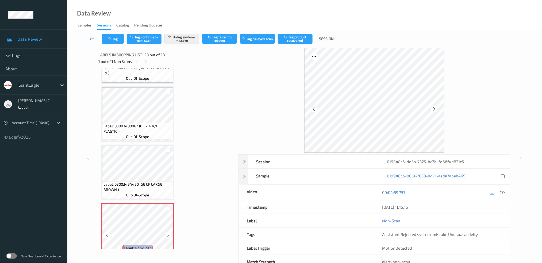
click at [167, 233] on icon at bounding box center [168, 235] width 5 height 5
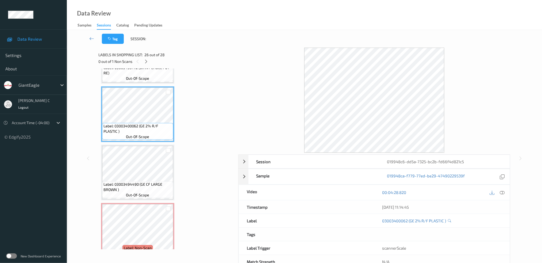
click at [142, 181] on span "Label: 03003494490 (GE CF LARGE BROWN )" at bounding box center [137, 186] width 68 height 11
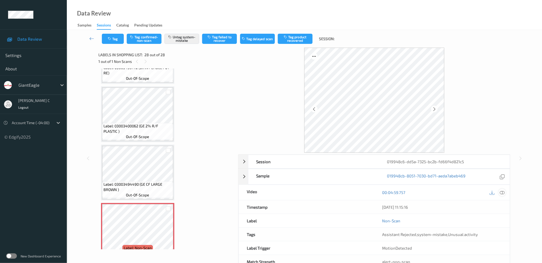
click at [502, 193] on icon at bounding box center [501, 192] width 5 height 5
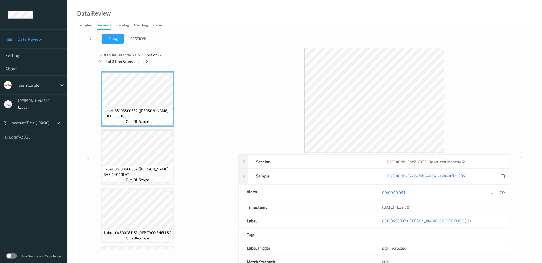
click at [144, 60] on icon at bounding box center [146, 61] width 5 height 5
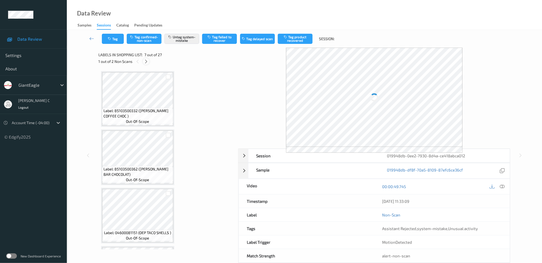
scroll to position [292, 0]
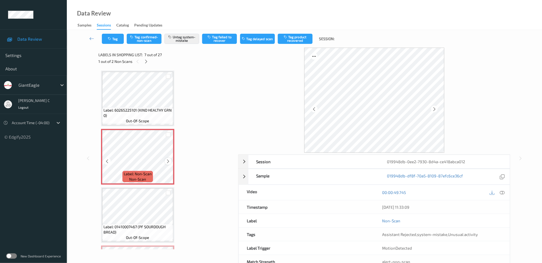
click at [166, 159] on icon at bounding box center [168, 161] width 5 height 5
click at [143, 108] on span "Label: 60265225101 (KIND HEALTHY GRN O)" at bounding box center [137, 112] width 68 height 11
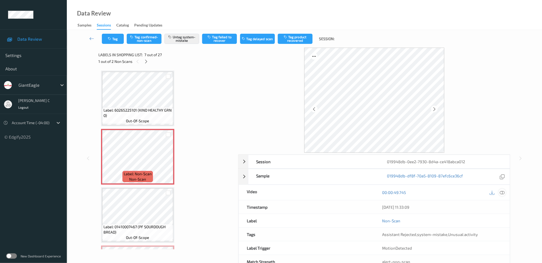
click at [500, 190] on icon at bounding box center [501, 192] width 5 height 5
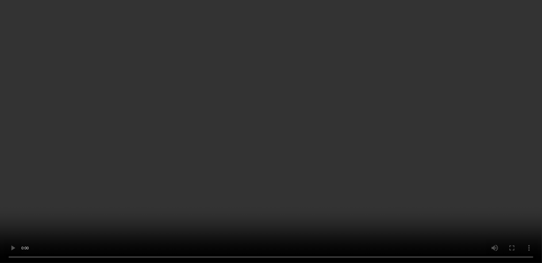
scroll to position [363, 0]
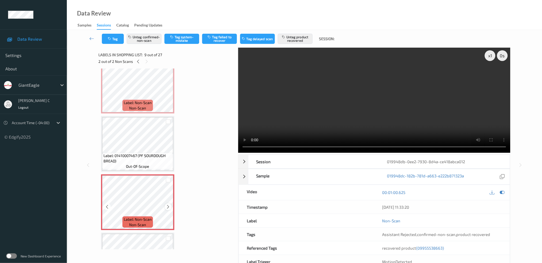
click at [169, 204] on icon at bounding box center [168, 206] width 5 height 5
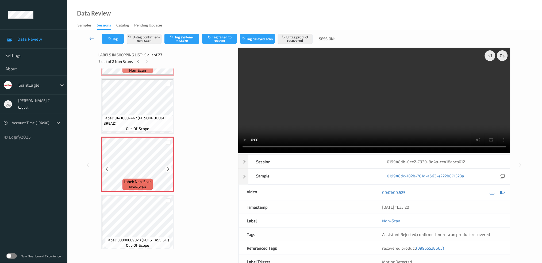
scroll to position [470, 0]
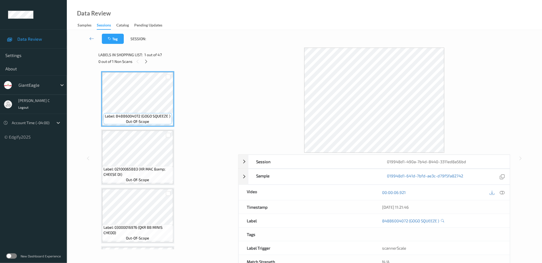
click at [144, 58] on div "0 out of 1 Non Scans" at bounding box center [166, 61] width 136 height 7
click at [145, 65] on div "Labels in shopping list: 1 out of 47 0 out of 1 Non Scans" at bounding box center [166, 58] width 136 height 21
click at [146, 62] on icon at bounding box center [146, 61] width 5 height 5
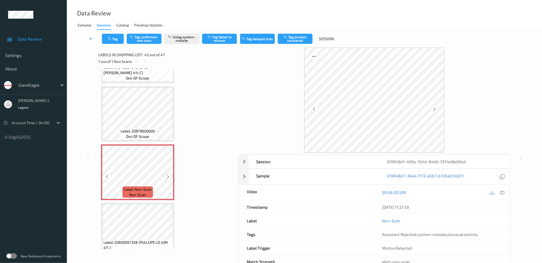
click at [168, 173] on div at bounding box center [168, 176] width 7 height 7
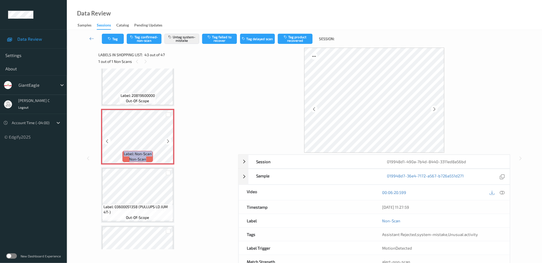
click at [150, 204] on span "Label: 03600051358 (PULLUPS LD JUM 4T-)" at bounding box center [137, 209] width 68 height 11
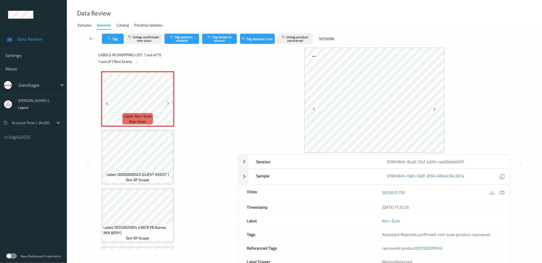
click at [166, 102] on icon at bounding box center [168, 103] width 5 height 5
click at [169, 103] on icon at bounding box center [168, 103] width 5 height 5
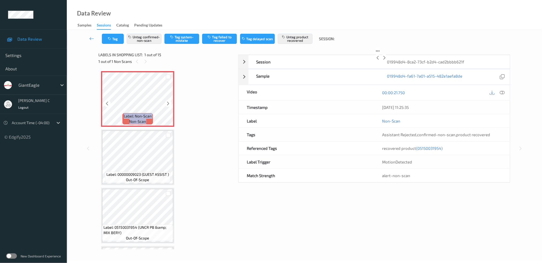
click at [169, 103] on icon at bounding box center [168, 103] width 5 height 5
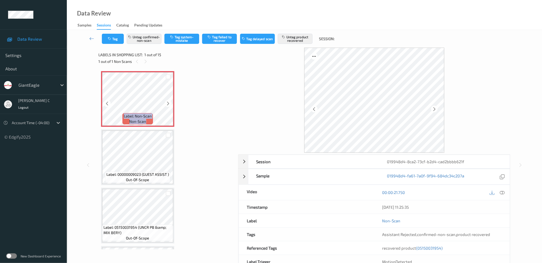
click at [169, 103] on icon at bounding box center [168, 103] width 5 height 5
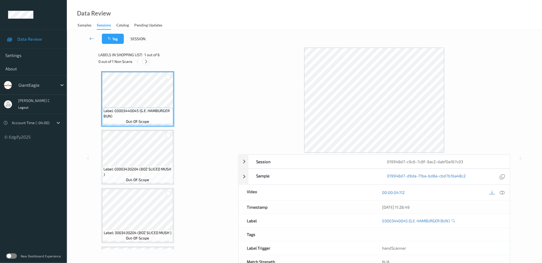
click at [146, 62] on icon at bounding box center [146, 61] width 5 height 5
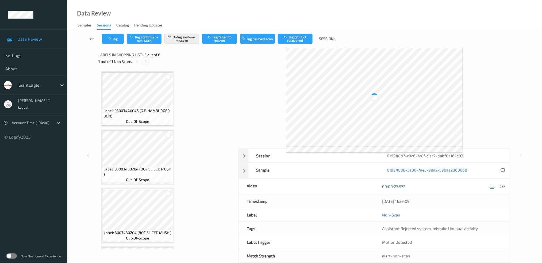
scroll to position [169, 0]
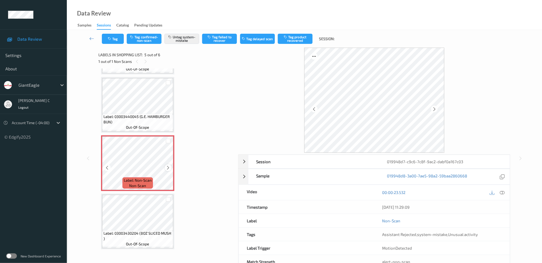
click at [168, 166] on icon at bounding box center [168, 167] width 5 height 5
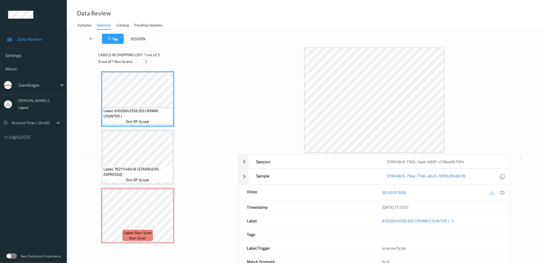
click at [146, 62] on icon at bounding box center [146, 61] width 5 height 5
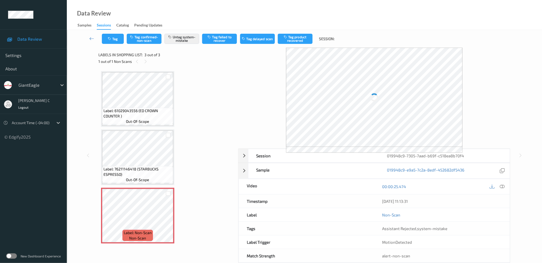
click at [141, 173] on span "Label: 76211146418 (STARBUCKS ESPRESSO)" at bounding box center [137, 171] width 68 height 11
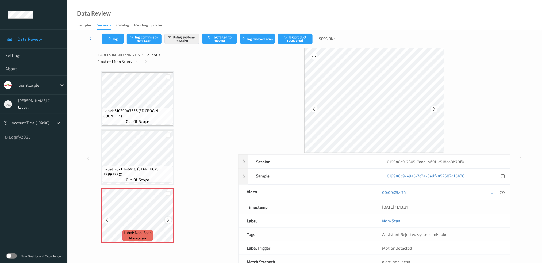
click at [168, 218] on icon at bounding box center [168, 220] width 5 height 5
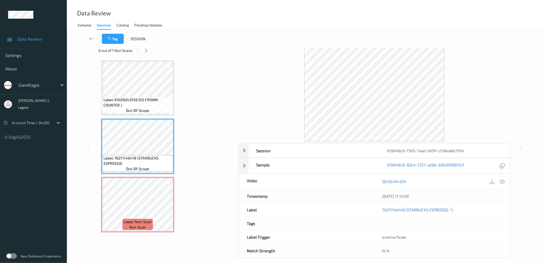
scroll to position [17, 0]
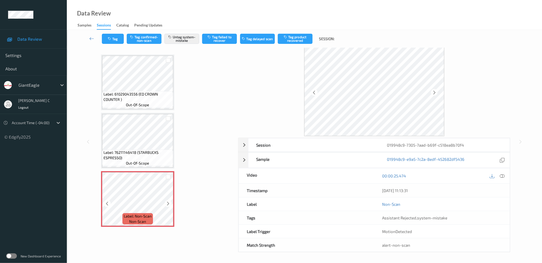
click at [170, 204] on div at bounding box center [168, 203] width 7 height 7
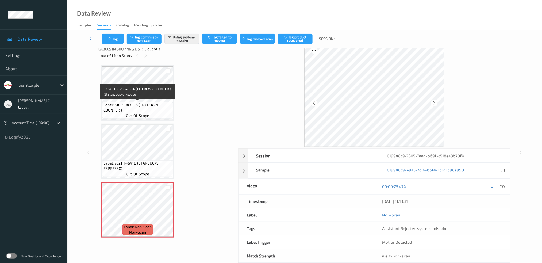
scroll to position [0, 0]
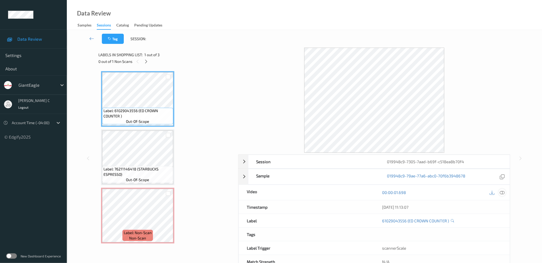
click at [503, 190] on icon at bounding box center [501, 192] width 5 height 5
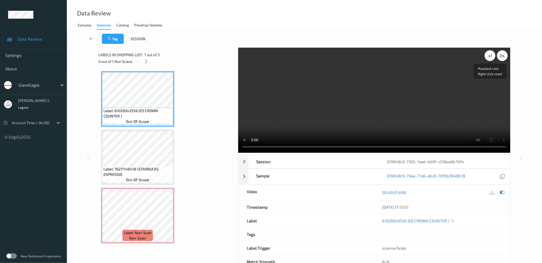
click at [491, 55] on div "x 1" at bounding box center [489, 55] width 11 height 11
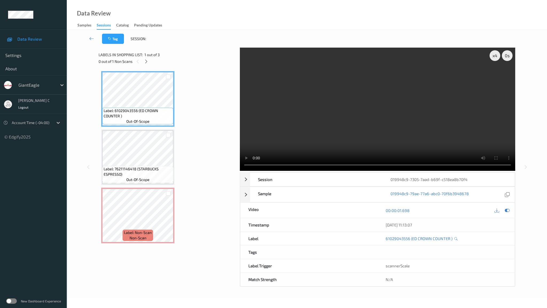
click at [240, 171] on video at bounding box center [378, 109] width 276 height 123
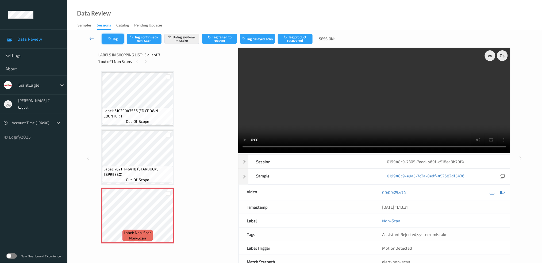
click at [110, 40] on icon "button" at bounding box center [110, 39] width 5 height 4
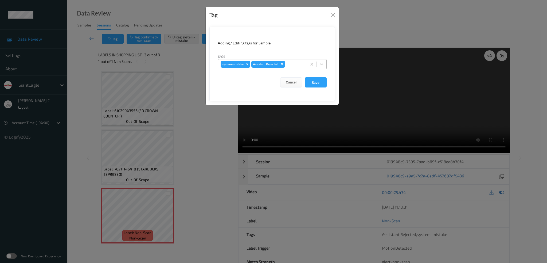
click at [298, 65] on div at bounding box center [295, 64] width 18 height 6
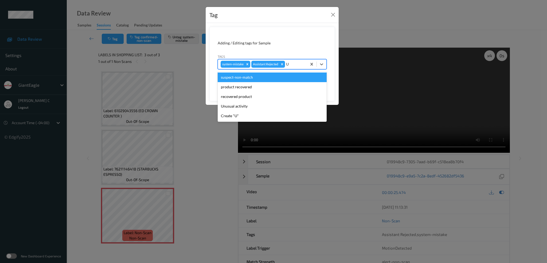
type input "UN"
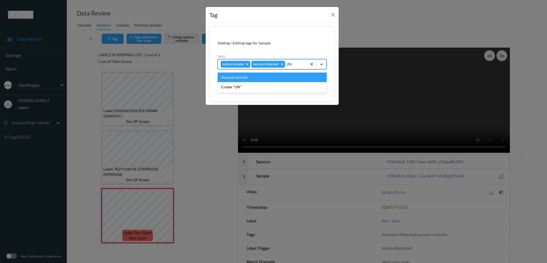
click at [274, 77] on div "Unusual activity" at bounding box center [272, 77] width 109 height 10
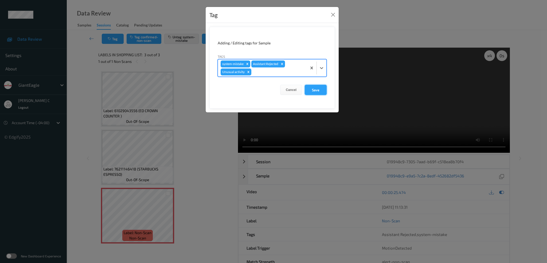
click at [314, 90] on button "Save" at bounding box center [316, 90] width 22 height 10
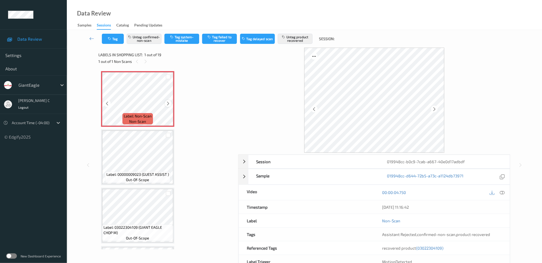
click at [169, 103] on icon at bounding box center [168, 103] width 5 height 5
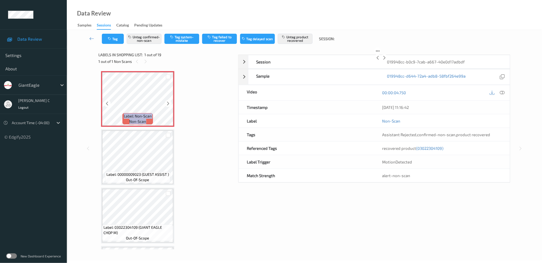
click at [169, 103] on icon at bounding box center [168, 103] width 5 height 5
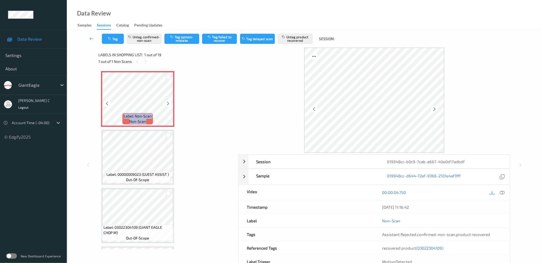
click at [169, 103] on icon at bounding box center [168, 103] width 5 height 5
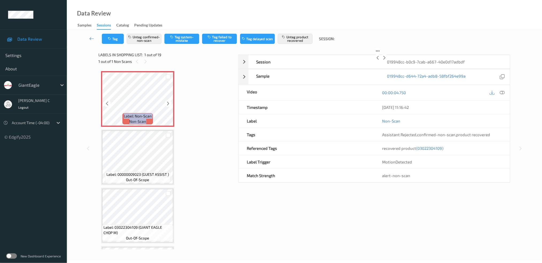
click at [169, 103] on icon at bounding box center [168, 103] width 5 height 5
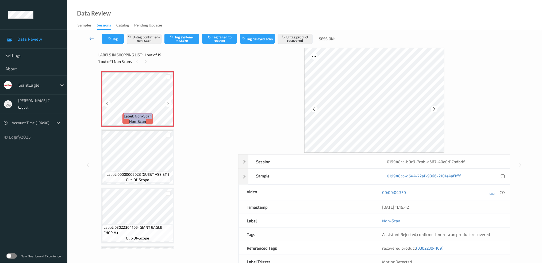
click at [169, 103] on icon at bounding box center [168, 103] width 5 height 5
click at [503, 192] on icon at bounding box center [501, 192] width 5 height 5
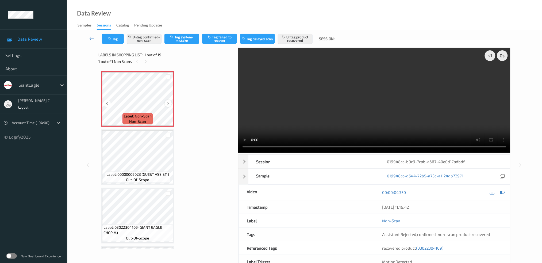
click at [168, 103] on icon at bounding box center [168, 103] width 5 height 5
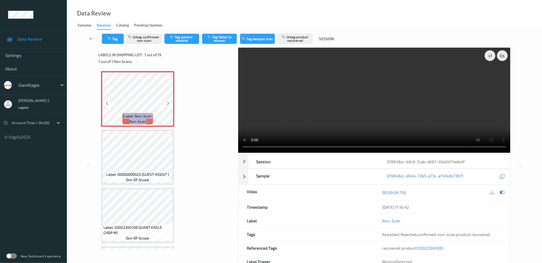
click at [168, 103] on icon at bounding box center [168, 103] width 5 height 5
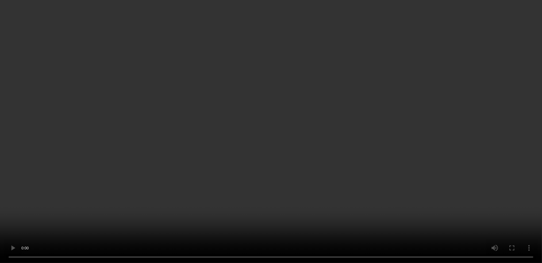
scroll to position [36, 0]
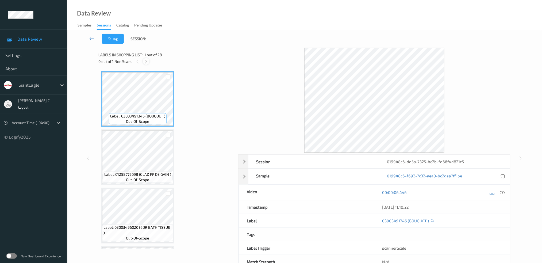
click at [145, 59] on icon at bounding box center [146, 61] width 5 height 5
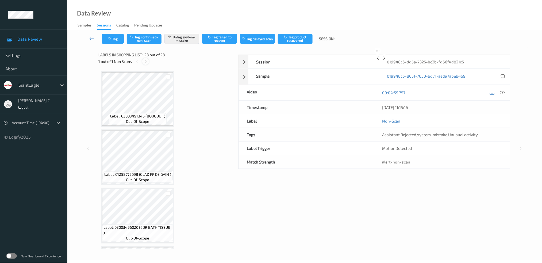
scroll to position [1441, 0]
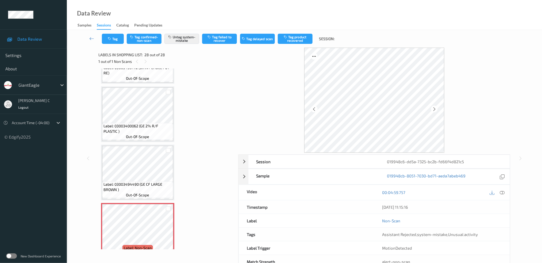
click at [150, 181] on span "Label: 03003494490 (GE CF LARGE BROWN )" at bounding box center [137, 186] width 68 height 11
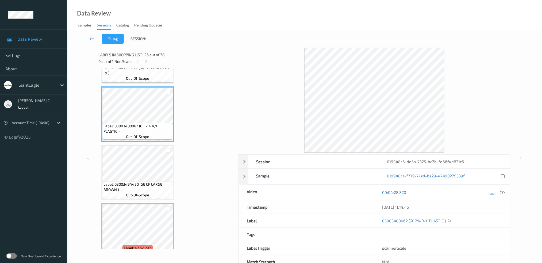
click at [148, 181] on span "Label: 03003494490 (GE CF LARGE BROWN )" at bounding box center [137, 186] width 68 height 11
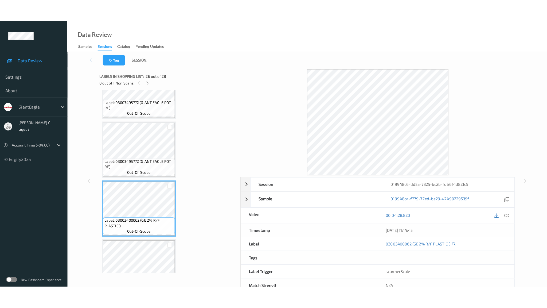
scroll to position [1441, 0]
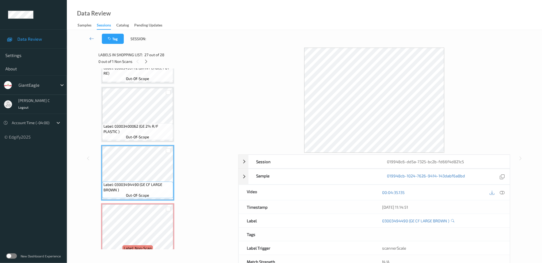
click at [503, 192] on icon at bounding box center [501, 192] width 5 height 5
